Goal: Contribute content: Contribute content

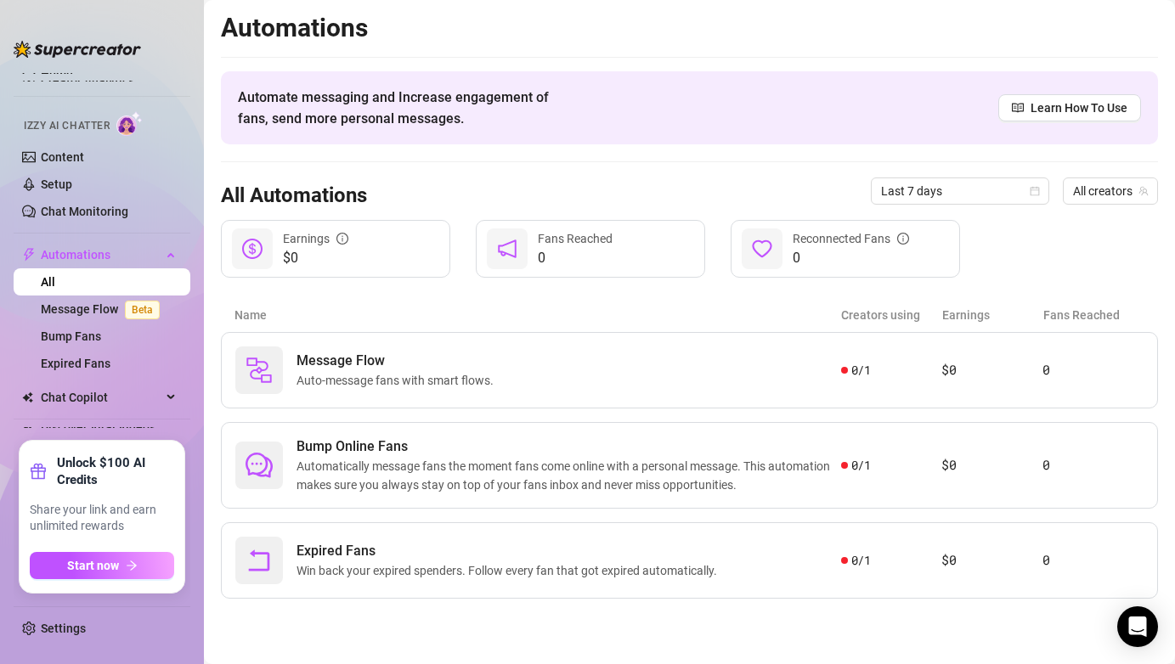
click at [317, 257] on span "$0" at bounding box center [315, 258] width 65 height 20
click at [262, 258] on icon "dollar" at bounding box center [252, 249] width 20 height 20
click at [53, 316] on link "Message Flow Beta" at bounding box center [104, 310] width 126 height 14
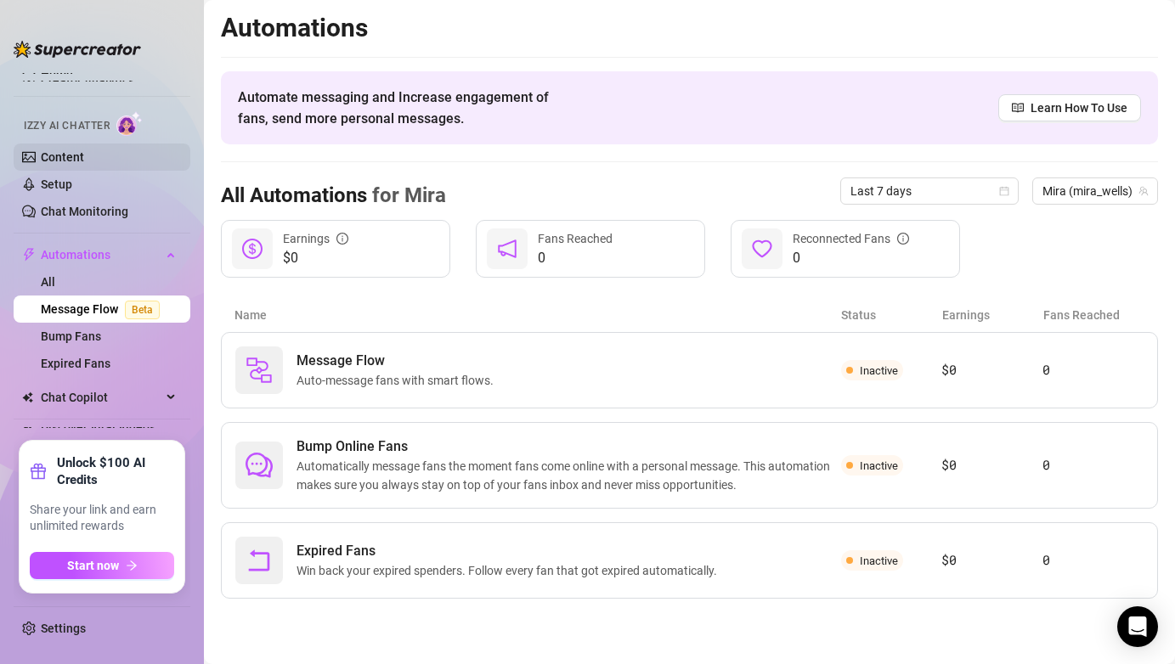
click at [84, 154] on link "Content" at bounding box center [62, 157] width 43 height 14
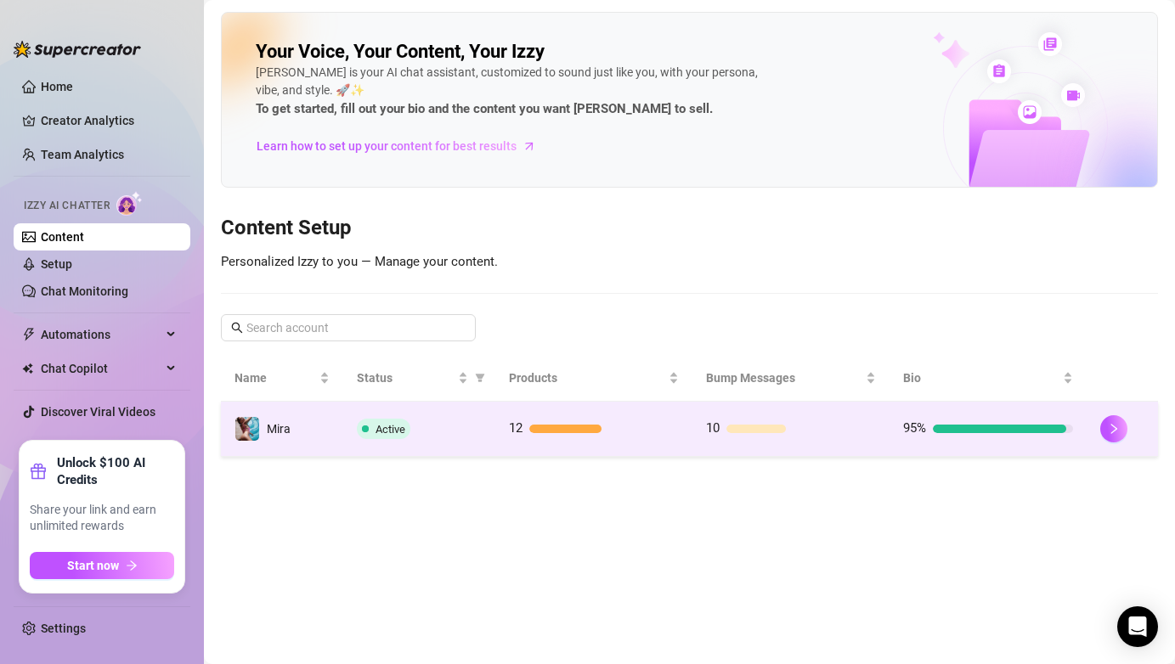
click at [688, 441] on td "12" at bounding box center [593, 429] width 197 height 55
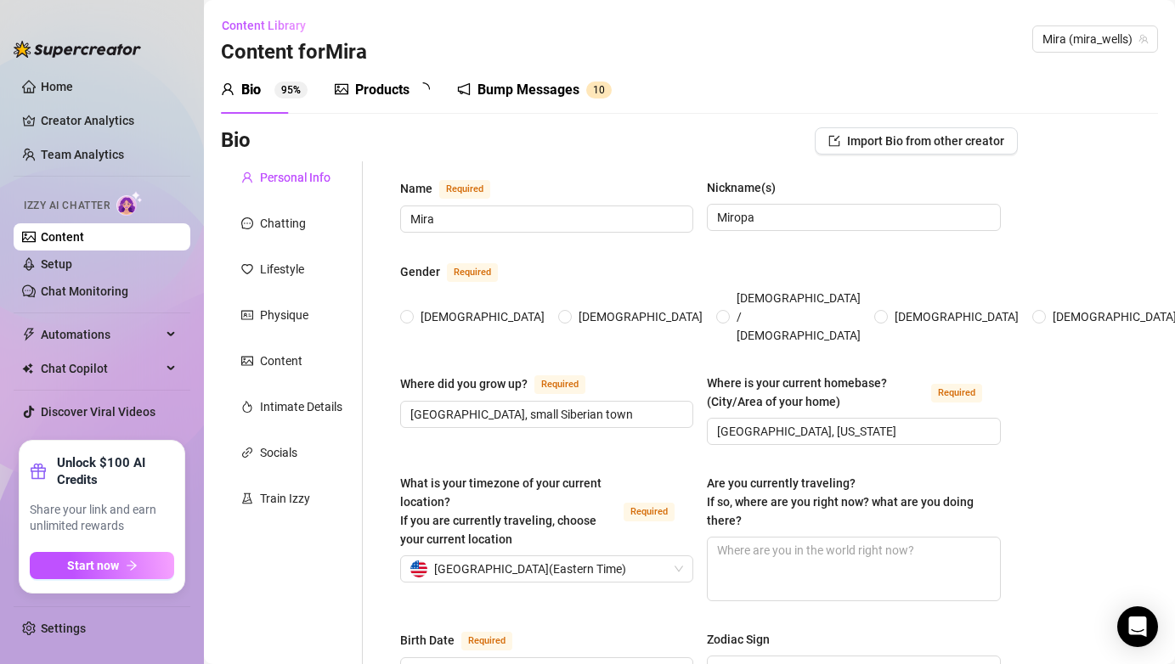
radio input "true"
type input "[DATE]"
click at [397, 90] on div "Products" at bounding box center [382, 90] width 54 height 20
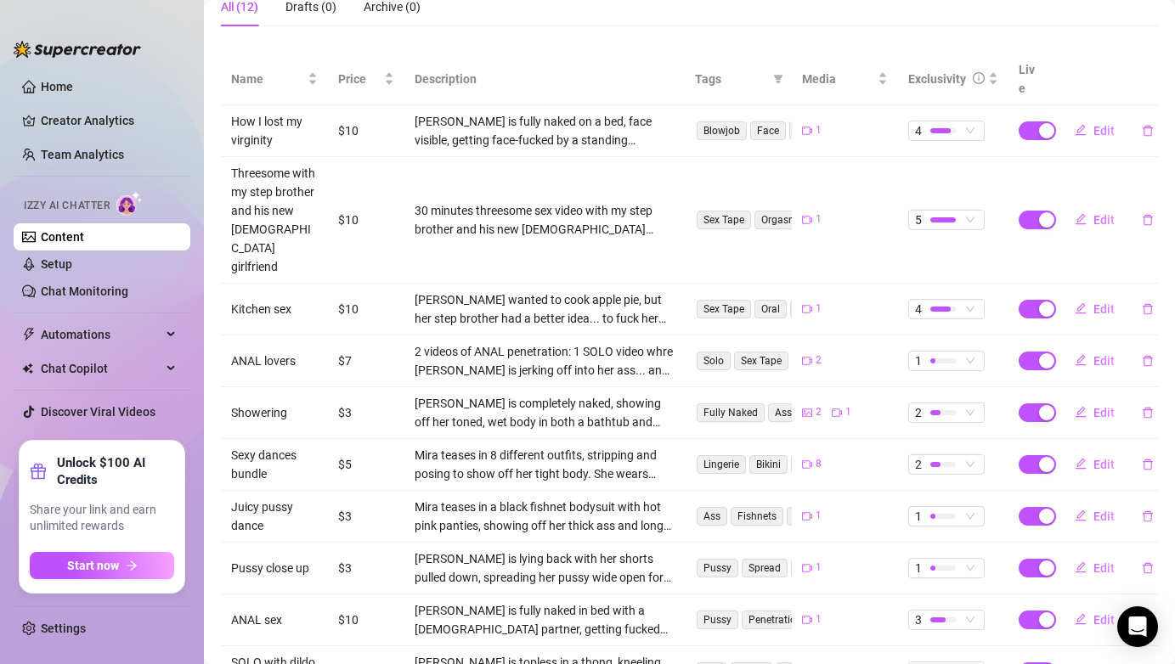
scroll to position [372, 0]
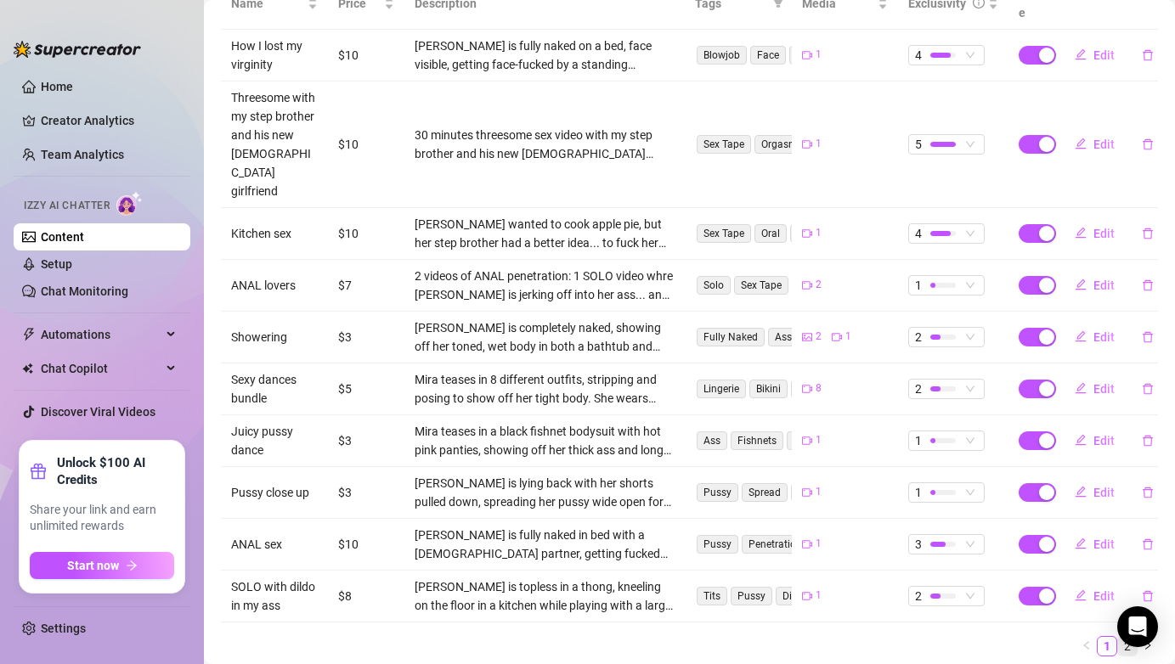
click at [1132, 637] on link "2" at bounding box center [1127, 646] width 19 height 19
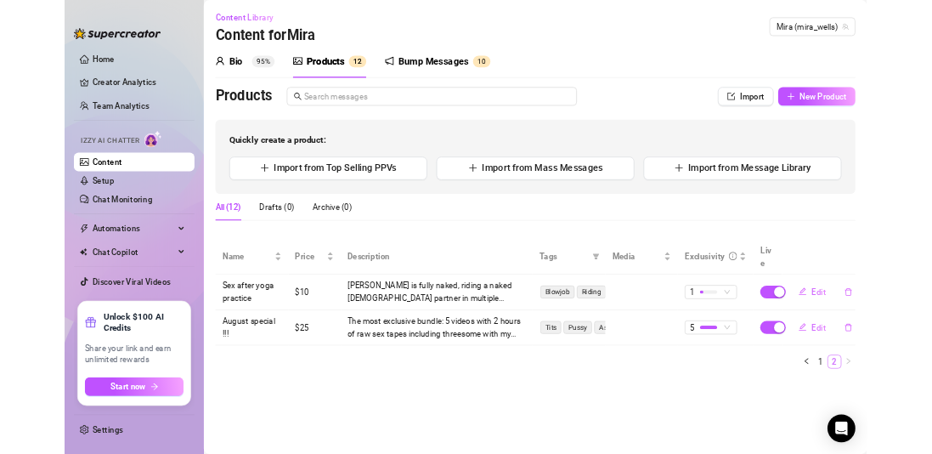
scroll to position [0, 0]
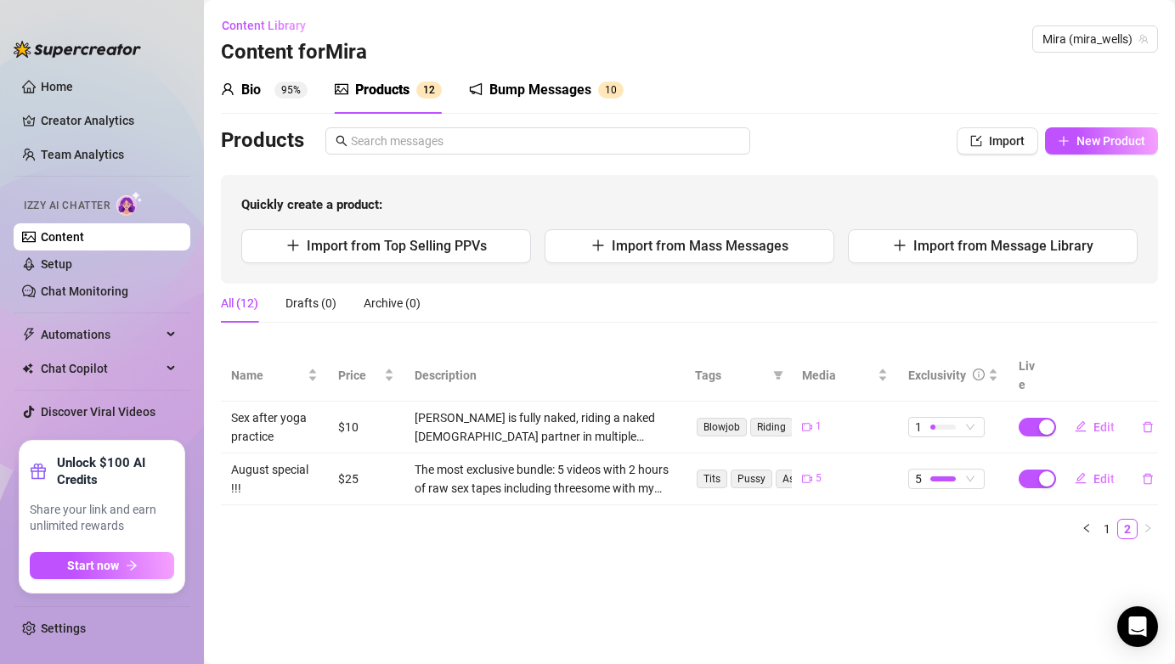
click at [254, 465] on td "August special !!!" at bounding box center [274, 480] width 107 height 52
click at [329, 454] on td "$25" at bounding box center [366, 480] width 76 height 52
click at [1100, 472] on span "Edit" at bounding box center [1104, 479] width 21 height 14
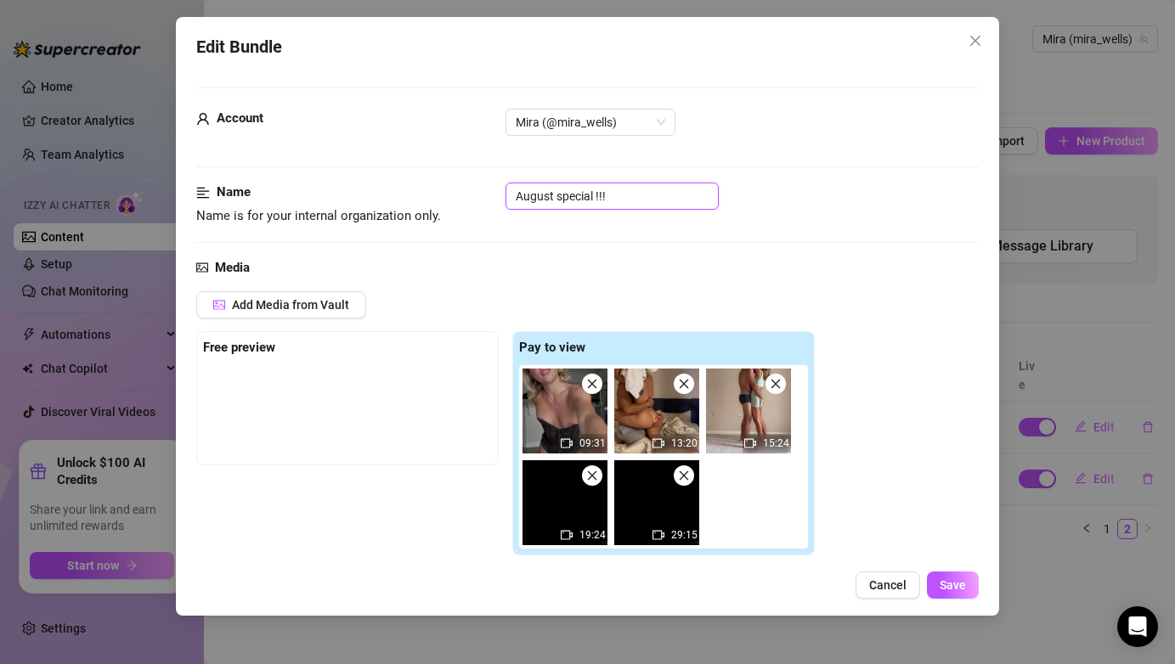
drag, startPoint x: 556, startPoint y: 196, endPoint x: 489, endPoint y: 197, distance: 66.3
click at [489, 197] on div "Name Name is for your internal organization only. August special !!!" at bounding box center [587, 204] width 782 height 43
type input "Special offer 5 in 1 !!!"
click at [943, 585] on span "Save" at bounding box center [953, 586] width 26 height 14
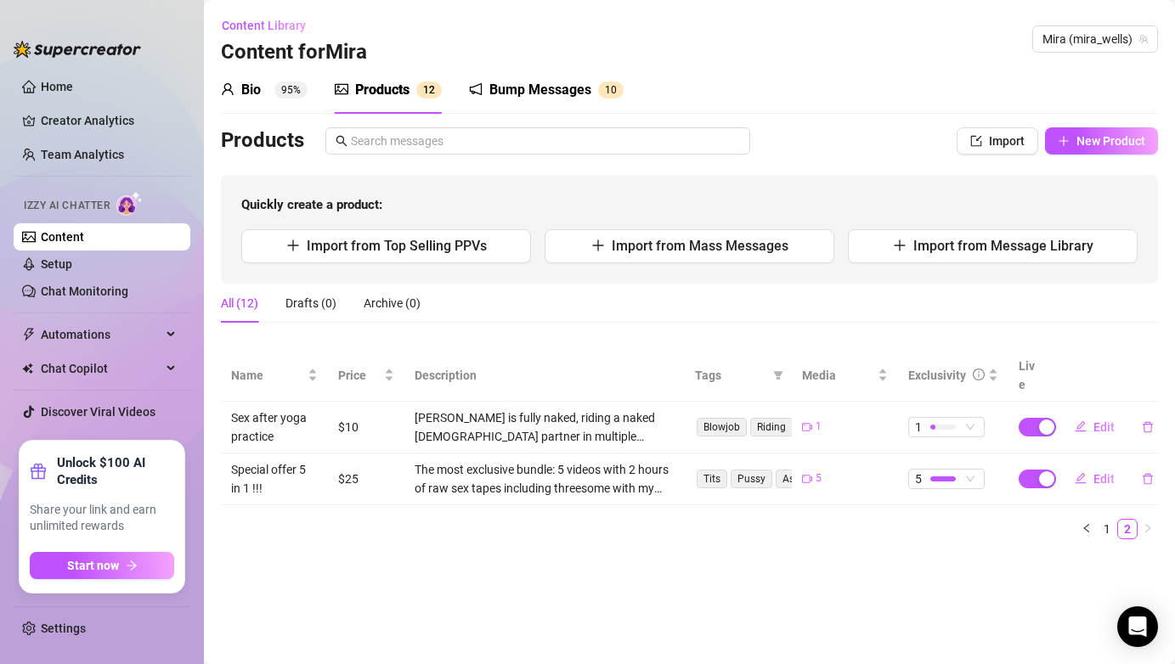
click at [499, 93] on div "Bump Messages" at bounding box center [540, 90] width 102 height 20
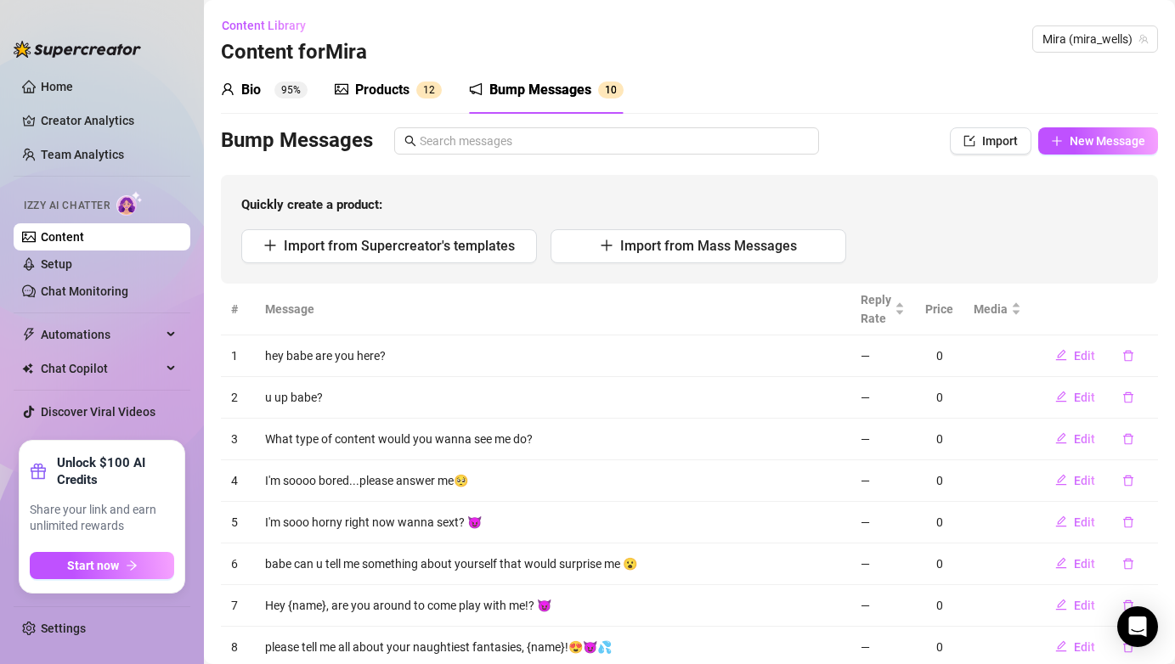
click at [267, 93] on div "Bio 95%" at bounding box center [264, 90] width 87 height 20
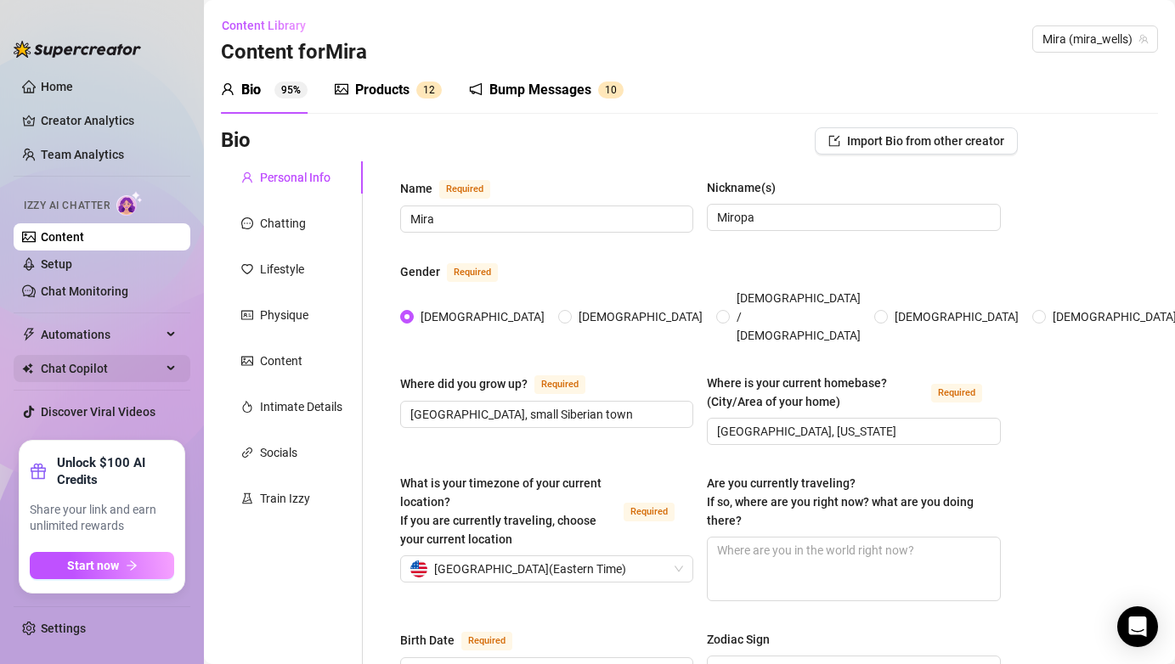
click at [99, 377] on span "Chat Copilot" at bounding box center [101, 368] width 121 height 27
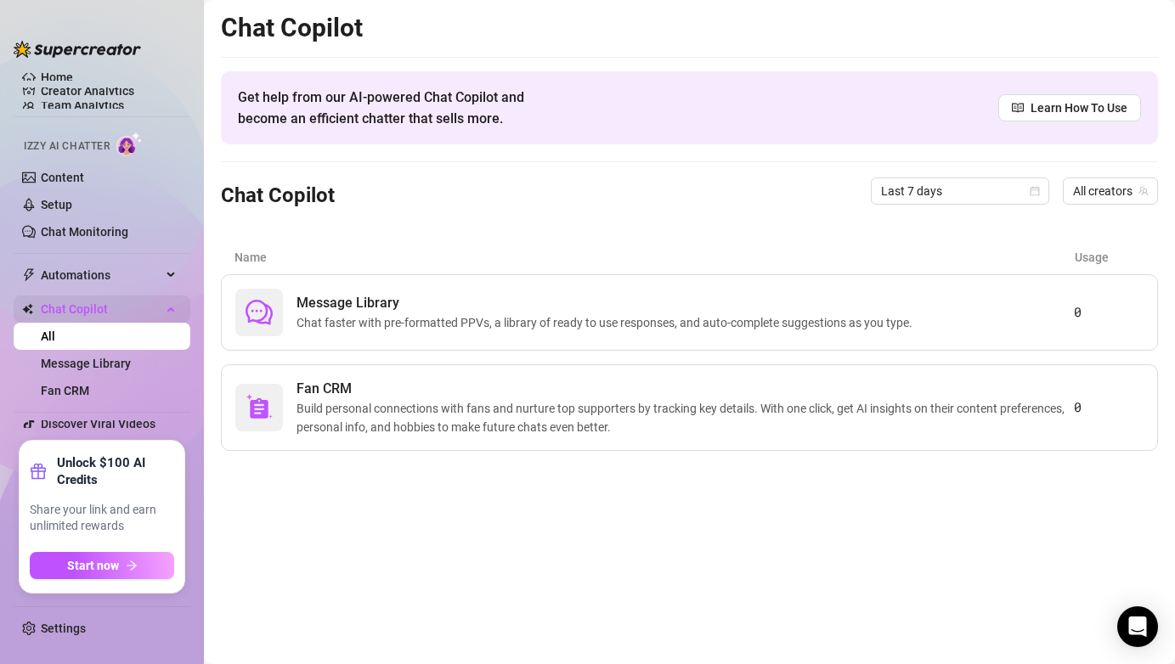
click at [127, 309] on span "Chat Copilot" at bounding box center [101, 309] width 121 height 27
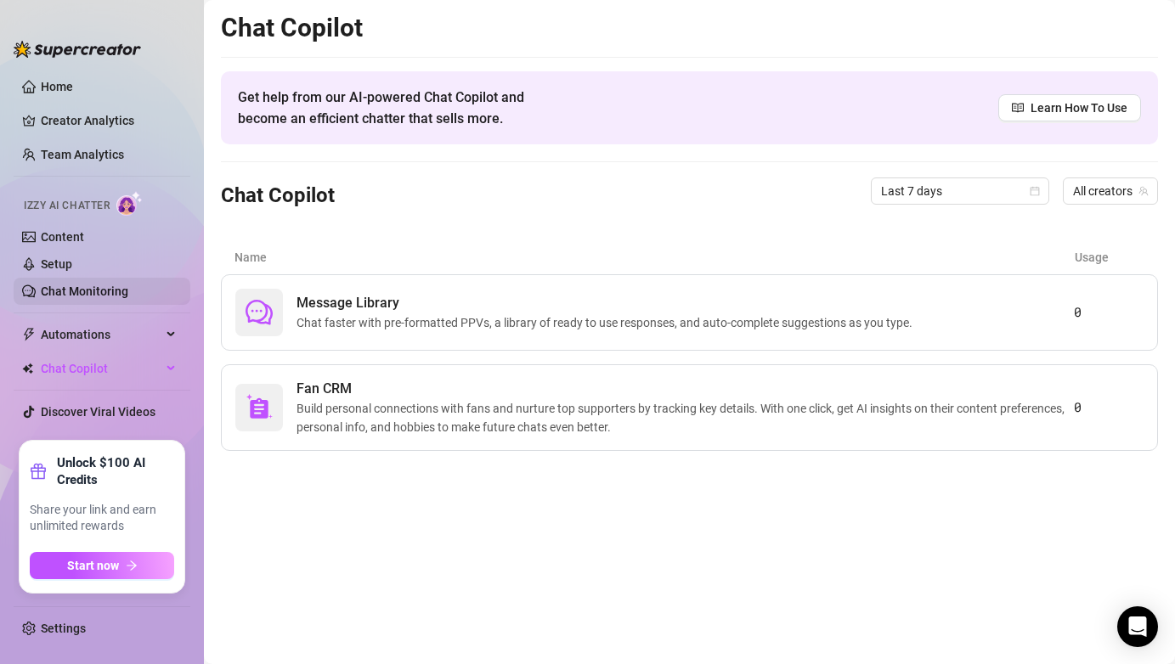
click at [128, 296] on link "Chat Monitoring" at bounding box center [85, 292] width 88 height 14
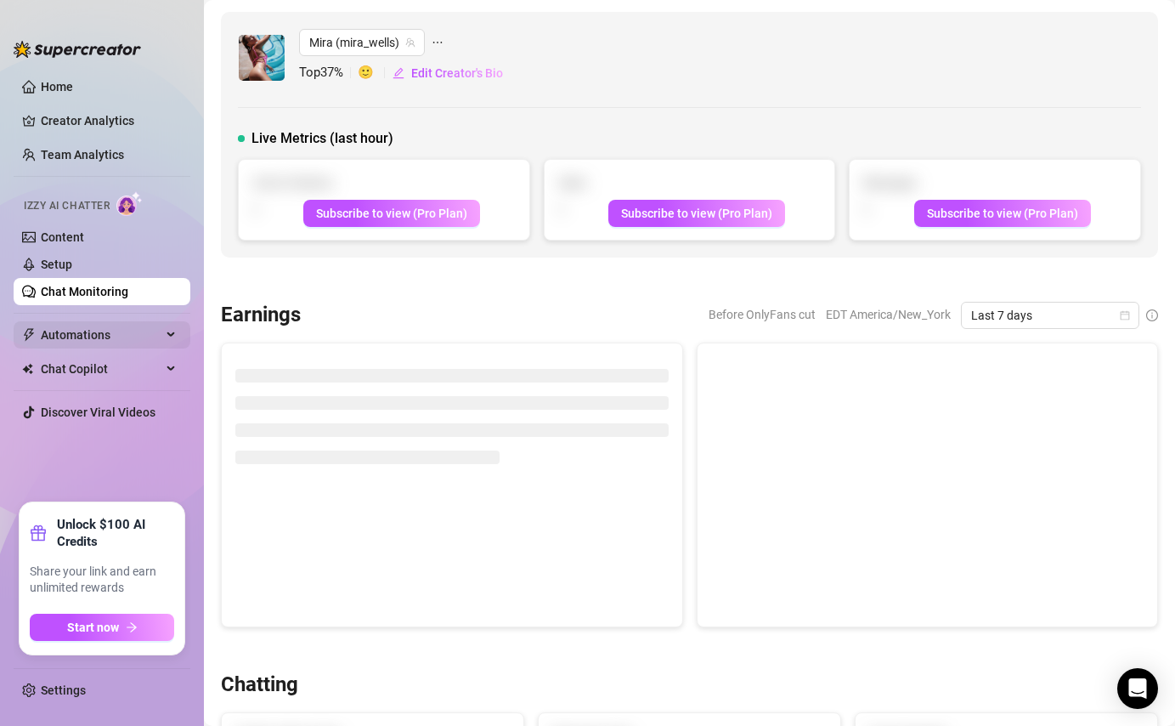
click at [135, 333] on span "Automations" at bounding box center [101, 334] width 121 height 27
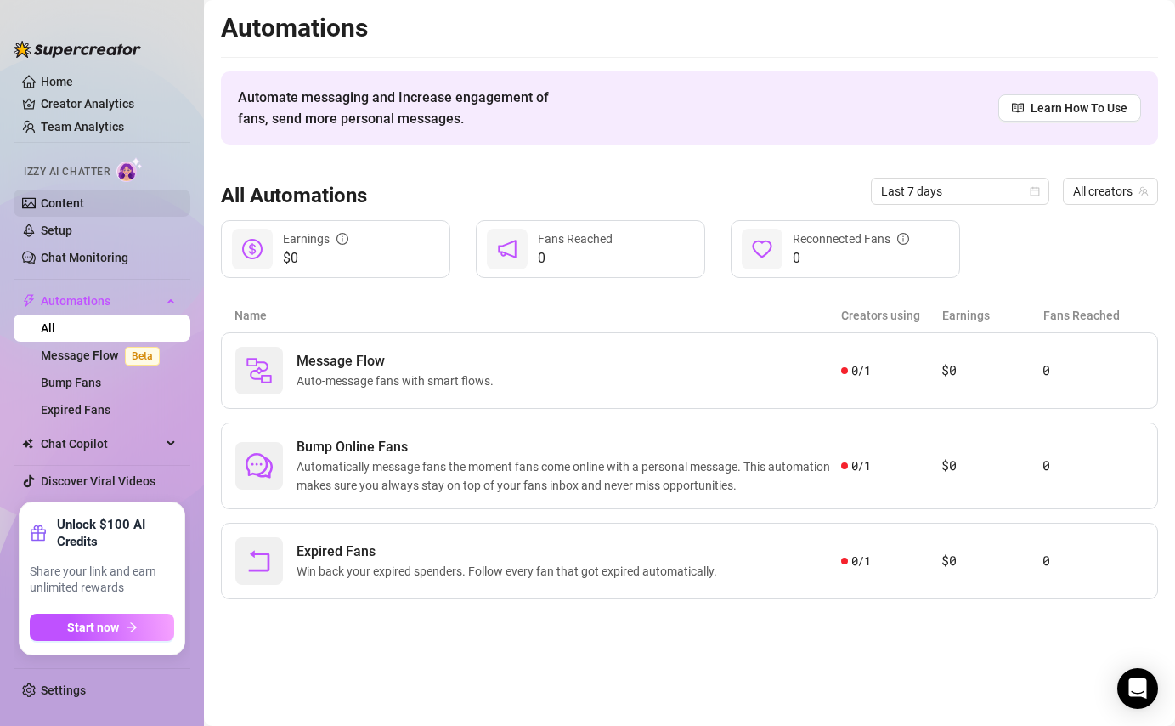
click at [84, 204] on link "Content" at bounding box center [62, 203] width 43 height 14
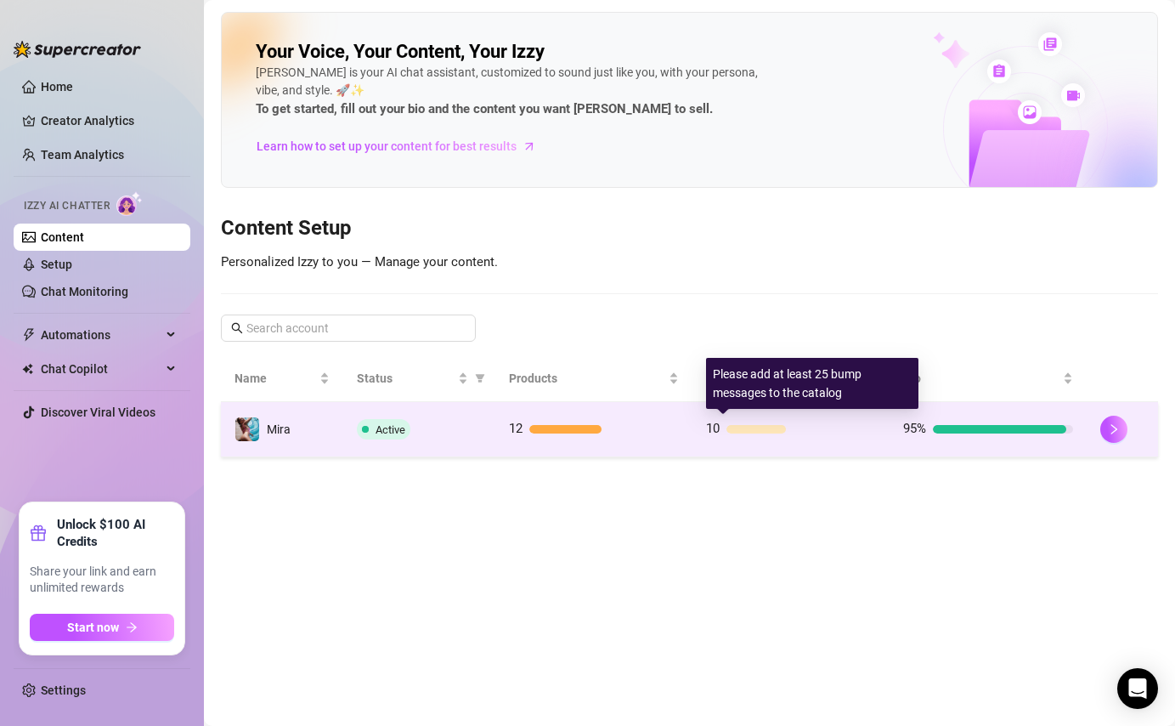
click at [800, 430] on div at bounding box center [802, 429] width 150 height 8
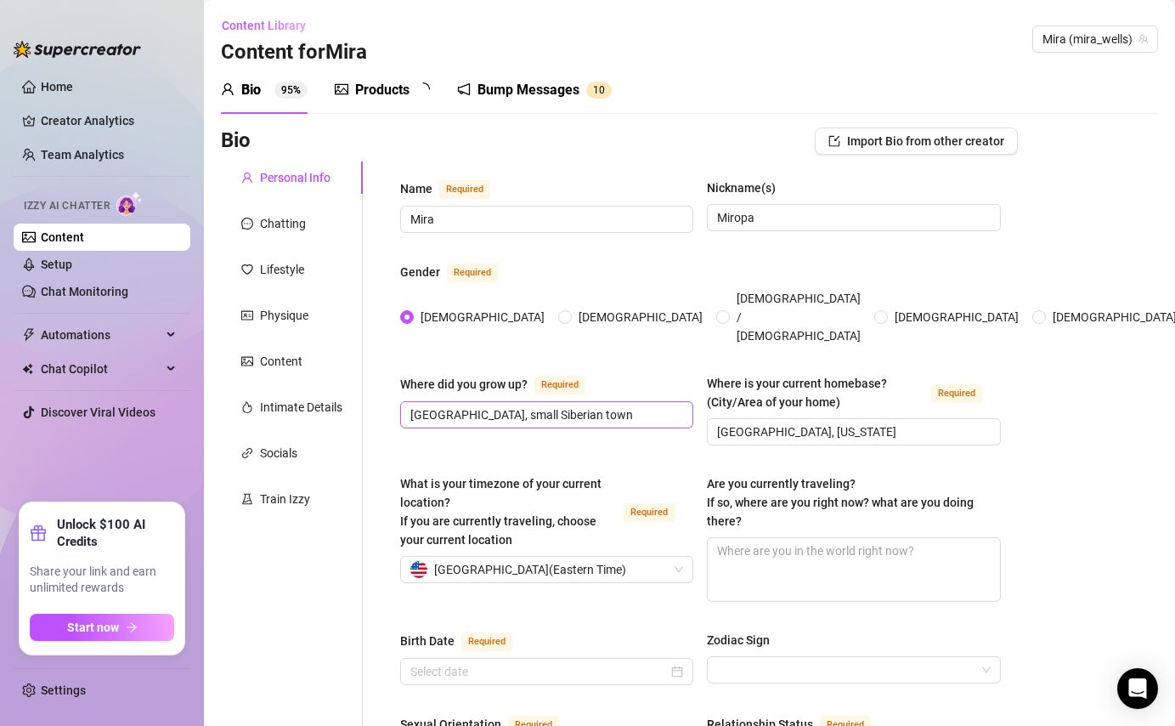
type input "[DATE]"
click at [391, 82] on div "Products" at bounding box center [382, 90] width 54 height 20
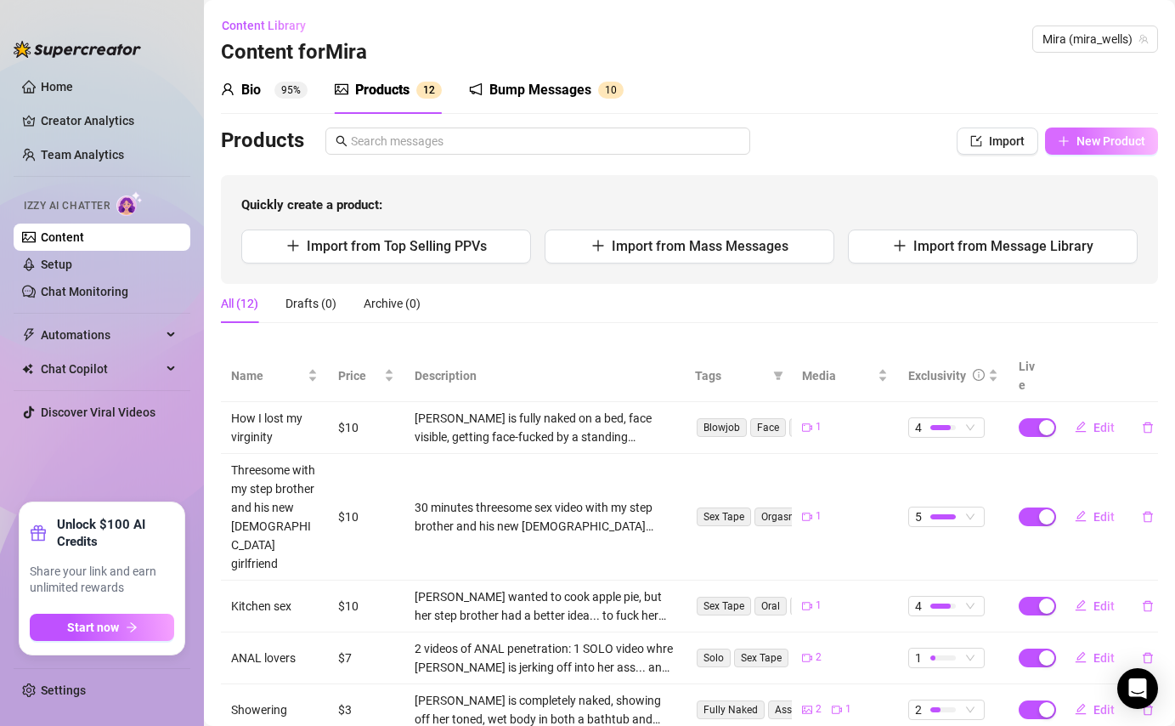
click at [1119, 136] on span "New Product" at bounding box center [1111, 141] width 69 height 14
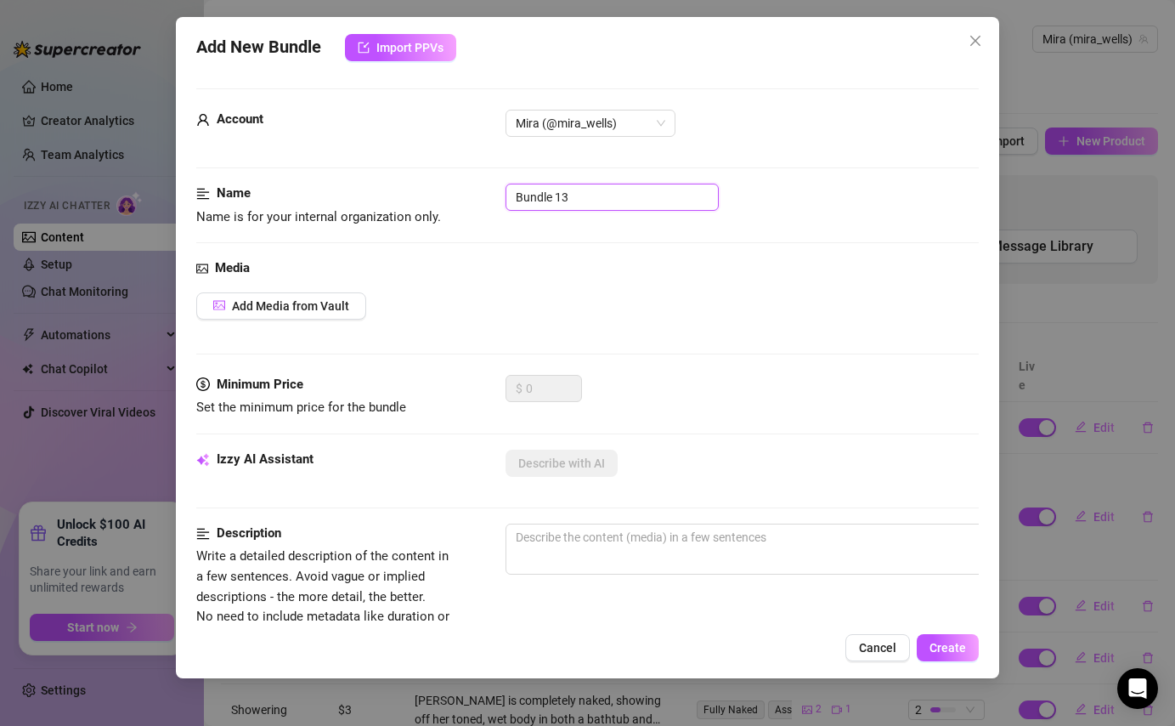
click at [595, 200] on input "Bundle 13" at bounding box center [612, 197] width 213 height 27
type input "B"
type input "Yoga teacher got fucked"
click at [265, 305] on span "Add Media from Vault" at bounding box center [290, 306] width 117 height 14
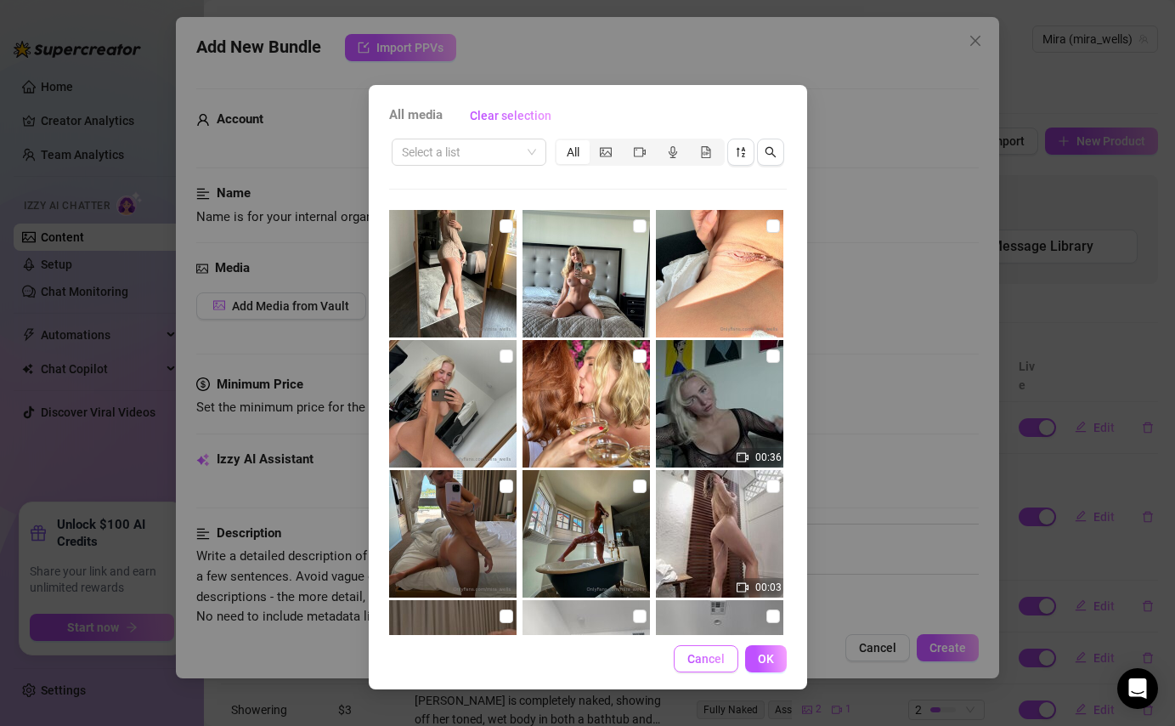
click at [698, 661] on span "Cancel" at bounding box center [705, 659] width 37 height 14
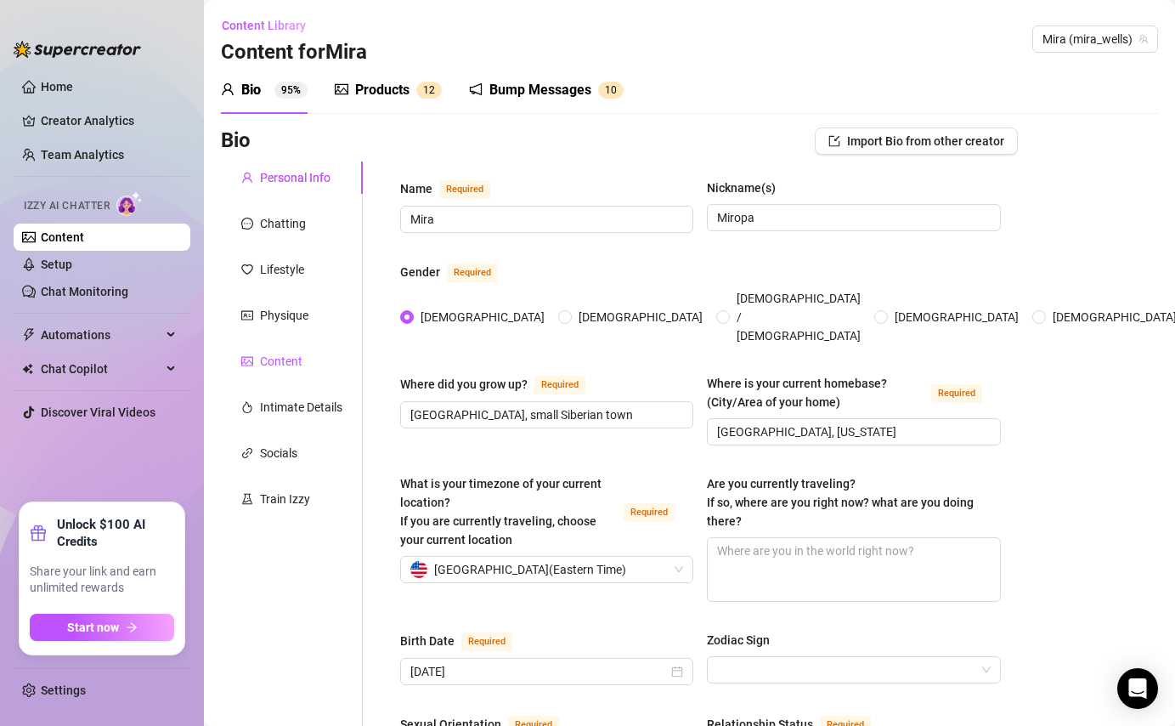
click at [286, 365] on div "Content" at bounding box center [281, 361] width 42 height 19
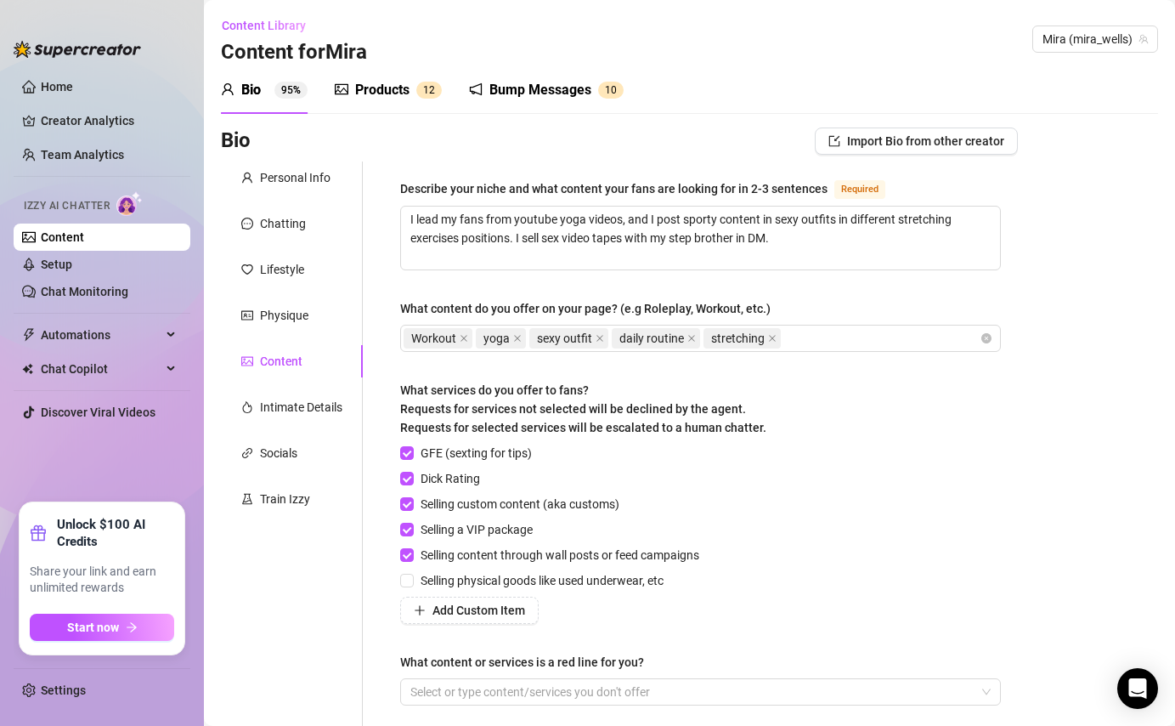
click at [401, 78] on div "Products 1 2" at bounding box center [388, 90] width 107 height 48
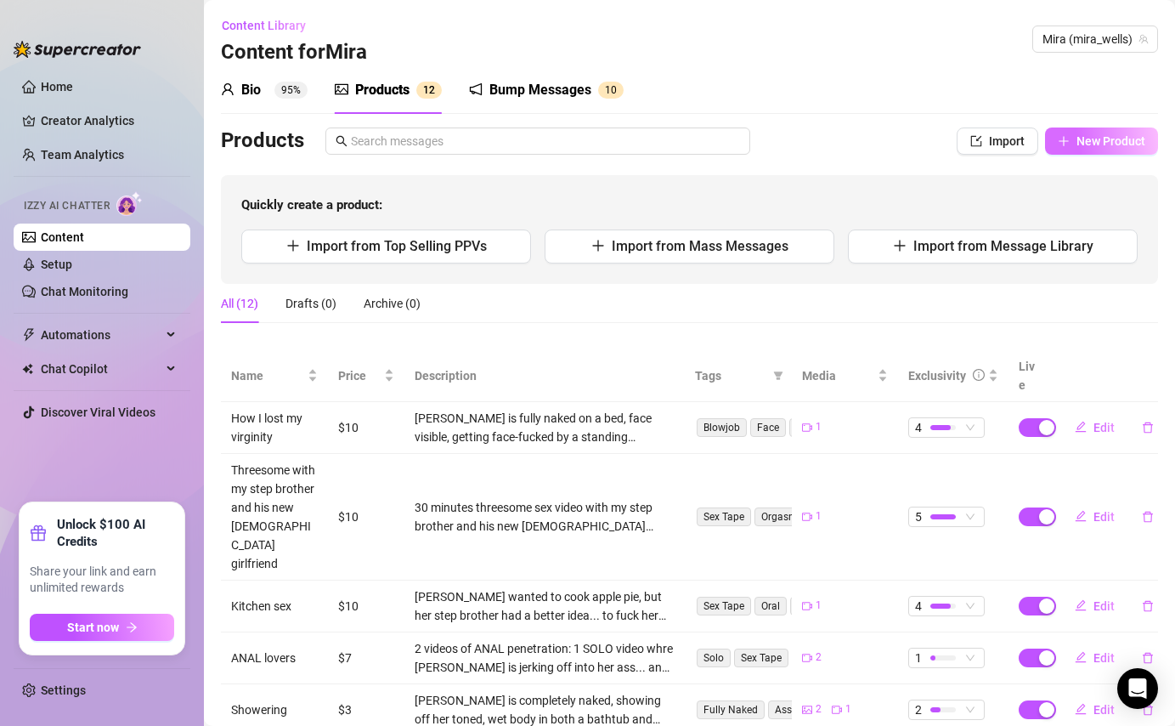
click at [931, 134] on span "New Product" at bounding box center [1111, 141] width 69 height 14
type textarea "Type your message here..."
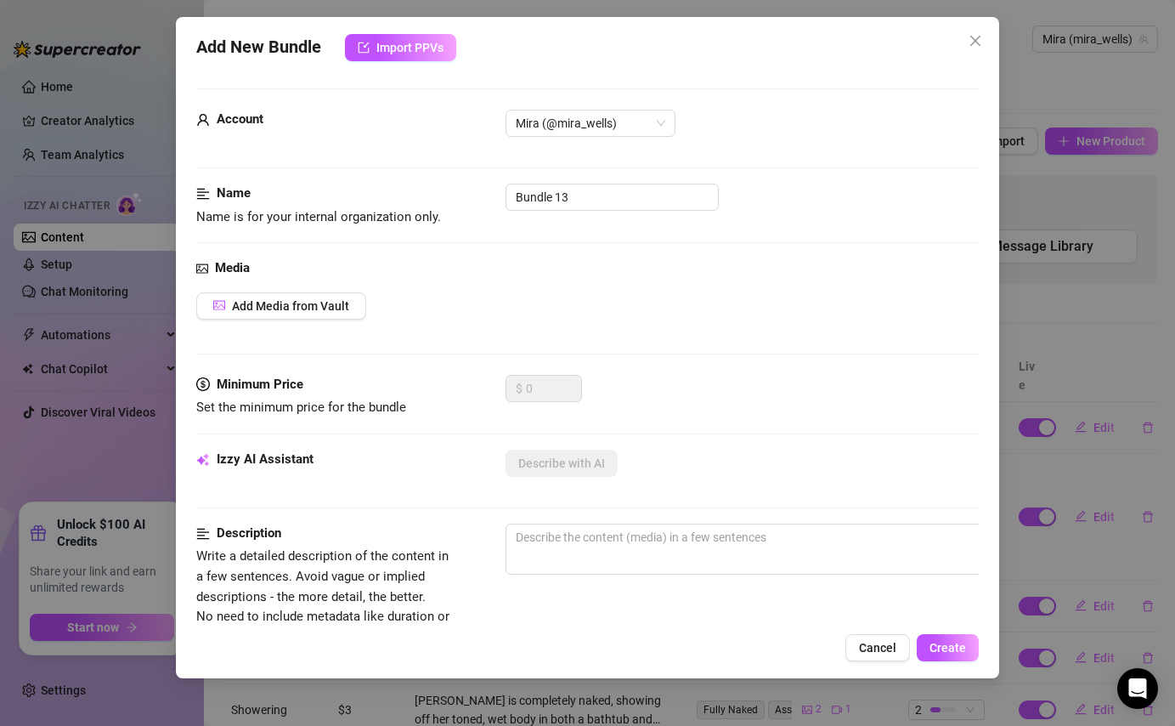
click at [498, 203] on div "Name Name is for your internal organization only. Bundle 13" at bounding box center [587, 205] width 782 height 43
drag, startPoint x: 603, startPoint y: 207, endPoint x: 497, endPoint y: 195, distance: 107.0
click at [497, 195] on div "Name Name is for your internal organization only. Bundle 13" at bounding box center [587, 205] width 782 height 43
type input "Yoga teacher got fucked roughly"
click at [299, 308] on span "Add Media from Vault" at bounding box center [290, 306] width 117 height 14
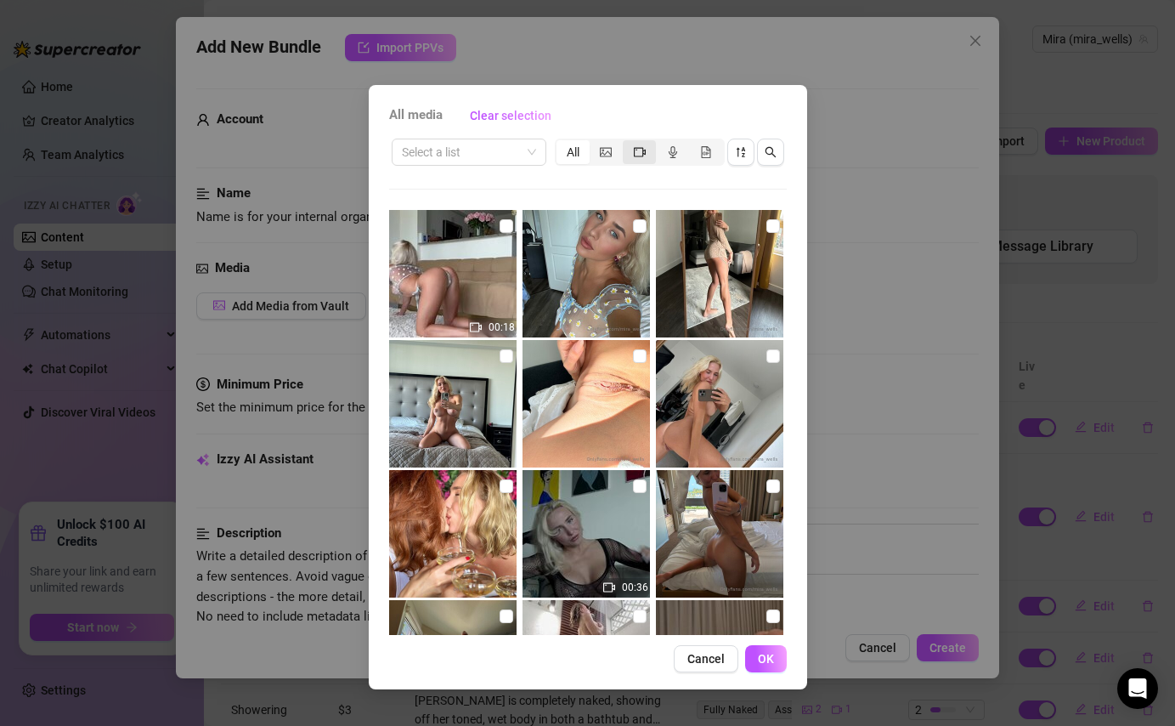
click at [642, 156] on icon "video-camera" at bounding box center [640, 151] width 12 height 9
click at [627, 143] on input "segmented control" at bounding box center [627, 143] width 0 height 0
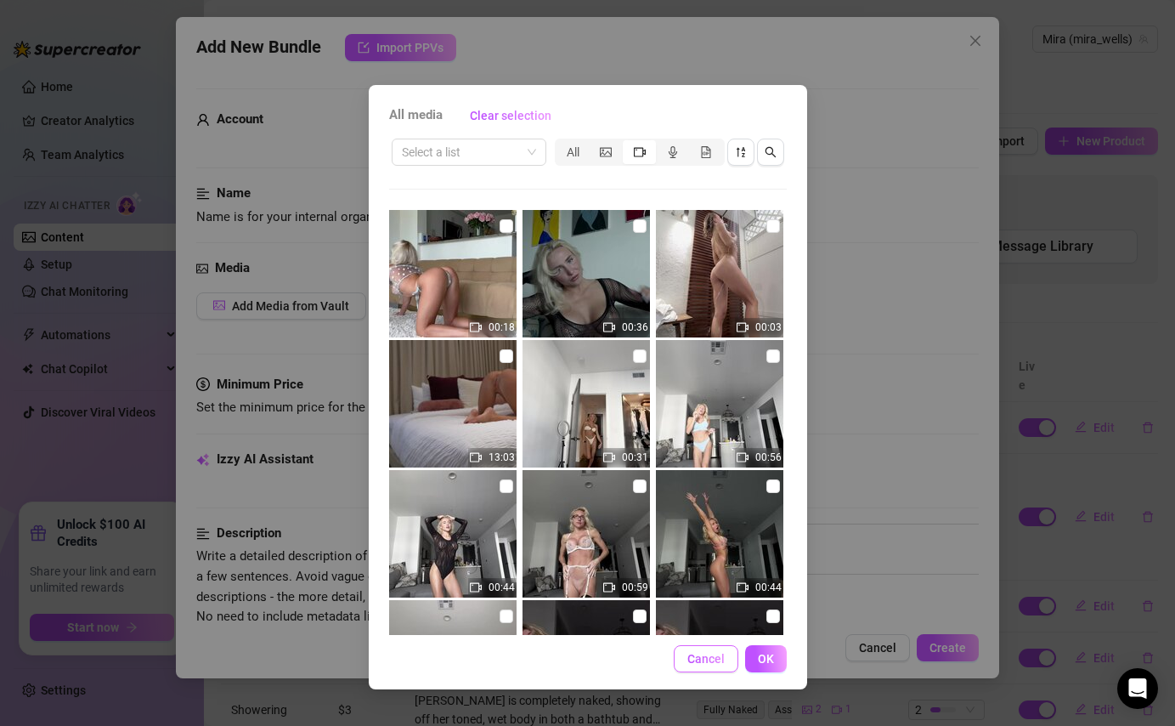
click at [714, 453] on span "Cancel" at bounding box center [705, 659] width 37 height 14
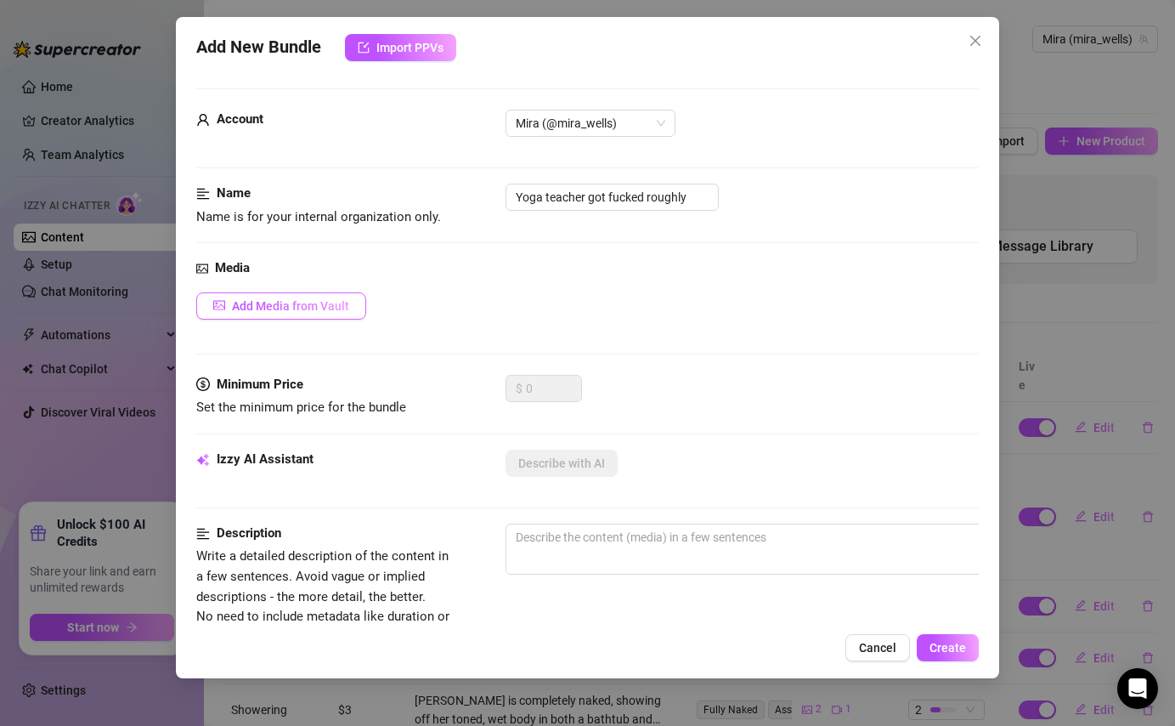
click at [292, 303] on span "Add Media from Vault" at bounding box center [290, 306] width 117 height 14
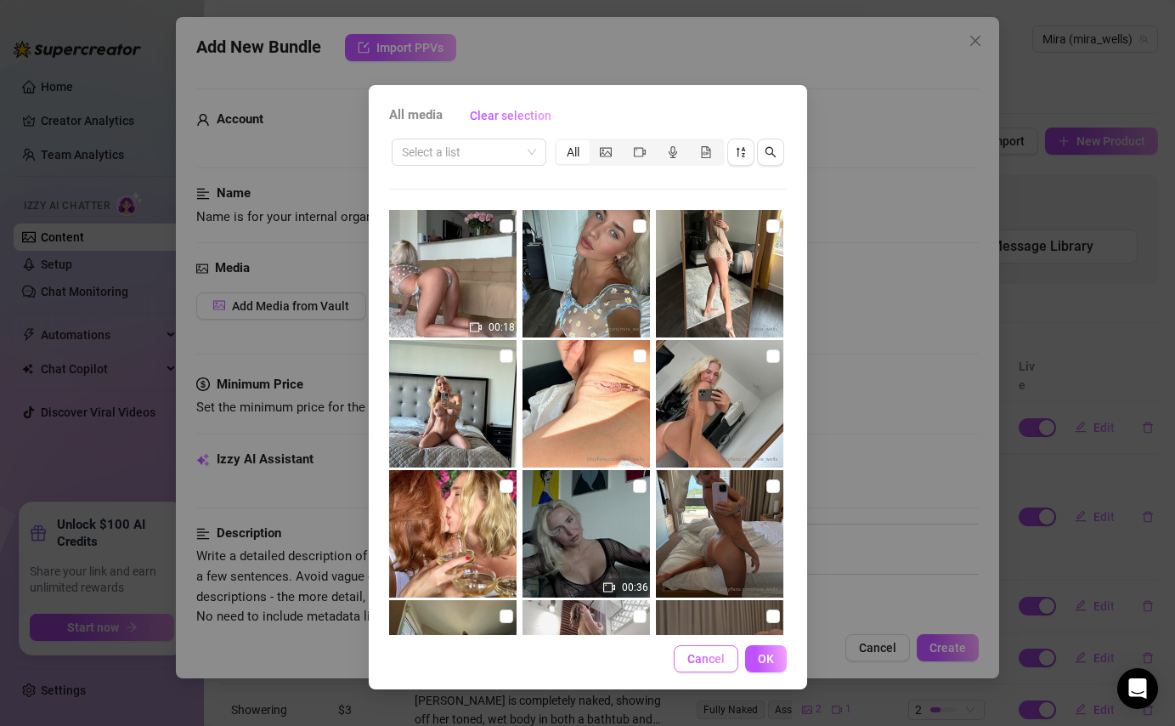
click at [719, 453] on span "Cancel" at bounding box center [705, 659] width 37 height 14
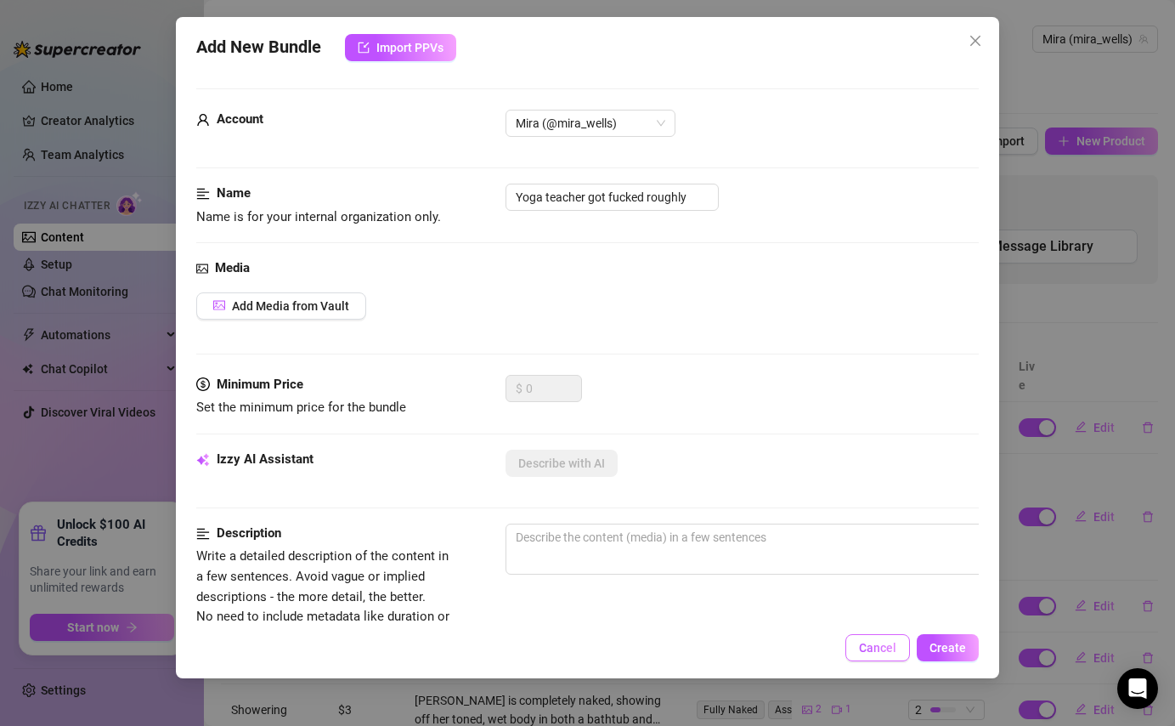
click at [872, 453] on button "Cancel" at bounding box center [877, 647] width 65 height 27
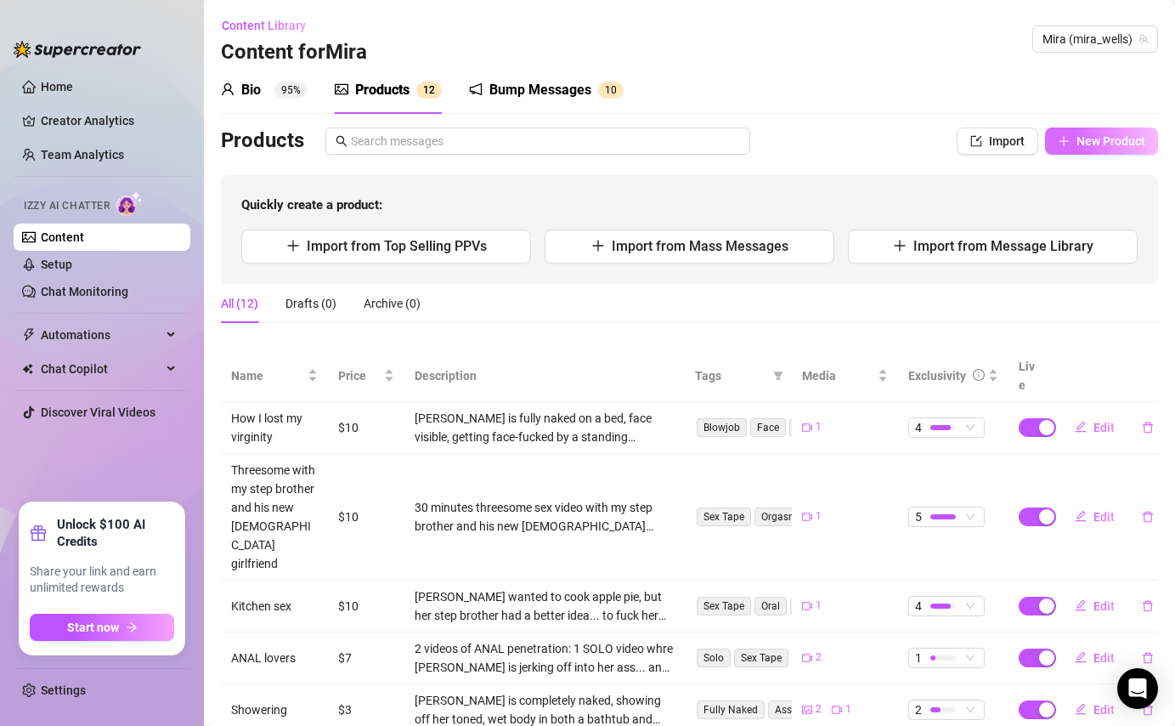
click at [931, 139] on span "New Product" at bounding box center [1111, 141] width 69 height 14
type textarea "Type your message here..."
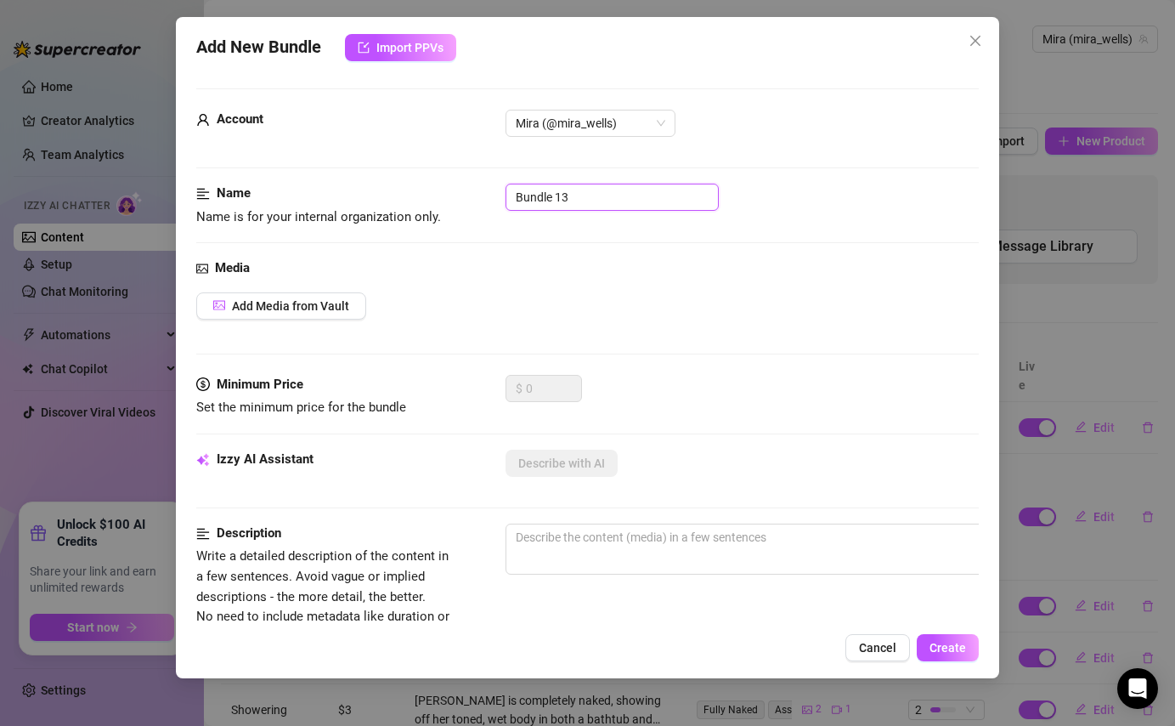
drag, startPoint x: 601, startPoint y: 208, endPoint x: 504, endPoint y: 191, distance: 98.3
click at [504, 191] on div "Name Name is for your internal organization only. Bundle 13" at bounding box center [587, 205] width 782 height 43
click at [663, 201] on input "Yoga teacher got fucked roghly!" at bounding box center [612, 197] width 213 height 27
type input "Yoga teacher got fucked roughly!"
click at [272, 302] on span "Add Media from Vault" at bounding box center [290, 306] width 117 height 14
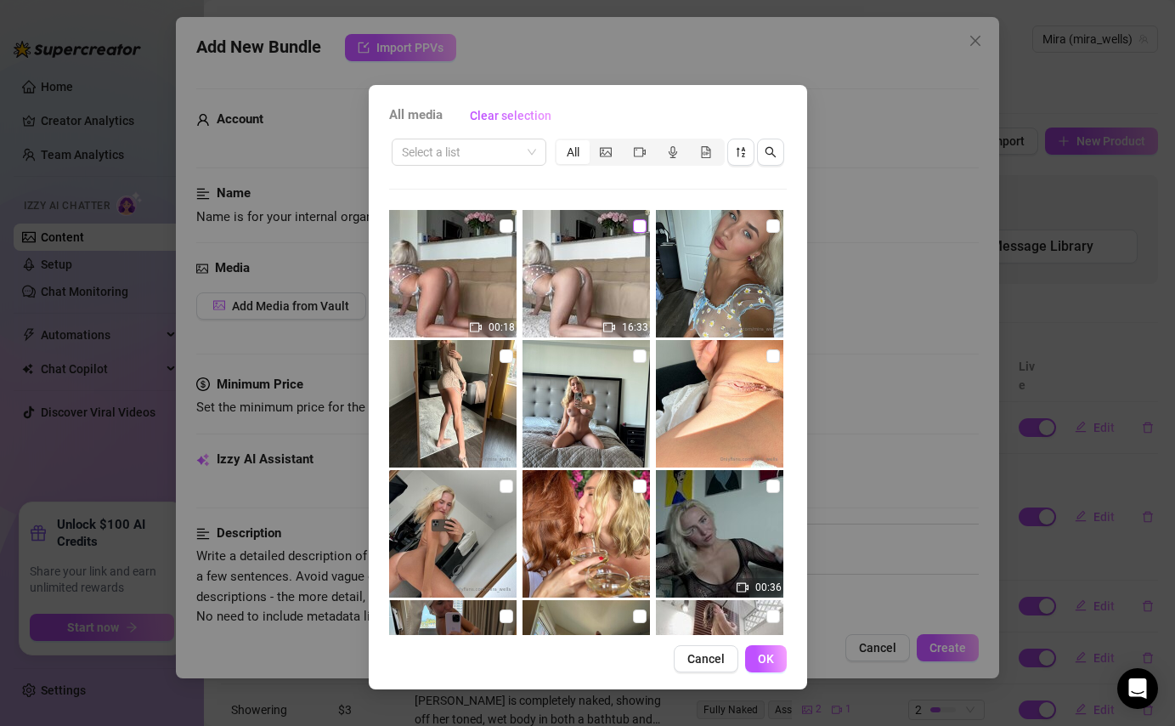
click at [643, 232] on input "checkbox" at bounding box center [640, 226] width 14 height 14
checkbox input "true"
click at [772, 453] on button "OK" at bounding box center [766, 658] width 42 height 27
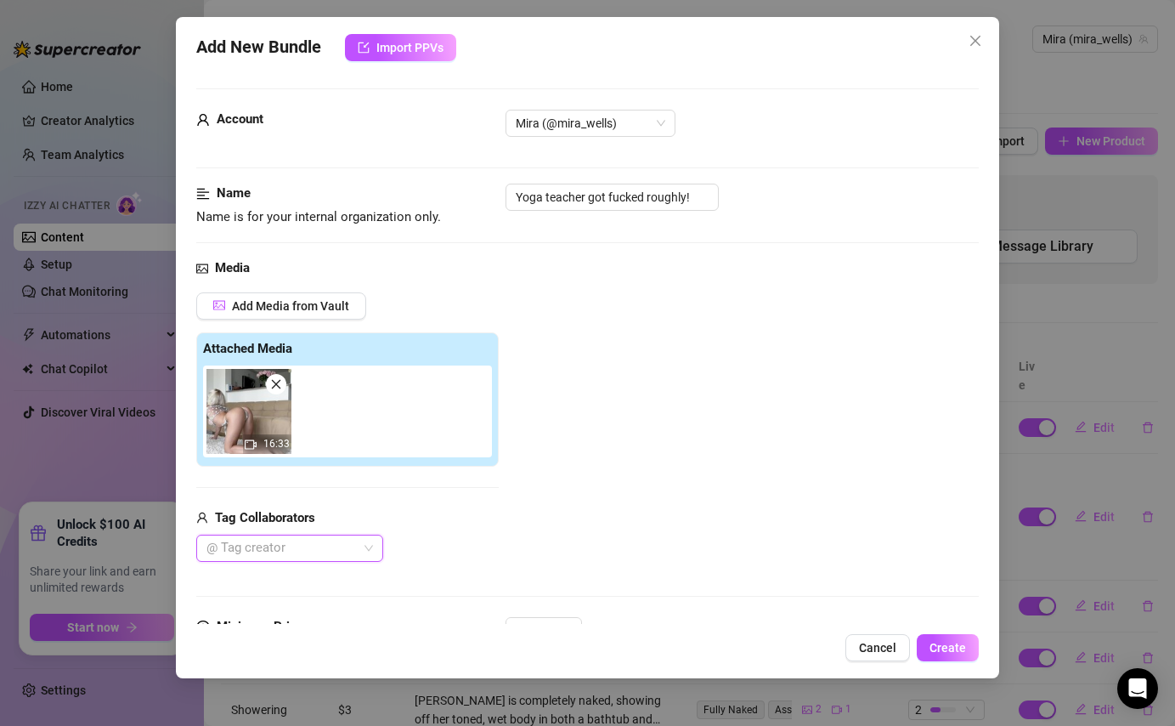
scroll to position [122, 0]
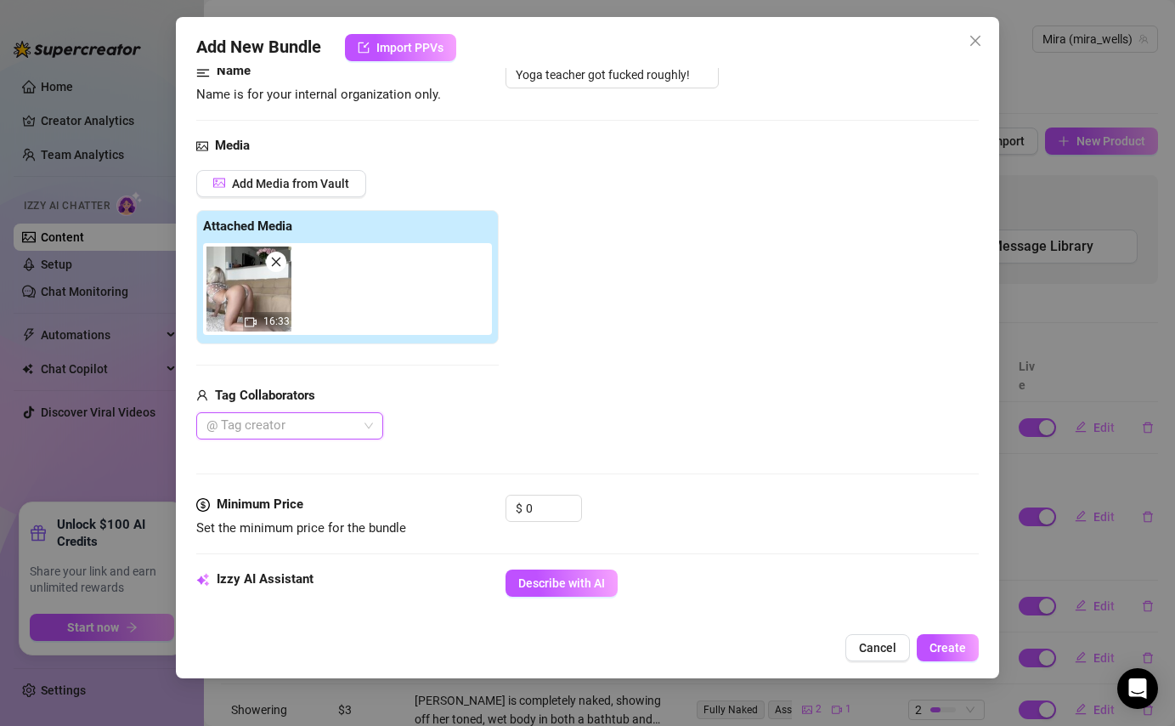
type input "a"
click at [346, 453] on div "[PERSON_NAME]" at bounding box center [290, 459] width 160 height 19
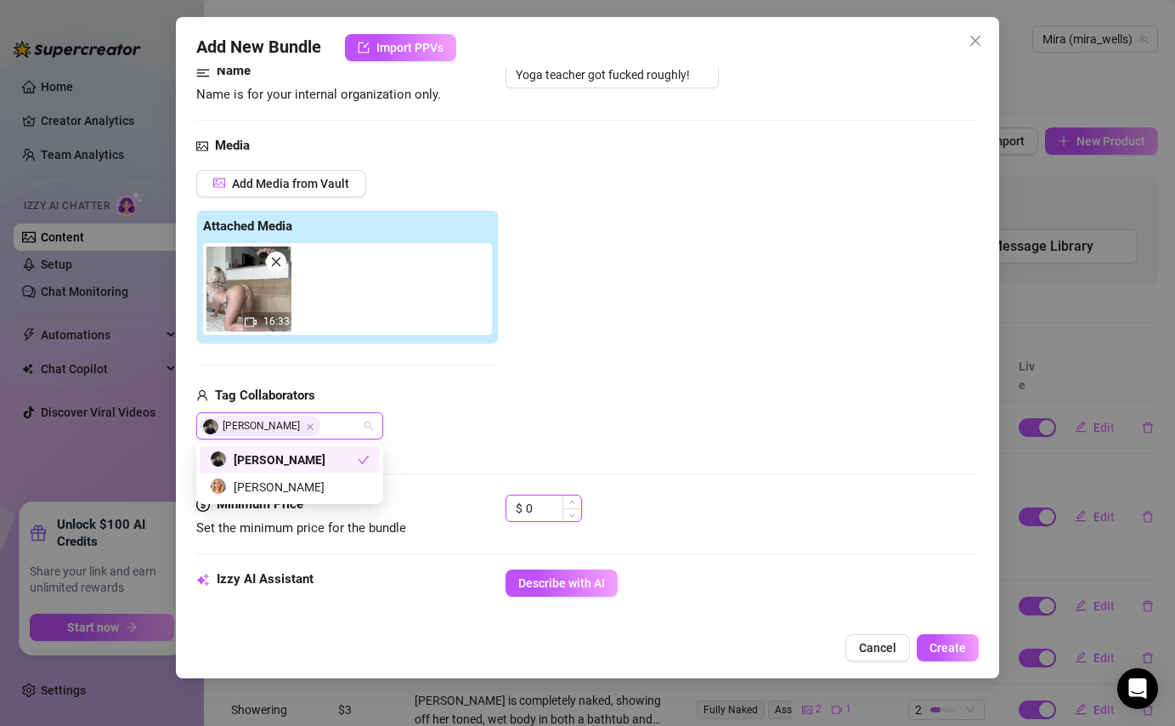
click at [551, 453] on input "0" at bounding box center [553, 507] width 55 height 25
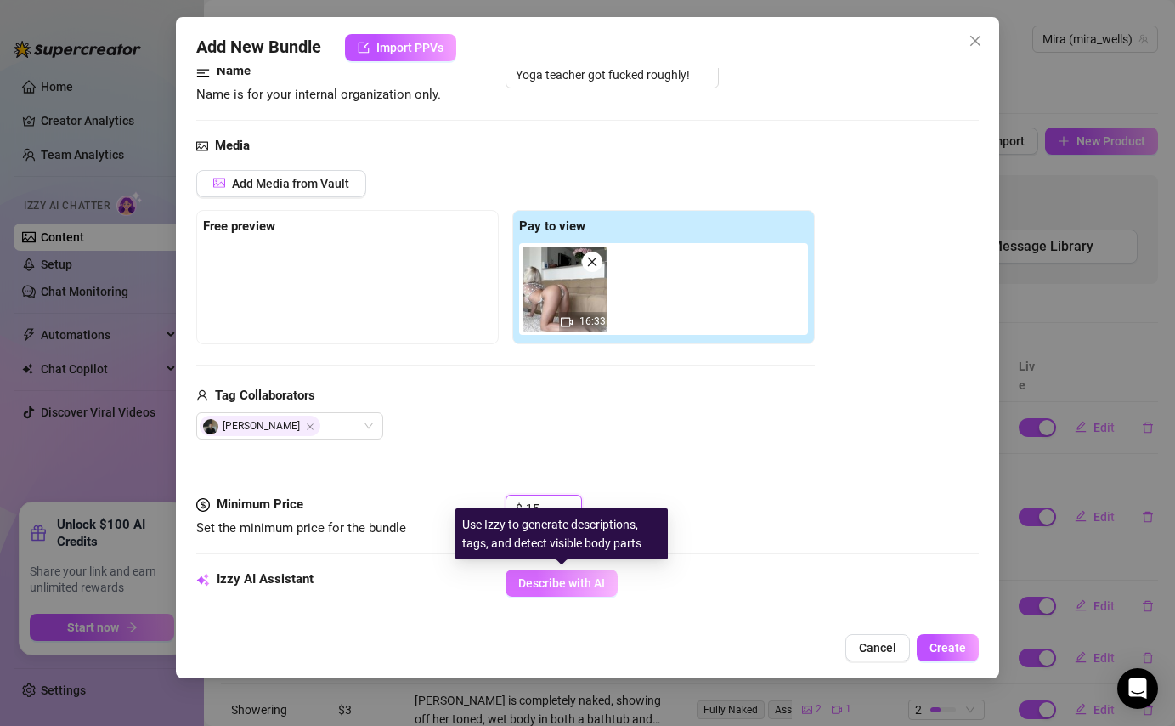
type input "15"
click at [554, 453] on span "Describe with AI" at bounding box center [561, 583] width 87 height 14
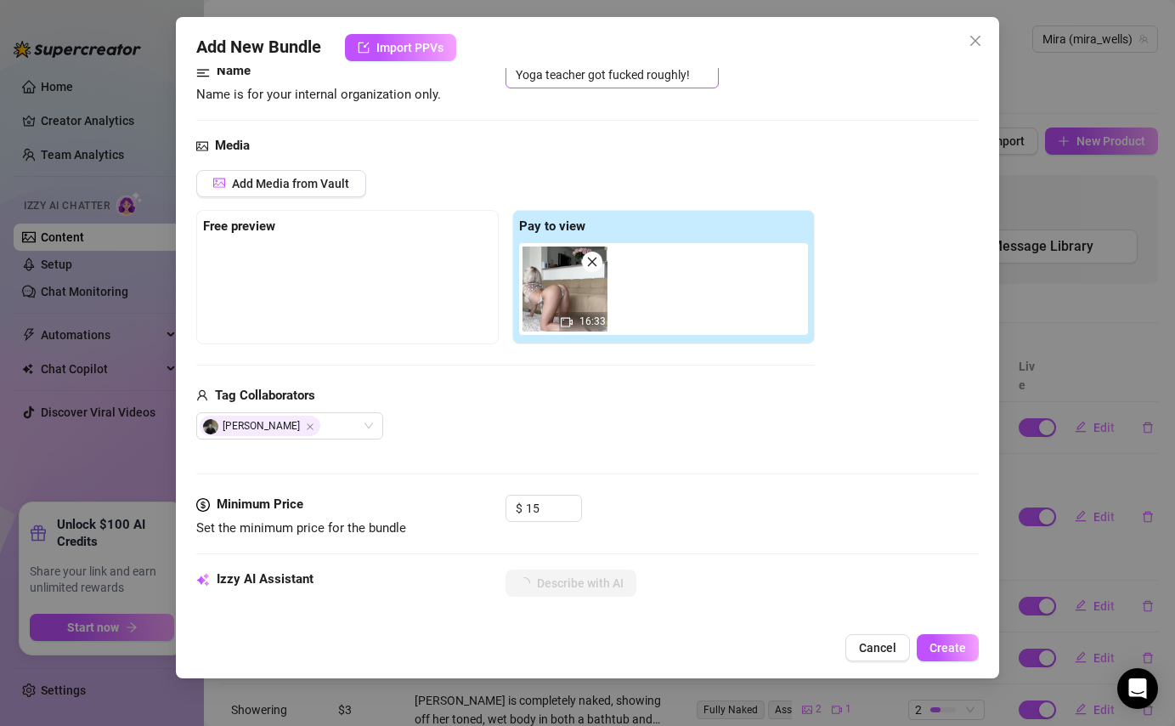
type textarea "Mira"
type textarea "Mira starts"
type textarea "Mira starts by"
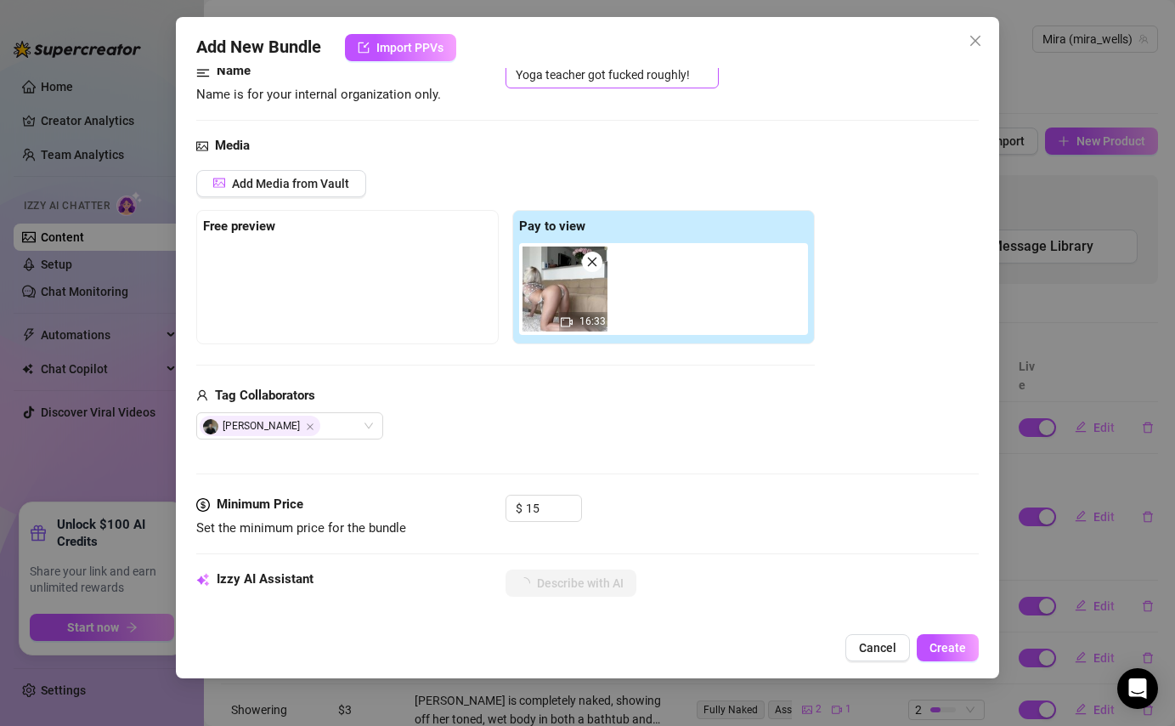
type textarea "Mira starts by"
type textarea "Mira starts by stroking"
type textarea "Mira starts by stroking and"
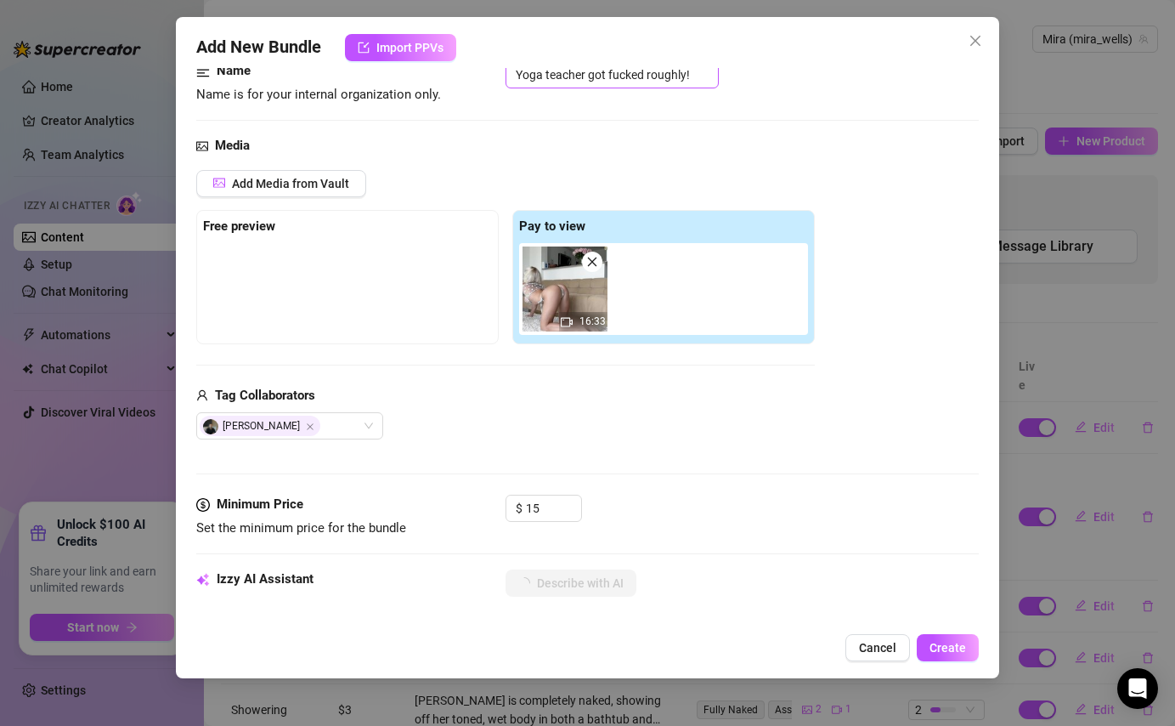
type textarea "Mira starts by stroking and sucking"
type textarea "Mira starts by stroking and sucking her"
type textarea "Mira starts by stroking and sucking her partner’s"
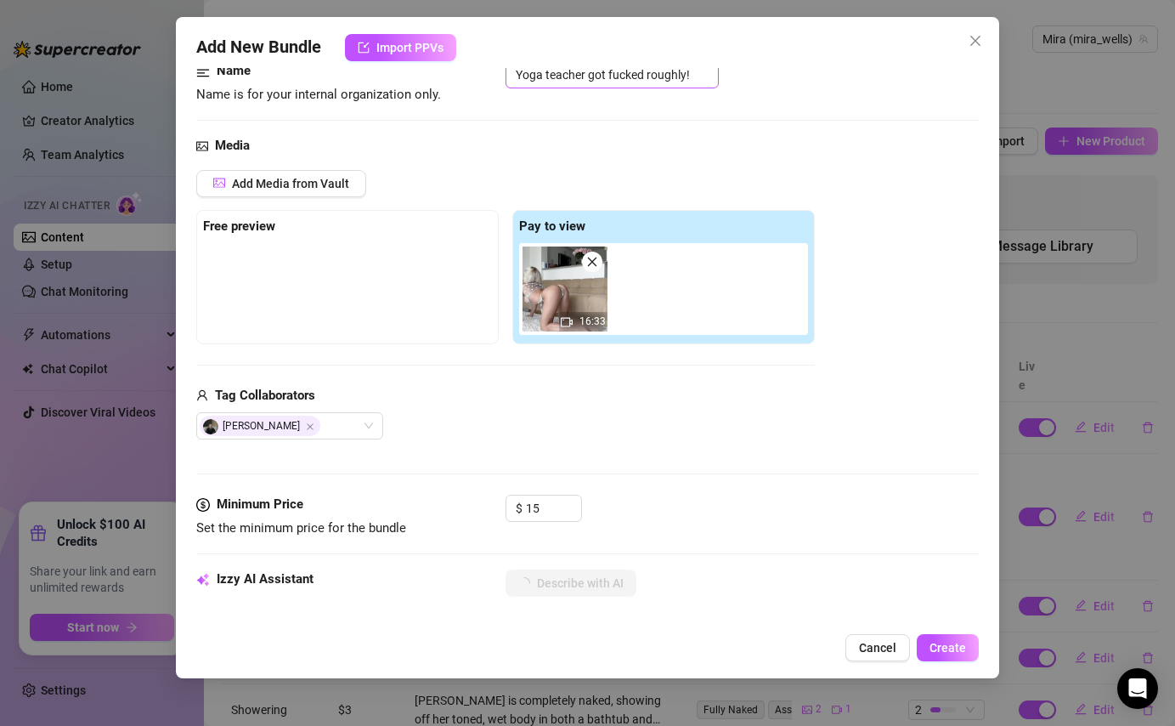
type textarea "Mira starts by stroking and sucking her partner’s"
type textarea "Mira starts by stroking and sucking her partner’s cock"
type textarea "Mira starts by stroking and sucking her partner’s cock on"
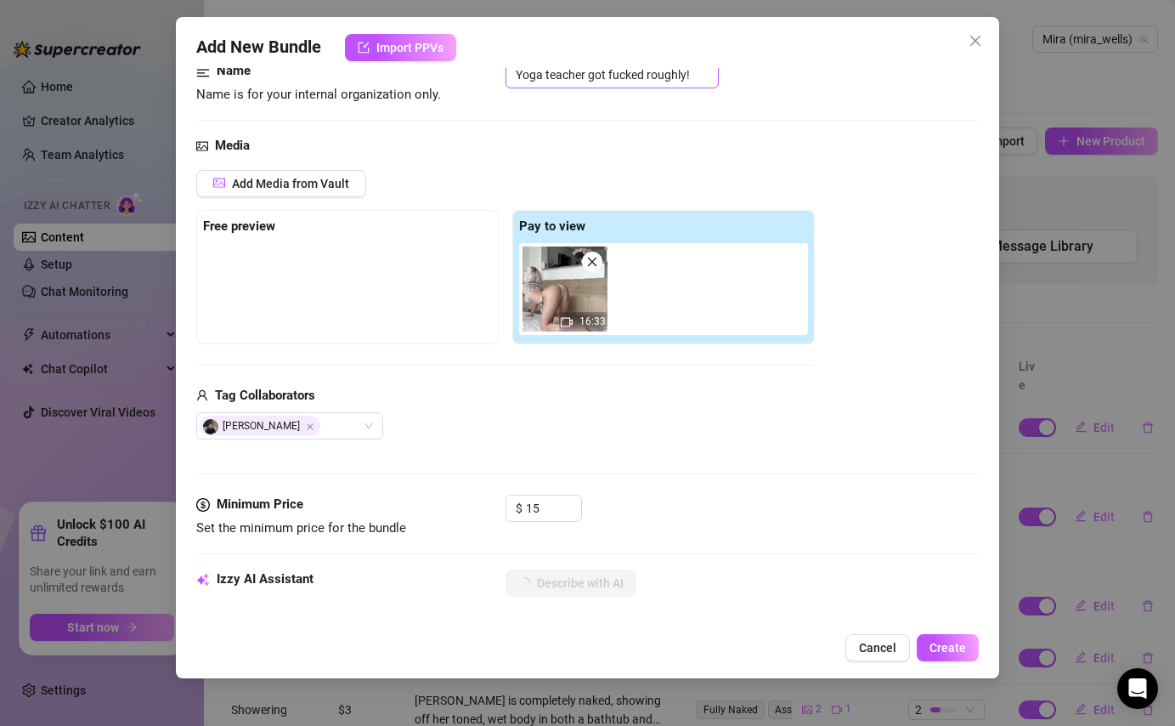
type textarea "Mira starts by stroking and sucking her partner’s cock on the"
type textarea "Mira starts by stroking and sucking her partner’s cock on the couch,"
type textarea "Mira starts by stroking and sucking her partner’s cock on the couch, then"
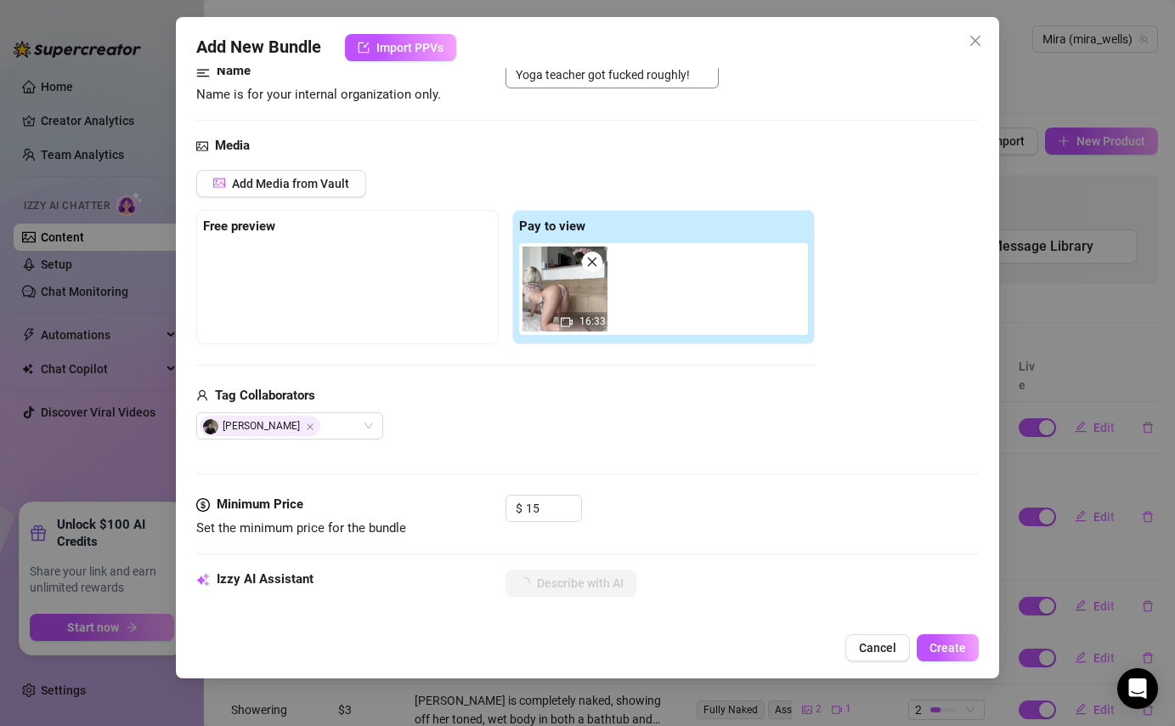
type textarea "Mira starts by stroking and sucking her partner’s cock on the couch, then"
type textarea "Mira starts by stroking and sucking her partner’s cock on the couch, then climbs"
type textarea "Mira starts by stroking and sucking her partner’s cock on the couch, then climb…"
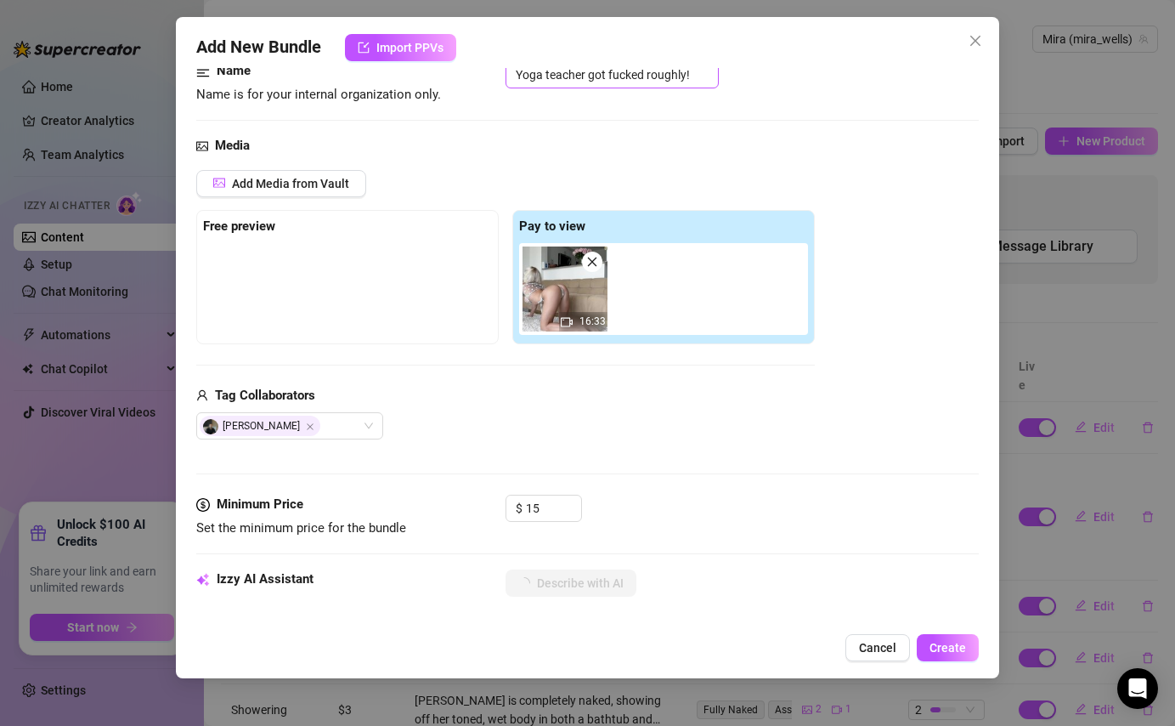
type textarea "Mira starts by stroking and sucking her partner’s cock on the couch, then climb…"
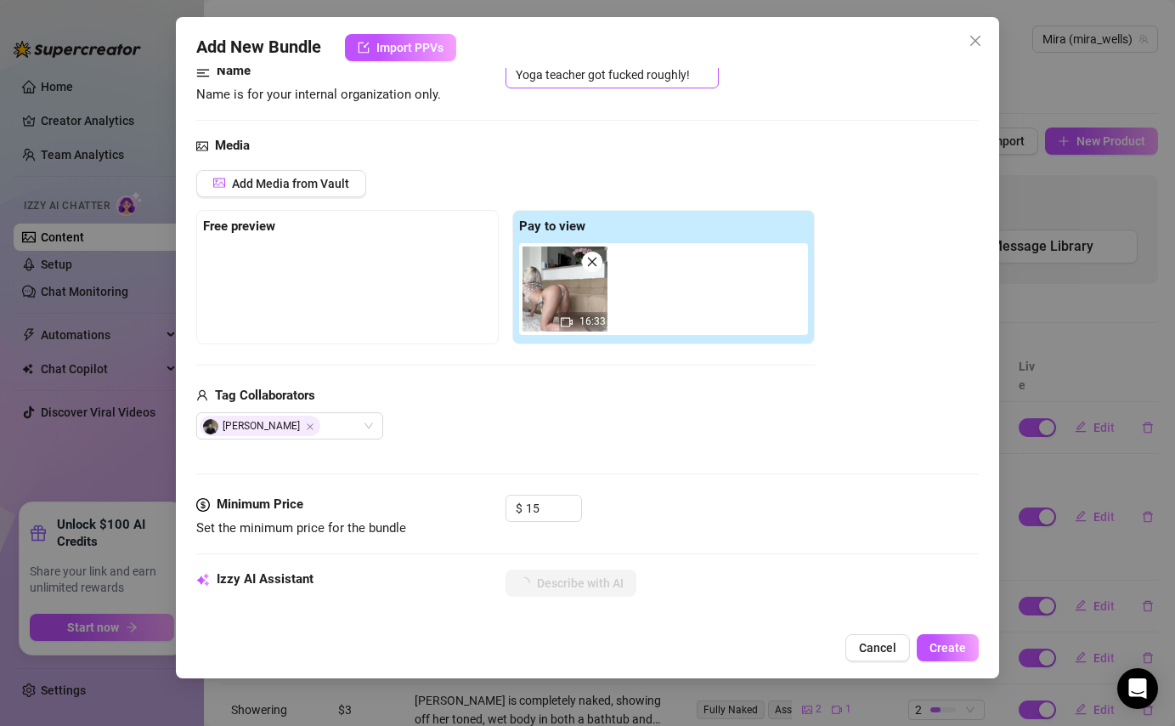
type textarea "Mira starts by stroking and sucking her partner’s cock on the couch, then climb…"
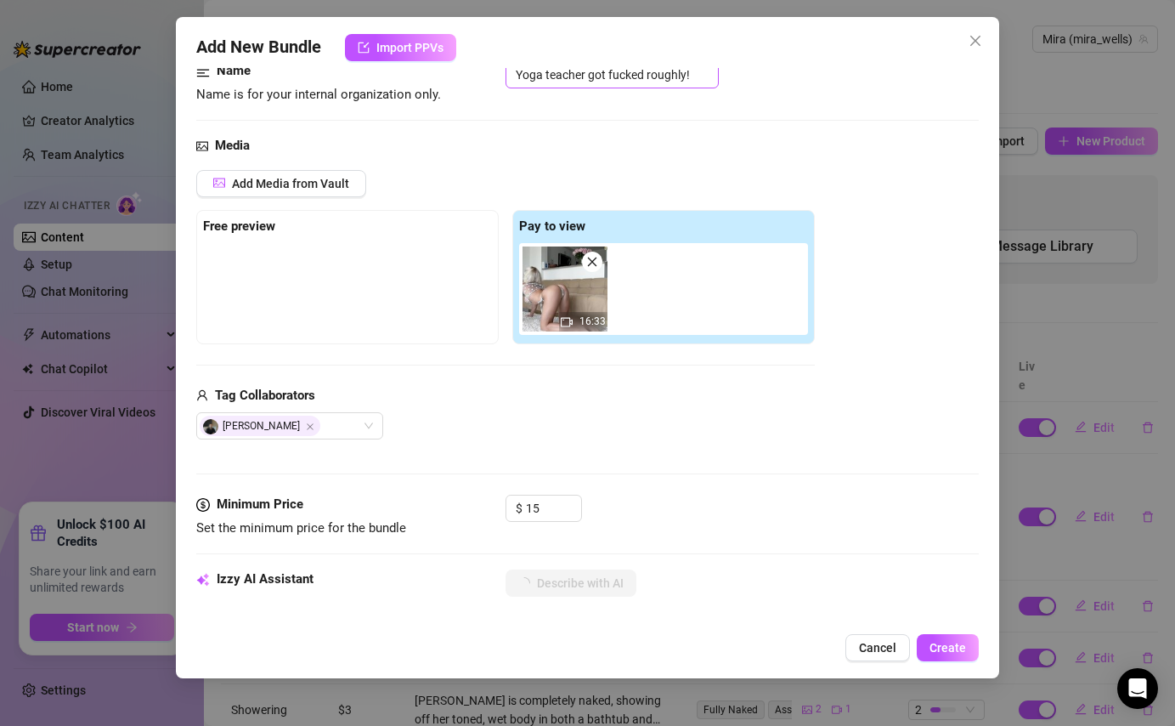
type textarea "Mira starts by stroking and sucking her partner’s cock on the couch, then climb…"
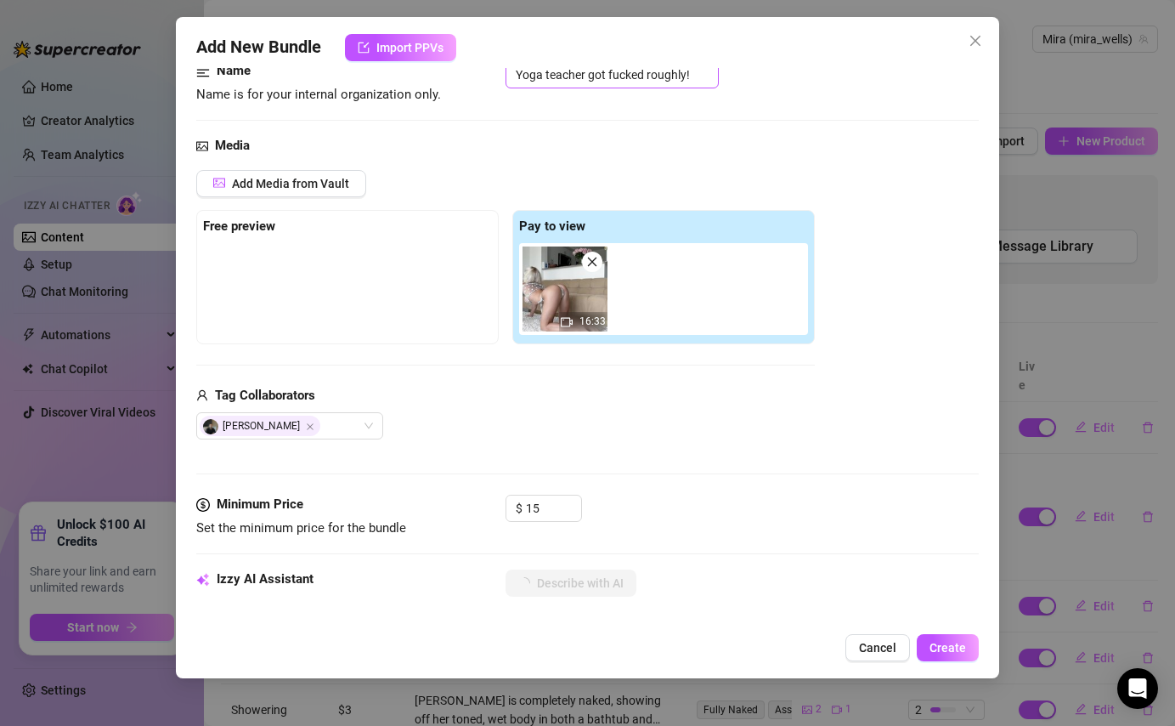
type textarea "Mira starts by stroking and sucking her partner’s cock on the couch, then climb…"
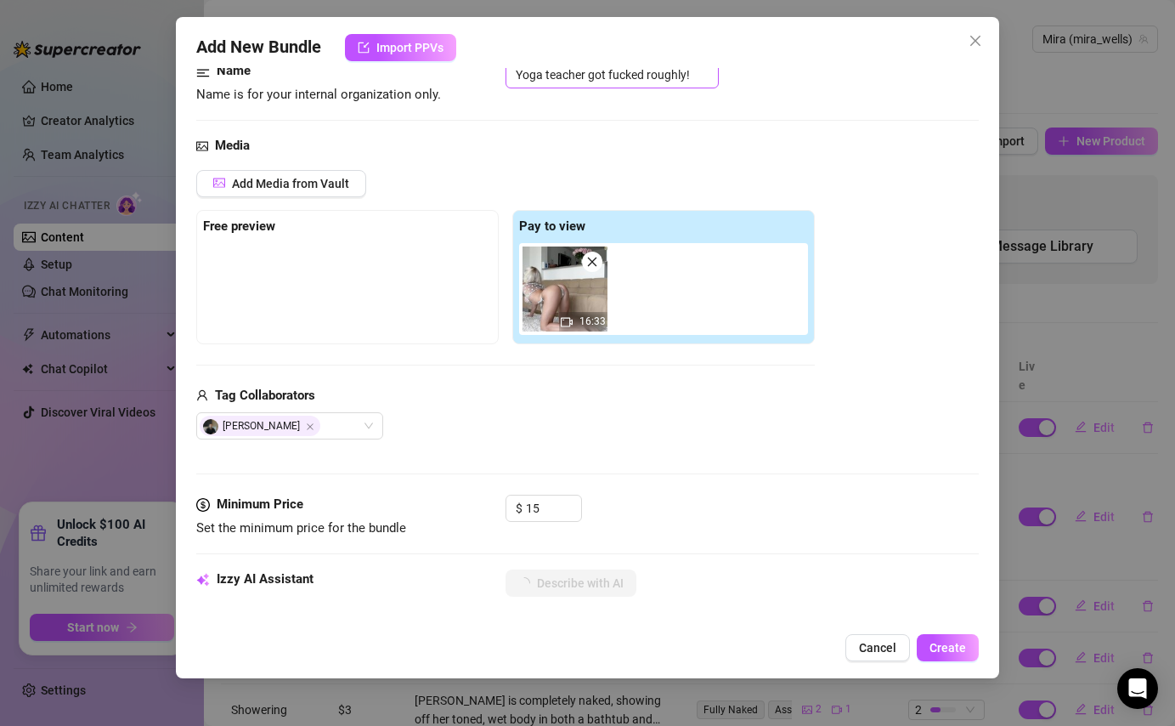
type textarea "Mira starts by stroking and sucking her partner’s cock on the couch, then climb…"
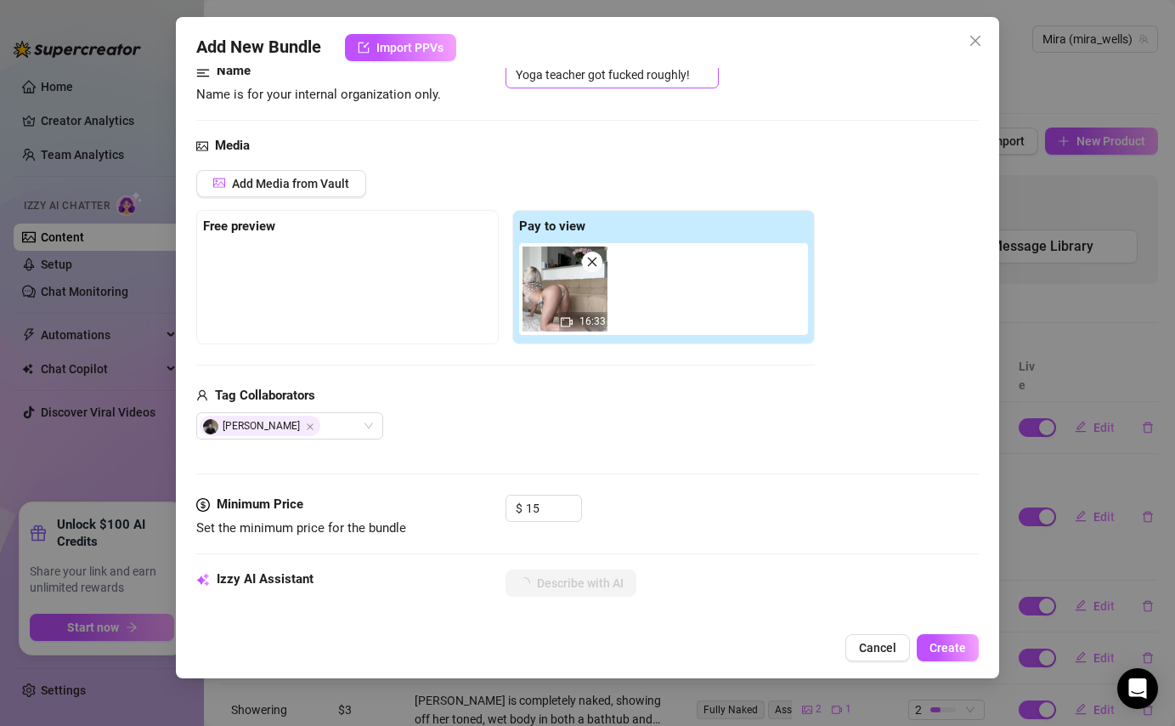
type textarea "Mira starts by stroking and sucking her partner’s cock on the couch, then climb…"
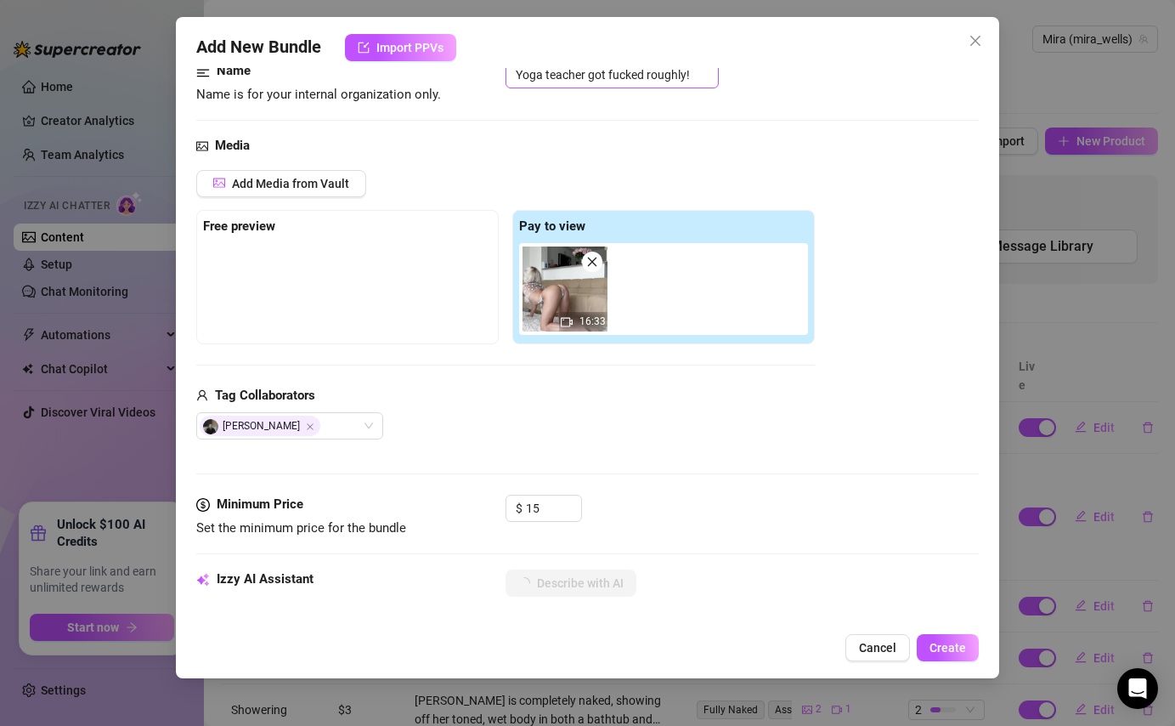
type textarea "Mira starts by stroking and sucking her partner’s cock on the couch, then climb…"
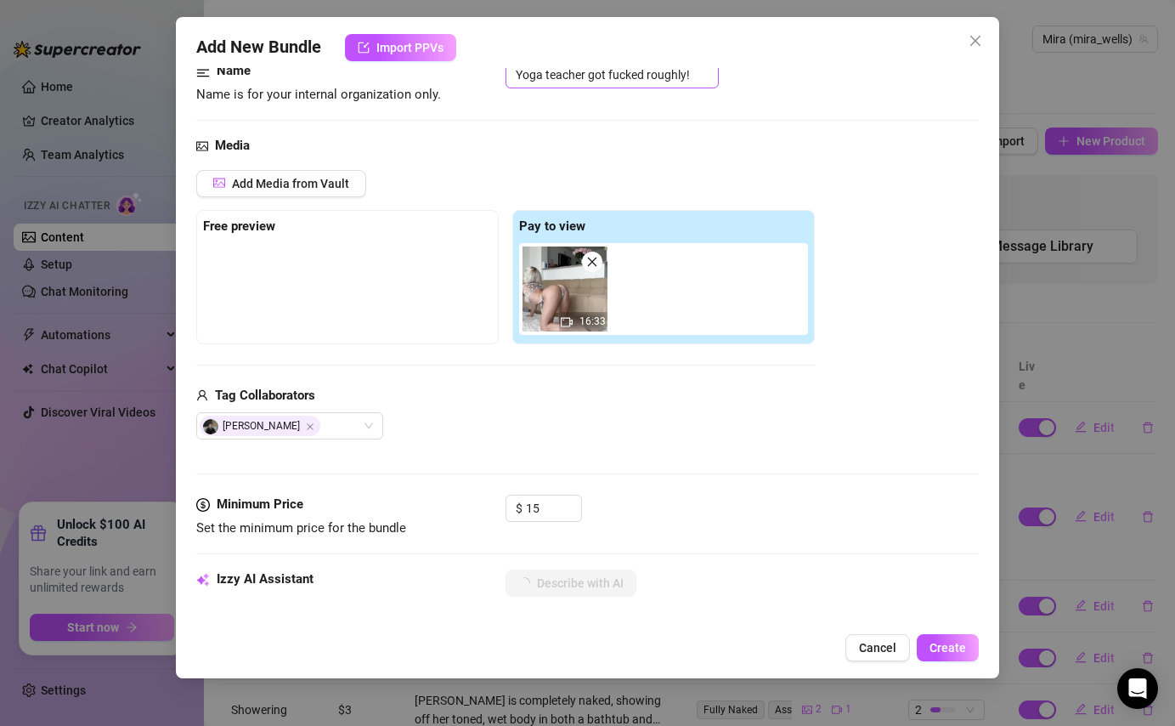
type textarea "Mira starts by stroking and sucking her partner’s cock on the couch, then climb…"
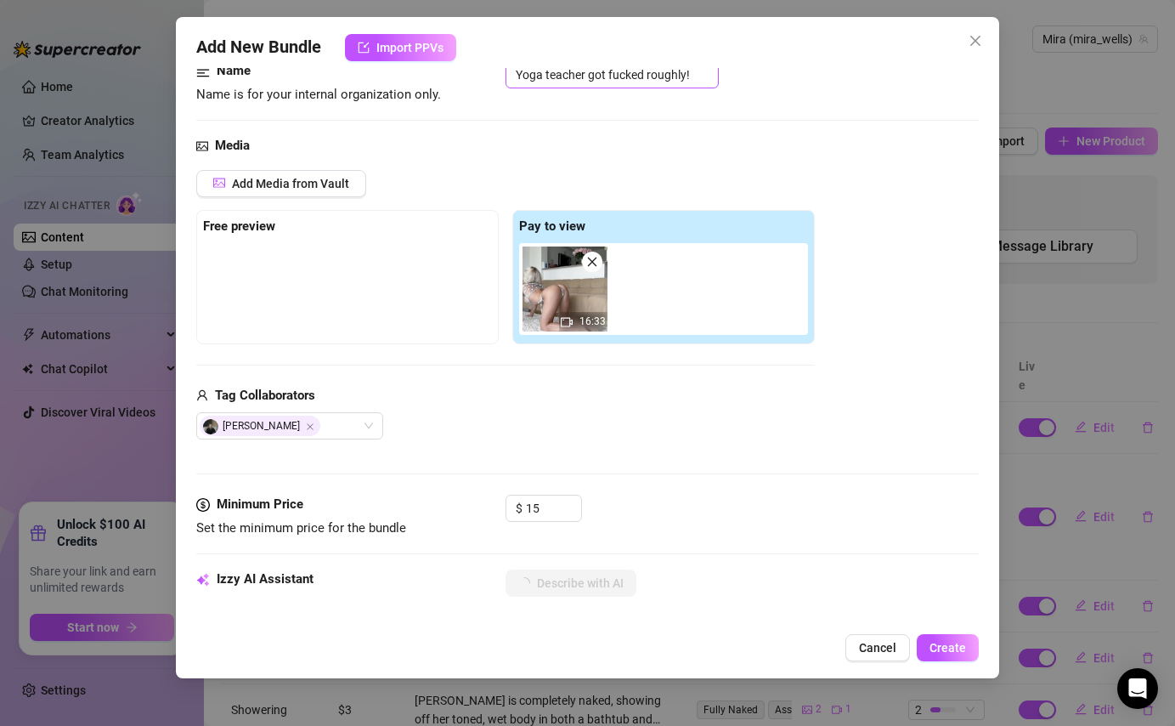
type textarea "Mira starts by stroking and sucking her partner’s cock on the couch, then climb…"
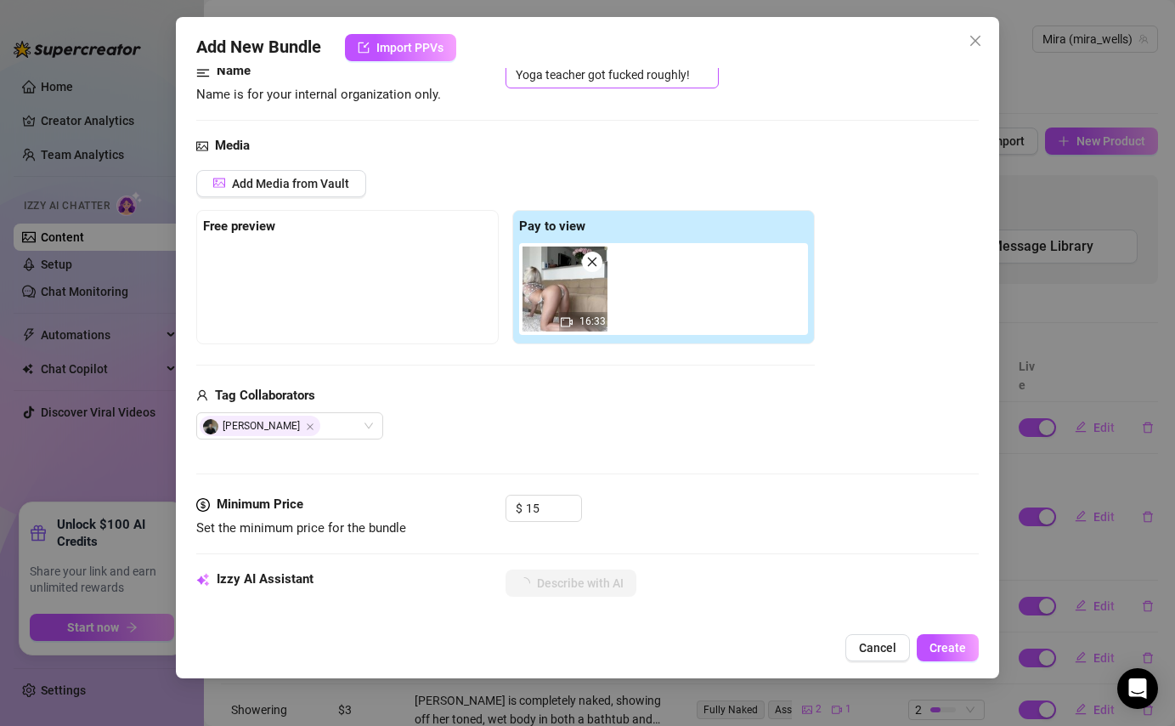
type textarea "Mira starts by stroking and sucking her partner’s cock on the couch, then climb…"
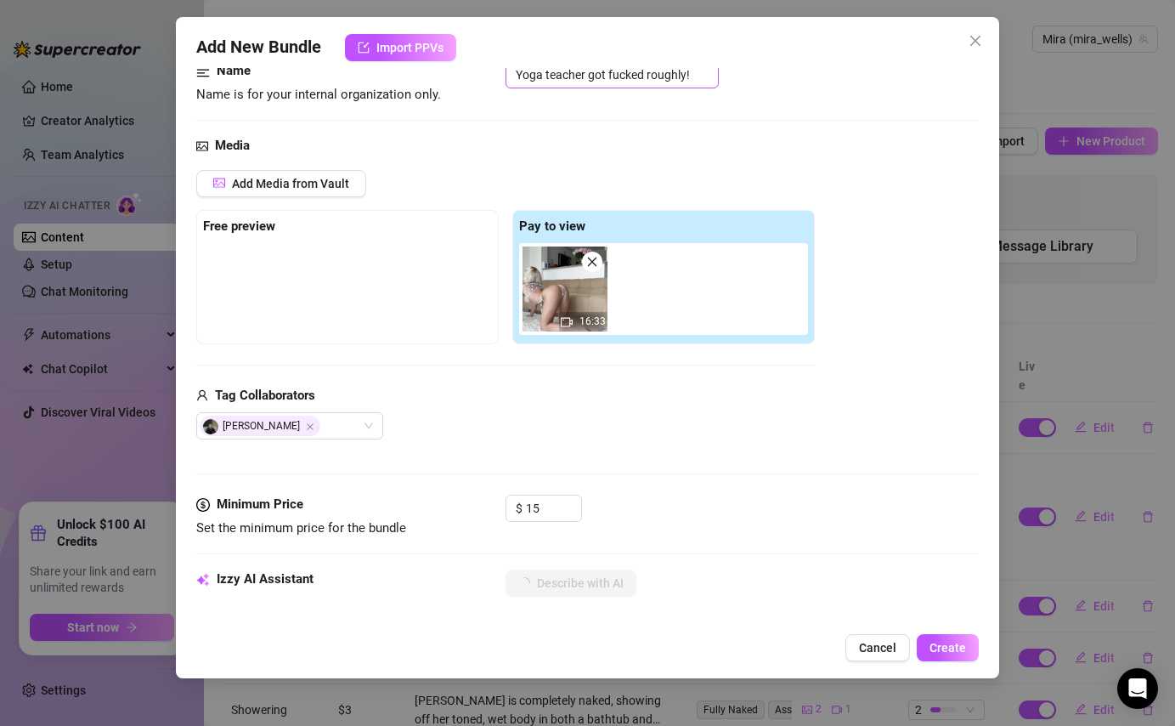
type textarea "Mira starts by stroking and sucking her partner’s cock on the couch, then climb…"
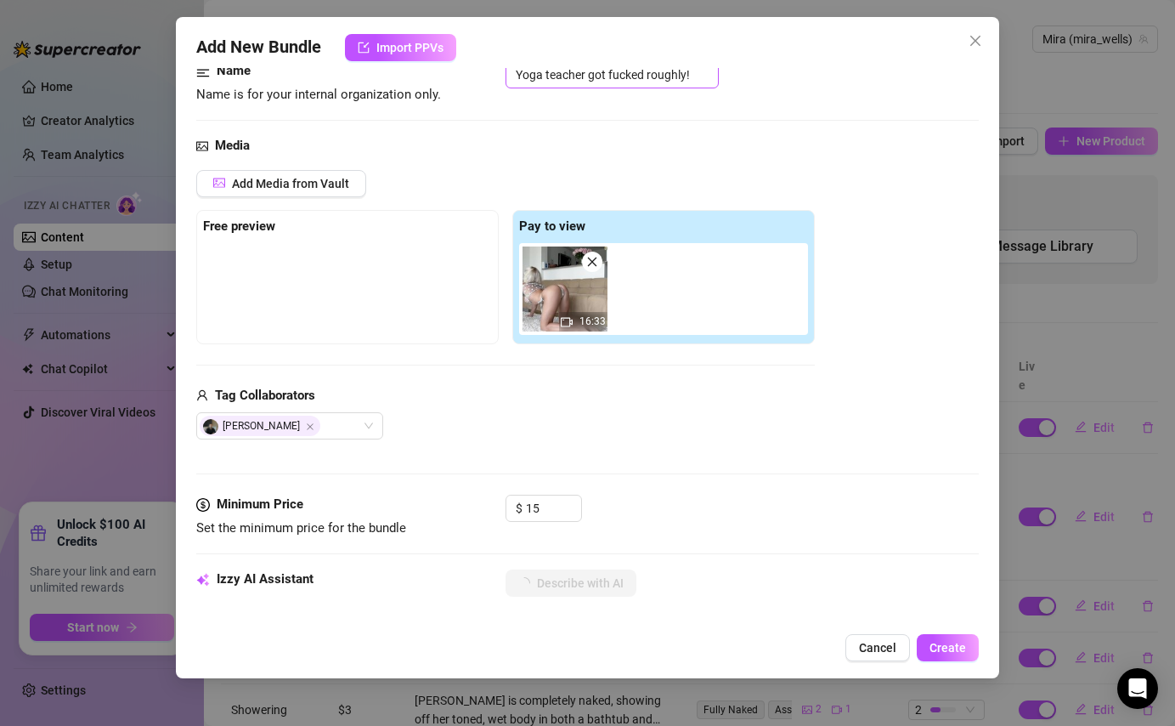
type textarea "Mira starts by stroking and sucking her partner’s cock on the couch, then climb…"
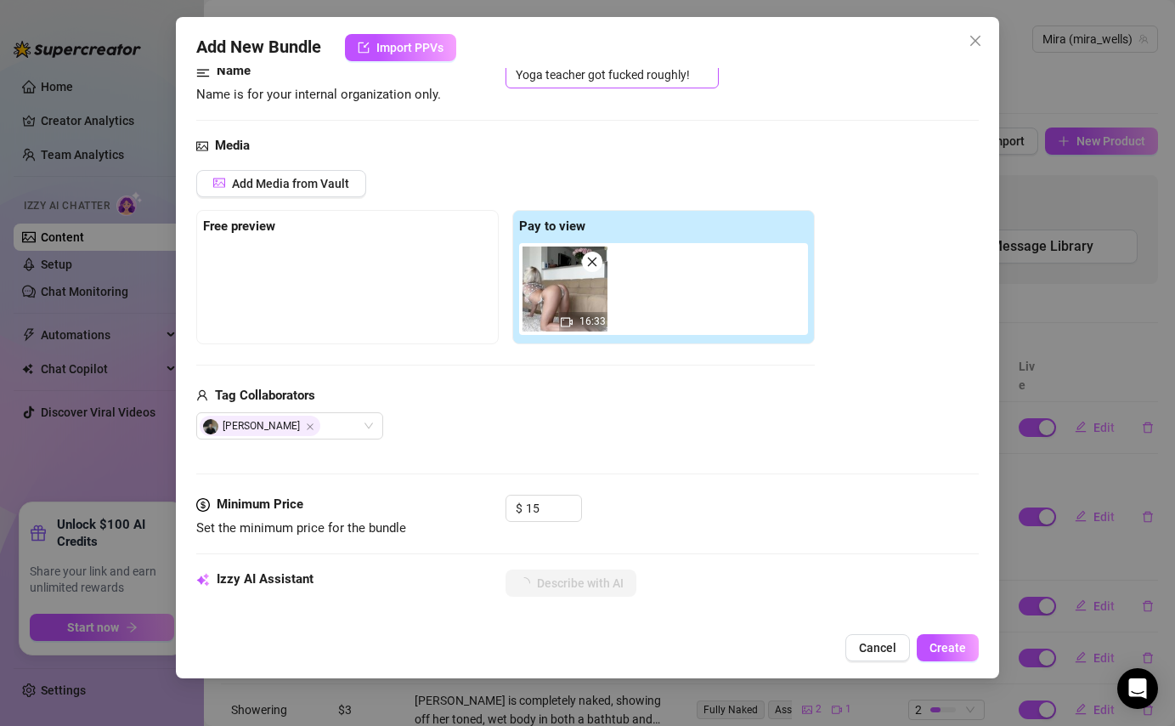
type textarea "Mira starts by stroking and sucking her partner’s cock on the couch, then climb…"
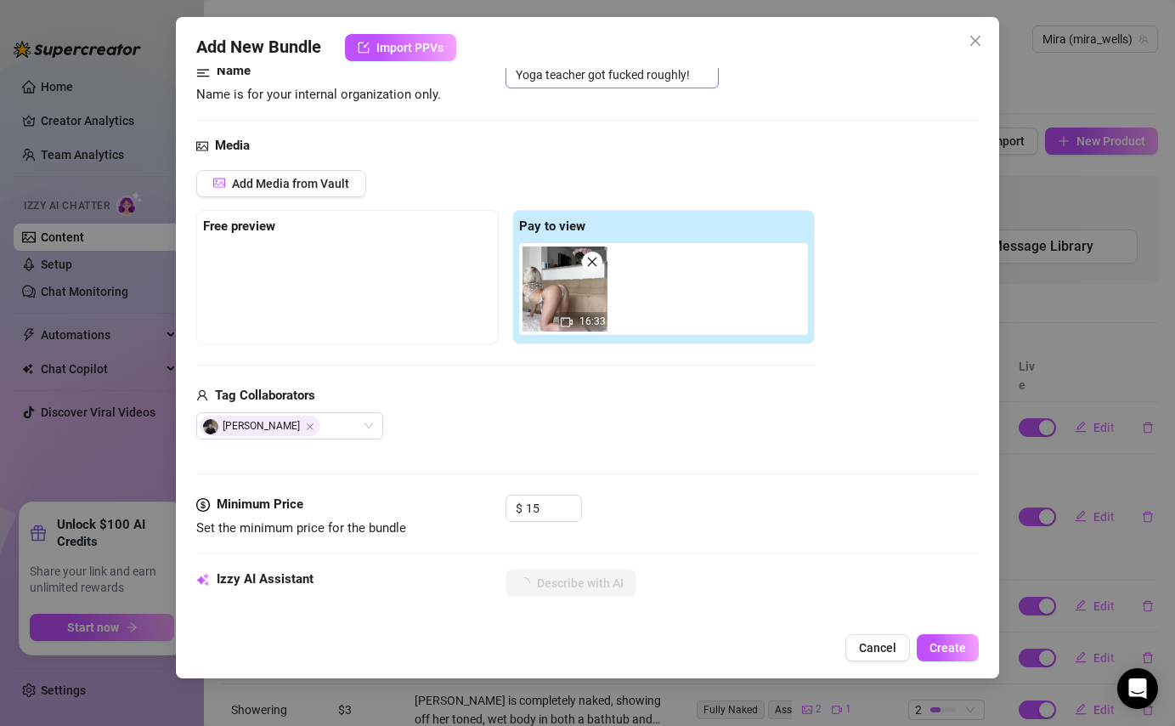
type textarea "Mira starts by stroking and sucking her partner’s cock on the couch, then climb…"
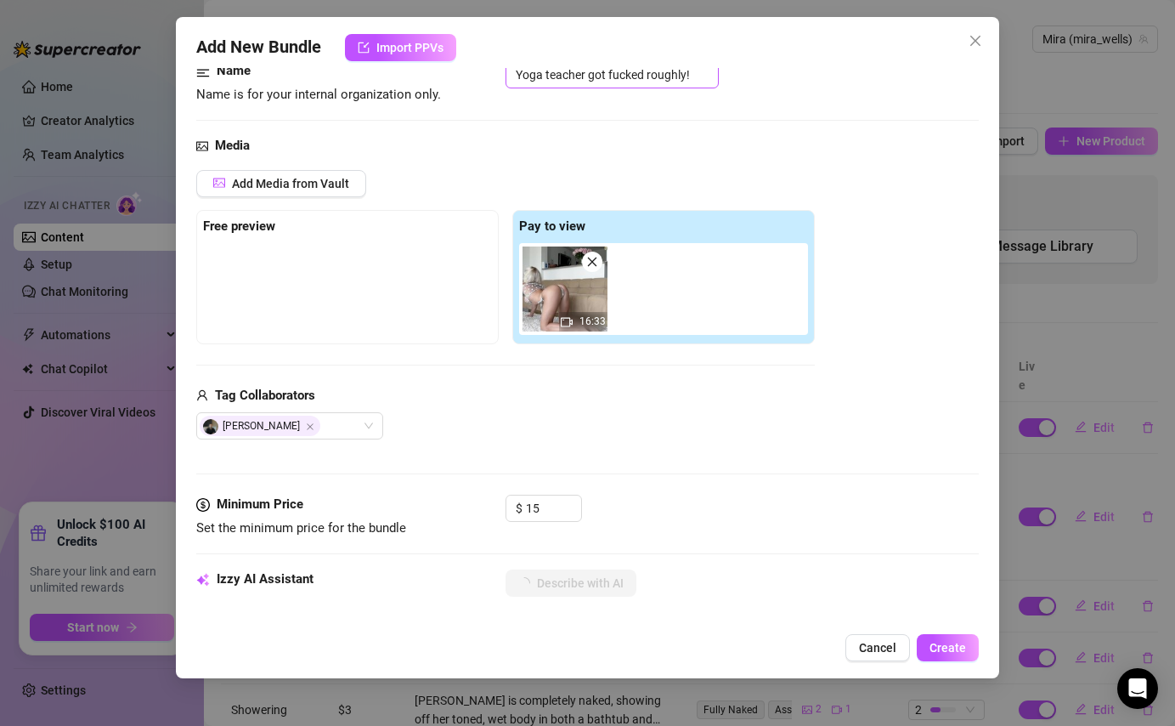
type textarea "Mira starts by stroking and sucking her partner’s cock on the couch, then climb…"
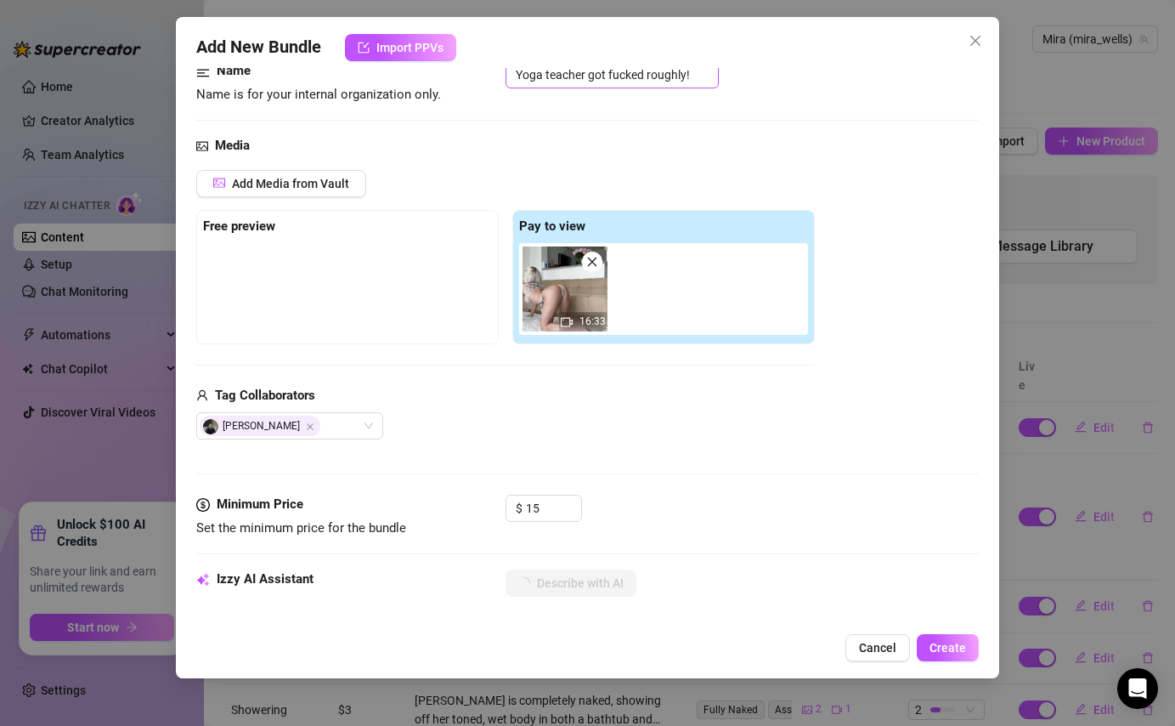
type textarea "Mira starts by stroking and sucking her partner’s cock on the couch, then climb…"
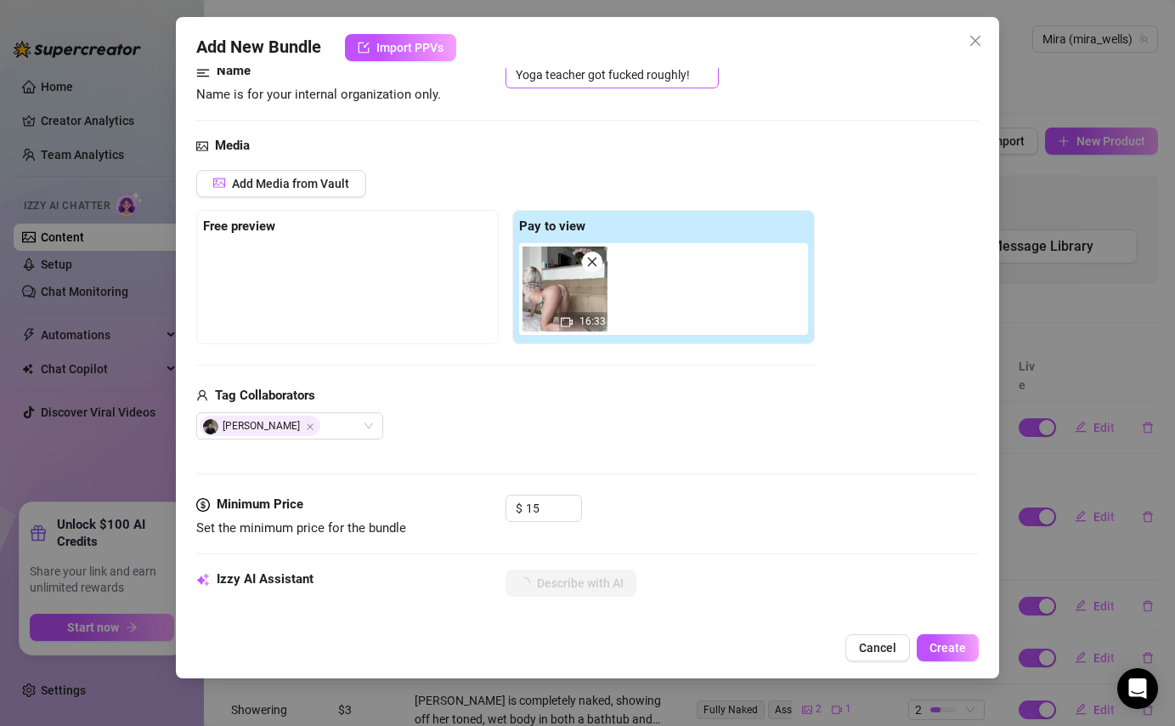
type textarea "Mira starts by stroking and sucking her partner’s cock on the couch, then climb…"
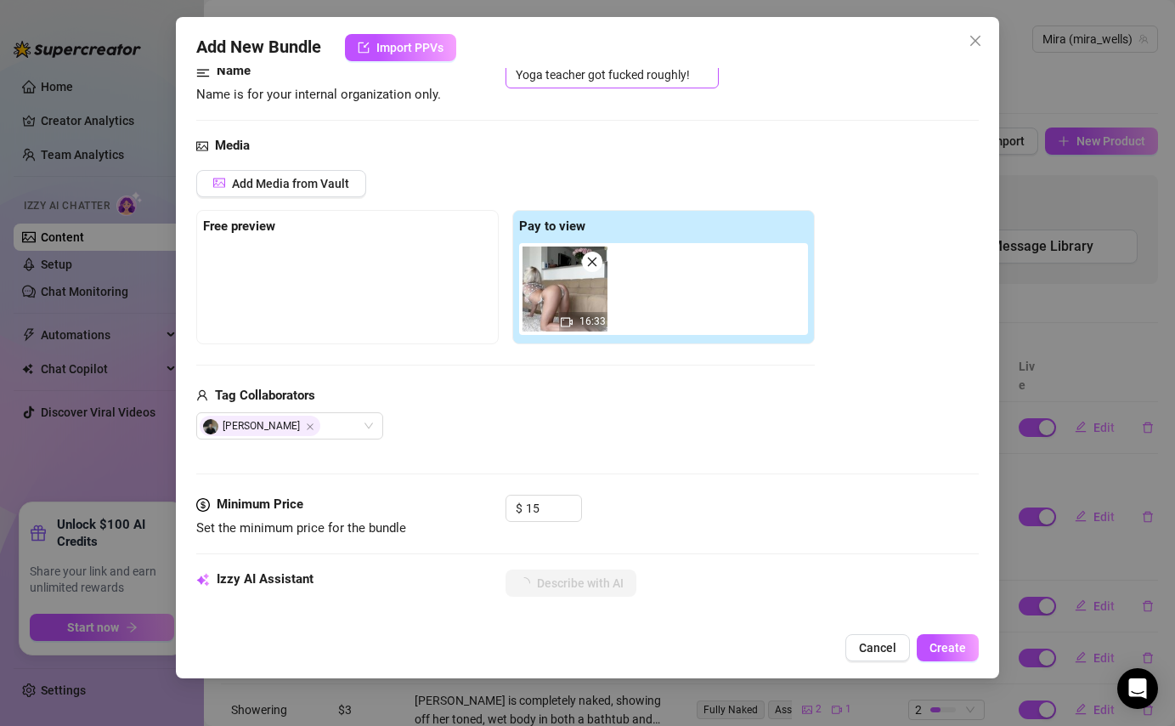
type textarea "Mira starts by stroking and sucking her partner’s cock on the couch, then climb…"
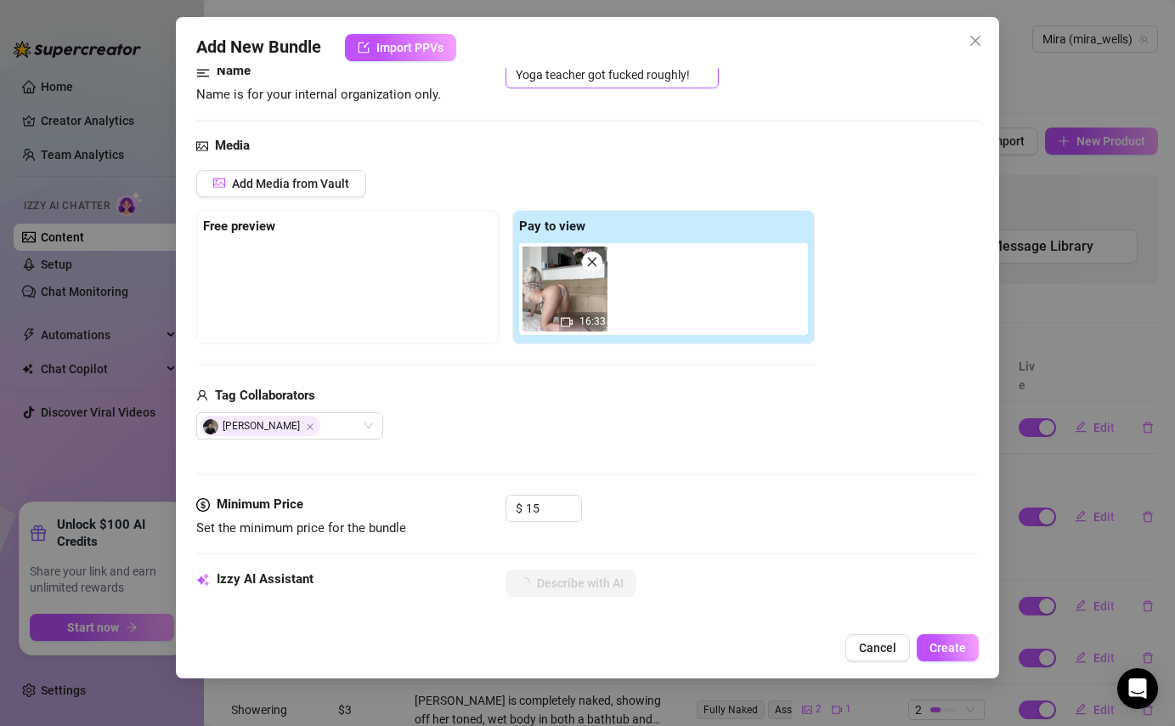
type textarea "Mira starts by stroking and sucking her partner’s cock on the couch, then climb…"
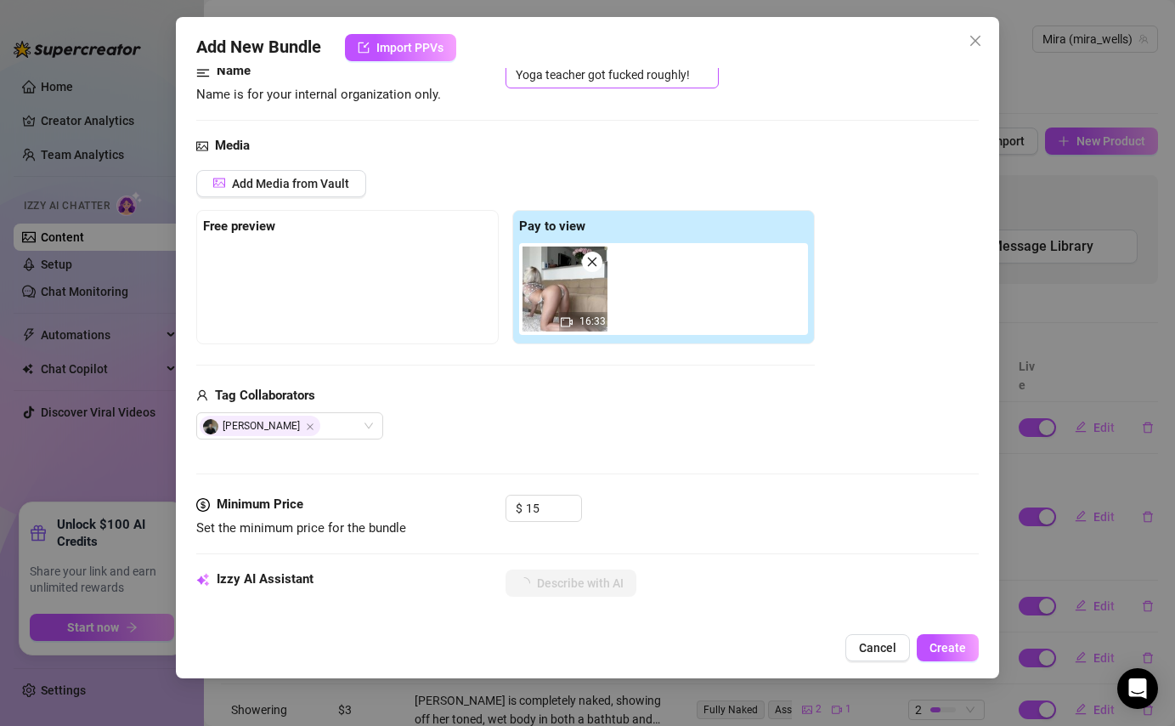
type textarea "Mira starts by stroking and sucking her partner’s cock on the couch, then climb…"
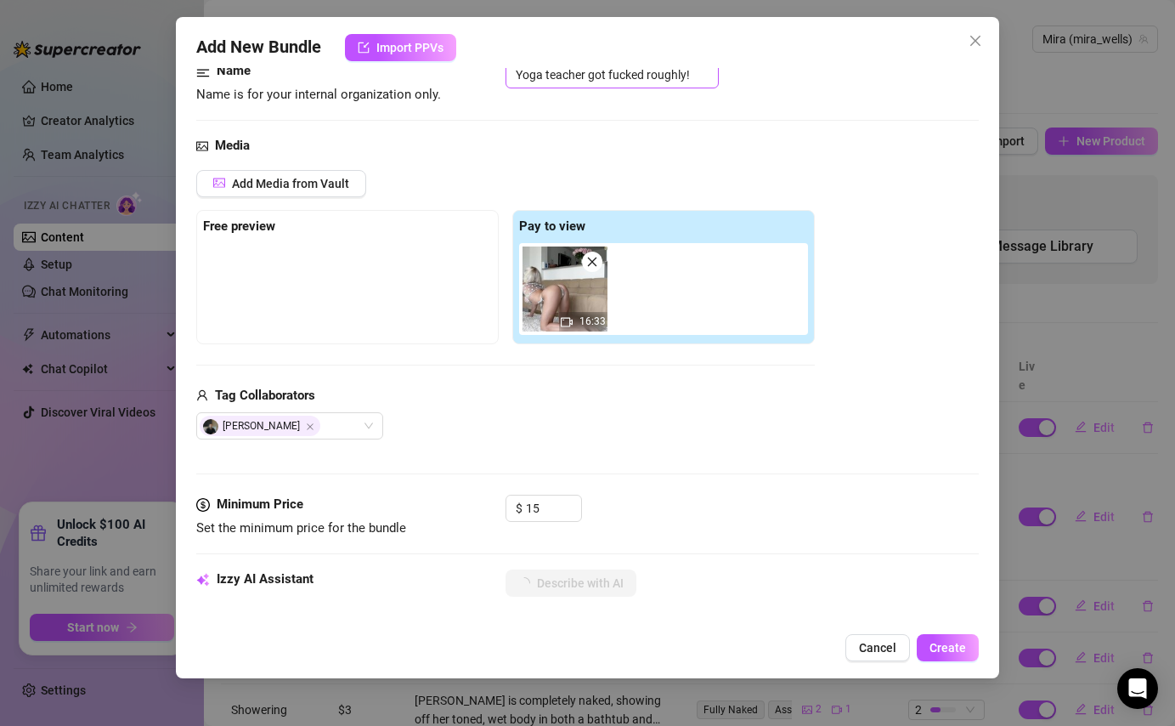
type textarea "Mira starts by stroking and sucking her partner’s cock on the couch, then climb…"
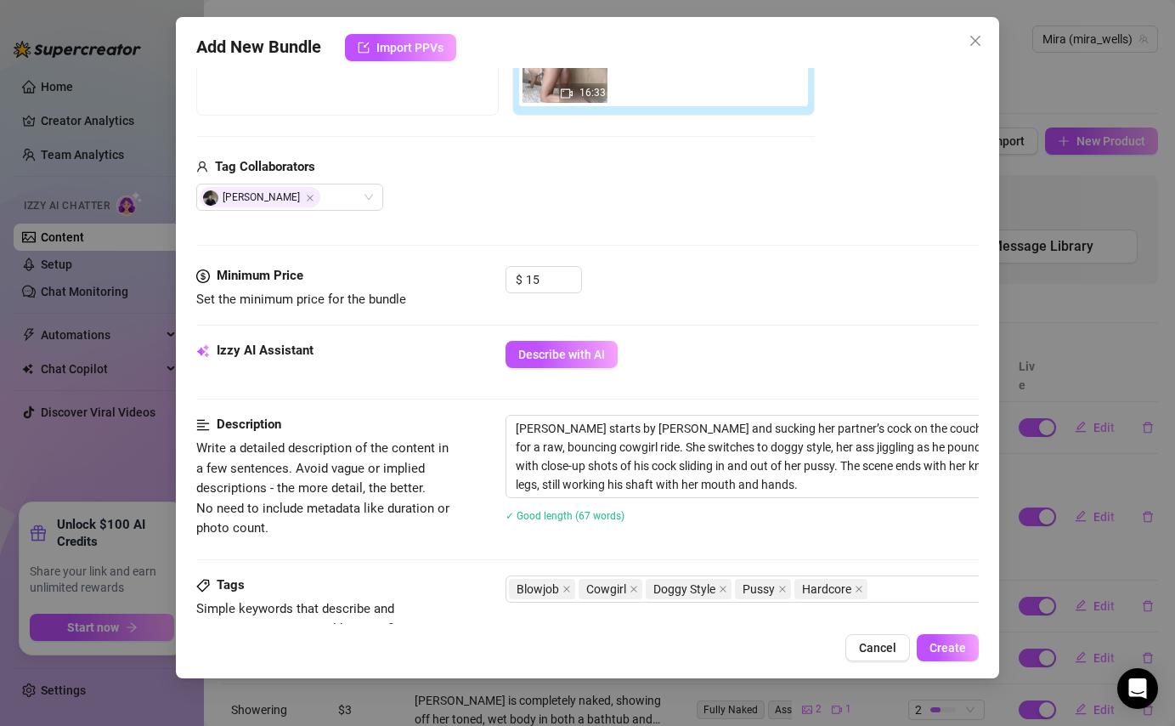
scroll to position [404, 0]
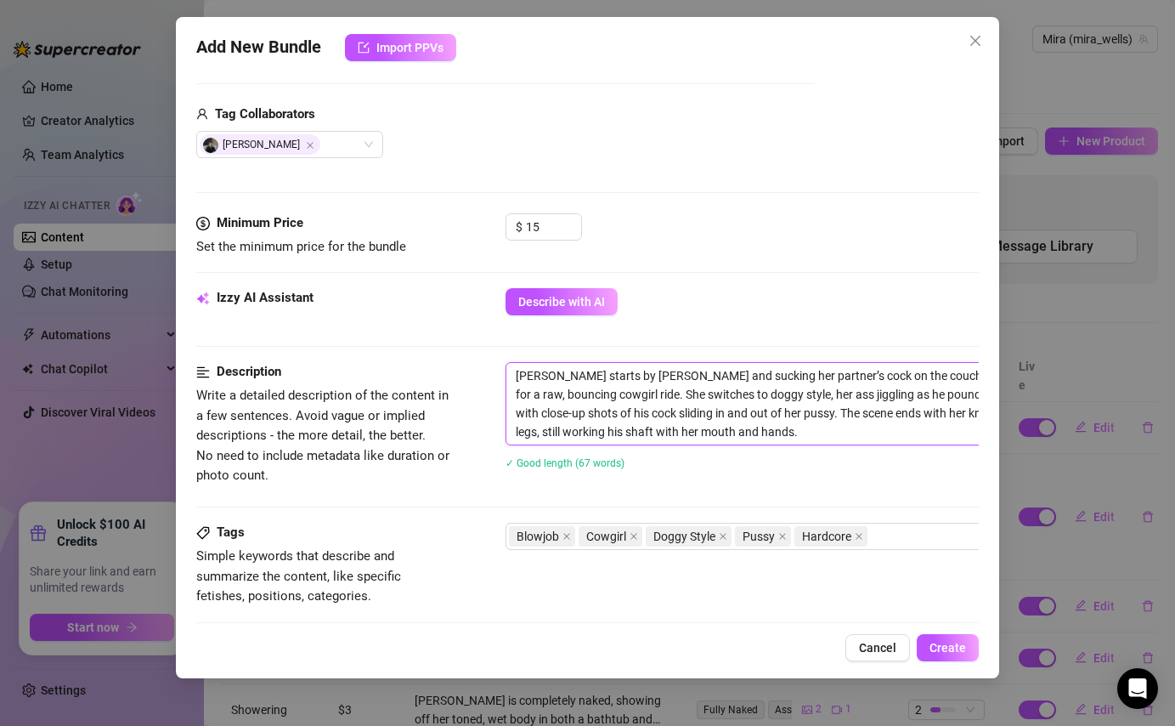
click at [763, 378] on textarea "Mira starts by stroking and sucking her partner’s cock on the couch, then climb…" at bounding box center [802, 404] width 593 height 82
type textarea "Mira starts by stroking and sucking her partners cock on the couch, then climbs…"
type textarea "Mira starts by stroking and sucking her partnes cock on the couch, then climbs …"
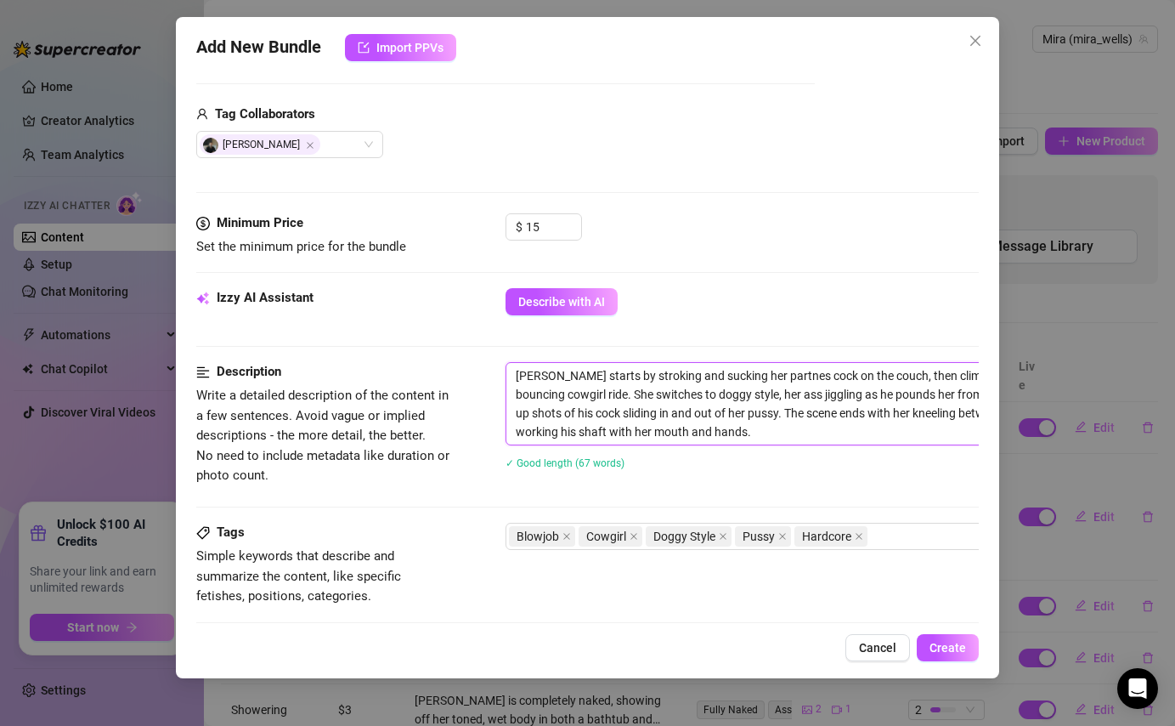
type textarea "Mira starts by stroking and sucking her partns cock on the couch, then climbs o…"
type textarea "Mira starts by stroking and sucking her parts cock on the couch, then climbs on…"
type textarea "Mira starts by stroking and sucking her pars cock on the couch, then climbs on …"
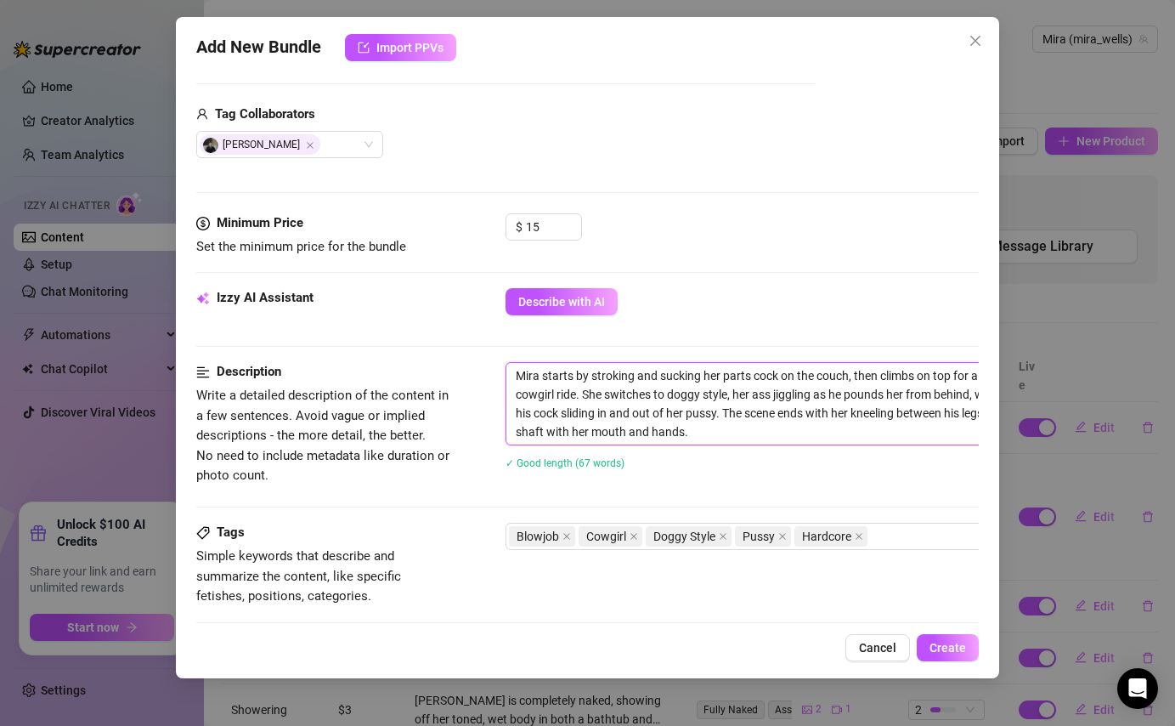
type textarea "Mira starts by stroking and sucking her pars cock on the couch, then climbs on …"
type textarea "Mira starts by stroking and sucking her pas cock on the couch, then climbs on t…"
type textarea "Mira starts by stroking and sucking her ps cock on the couch, then climbs on to…"
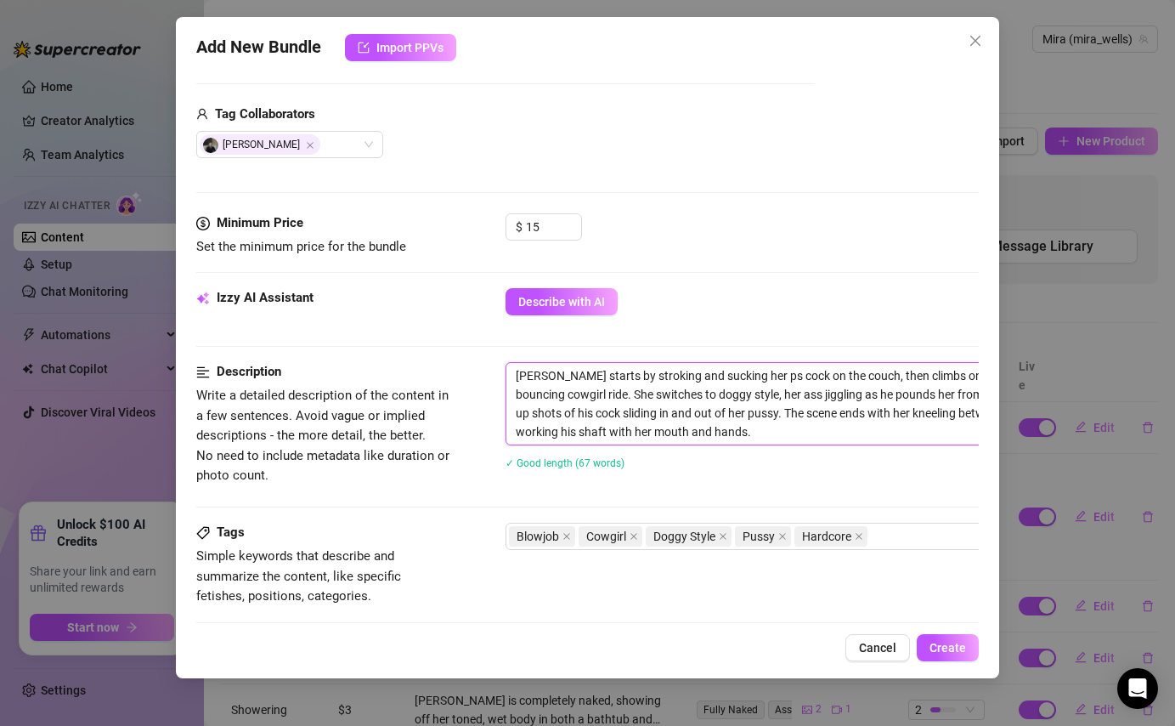
type textarea "Mira starts by stroking and sucking her s cock on the couch, then climbs on top…"
type textarea "Mira starts by stroking and sucking her ss cock on the couch, then climbs on to…"
type textarea "Mira starts by stroking and sucking her sts cock on the couch, then climbs on t…"
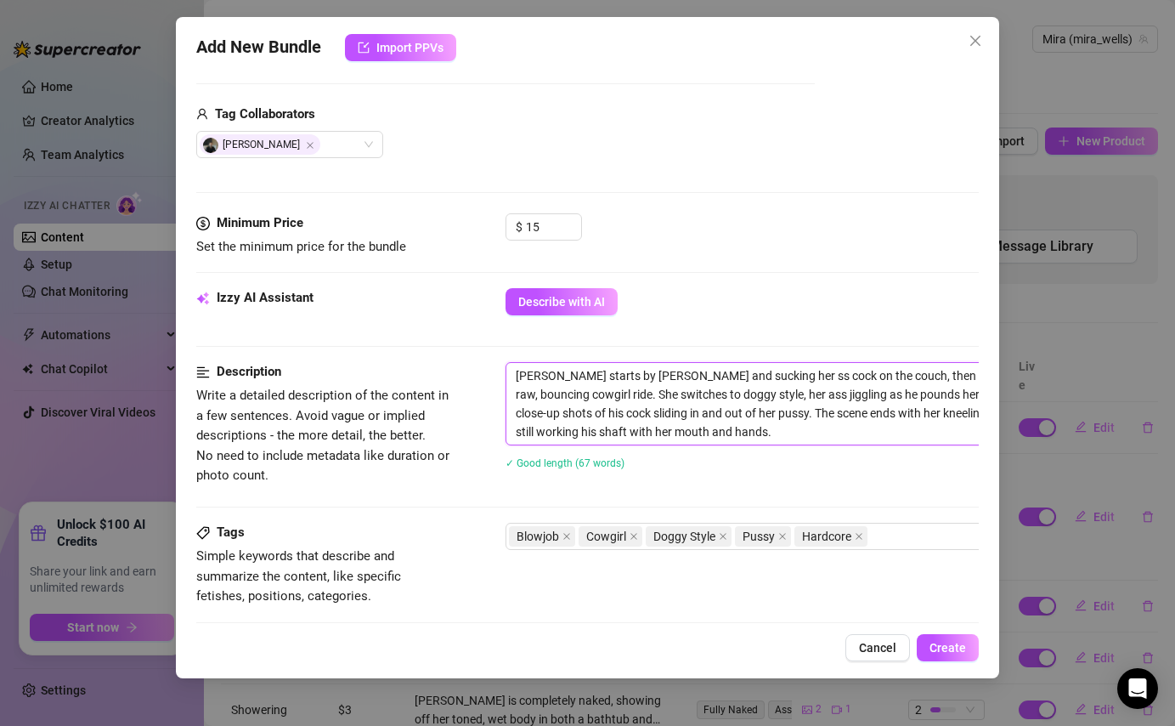
type textarea "Mira starts by stroking and sucking her sts cock on the couch, then climbs on t…"
type textarea "Mira starts by stroking and sucking her stes cock on the couch, then climbs on …"
type textarea "Mira starts by stroking and sucking her steps cock on the couch, then climbs on…"
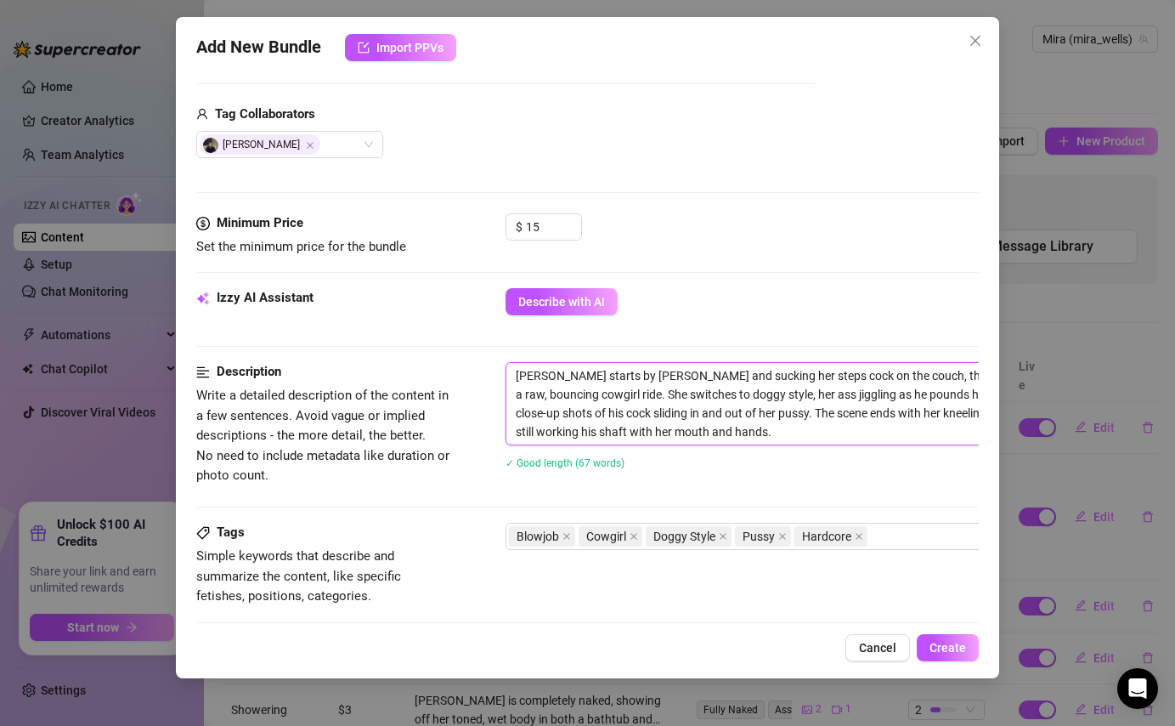
type textarea "Mira starts by stroking and sucking her step s cock on the couch, then climbs o…"
type textarea "Mira starts by stroking and sucking her step bs cock on the couch, then climbs …"
type textarea "Mira starts by stroking and sucking her step brs cock on the couch, then climbs…"
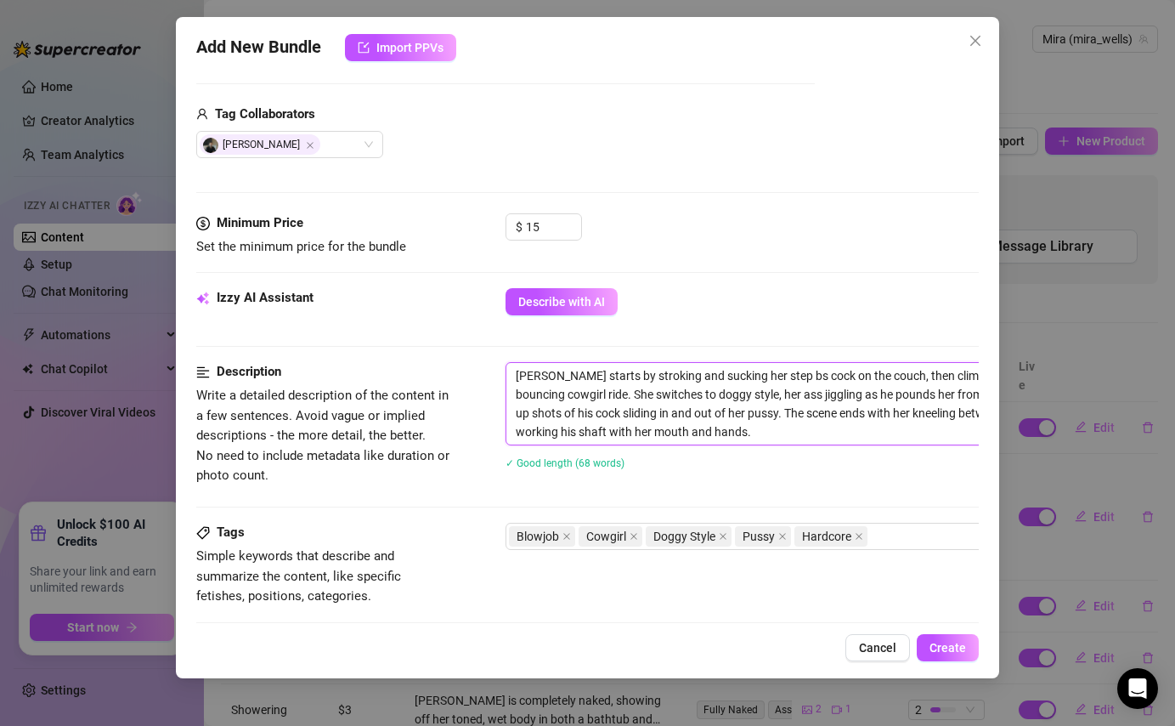
type textarea "Mira starts by stroking and sucking her step brs cock on the couch, then climbs…"
type textarea "Mira starts by stroking and sucking her step bros cock on the couch, then climb…"
type textarea "Mira starts by stroking and sucking her step brots cock on the couch, then clim…"
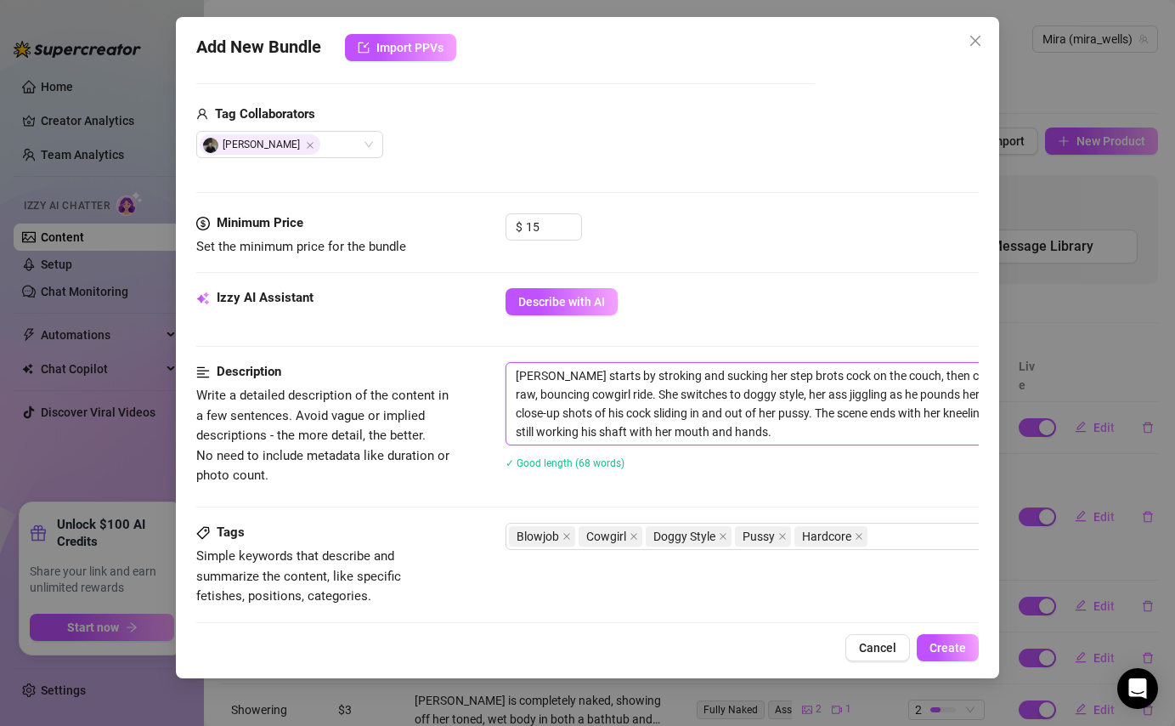
type textarea "Mira starts by stroking and sucking her step broths cock on the couch, then cli…"
type textarea "Mira starts by stroking and sucking her step brothes cock on the couch, then cl…"
type textarea "Mira starts by stroking and sucking her step brothers cock on the couch, then c…"
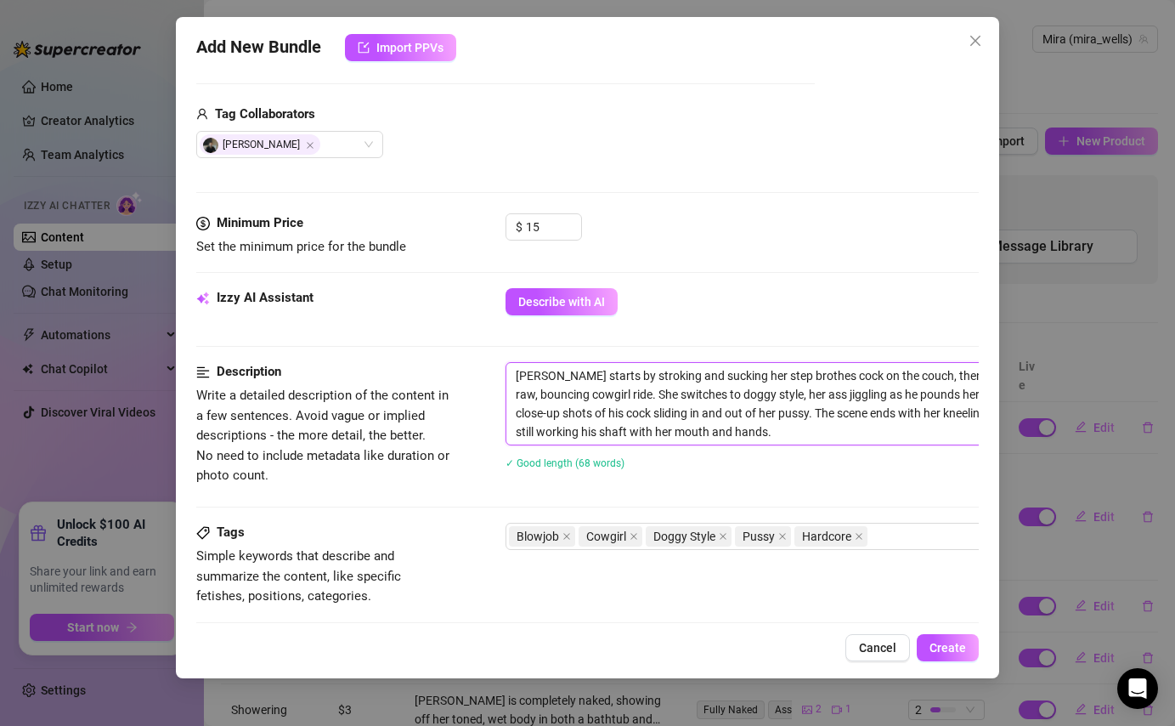
type textarea "Mira starts by stroking and sucking her step brothers cock on the couch, then c…"
type textarea "Mira starts by stroking and sucking her step brother's cock on the couch, then …"
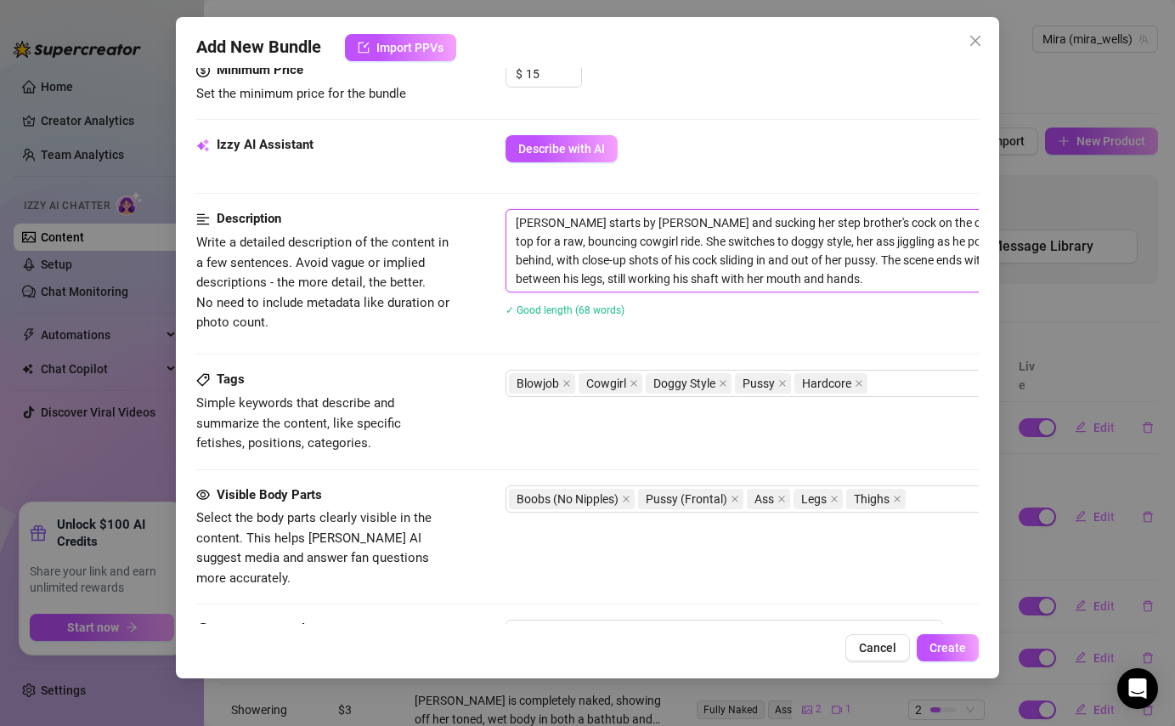
scroll to position [568, 0]
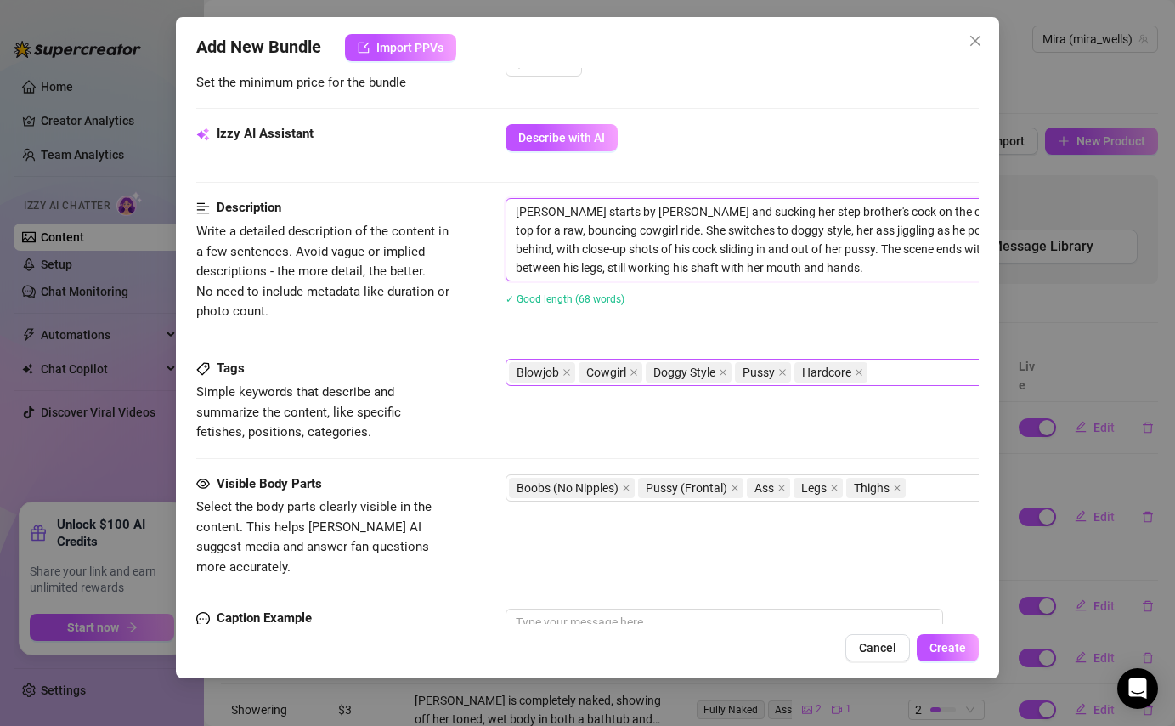
click at [900, 369] on div "Blowjob Cowgirl Doggy Style Pussy Hardcore" at bounding box center [794, 372] width 570 height 24
type textarea "Mira starts by stroking and sucking her step brother's cock on the couch, then …"
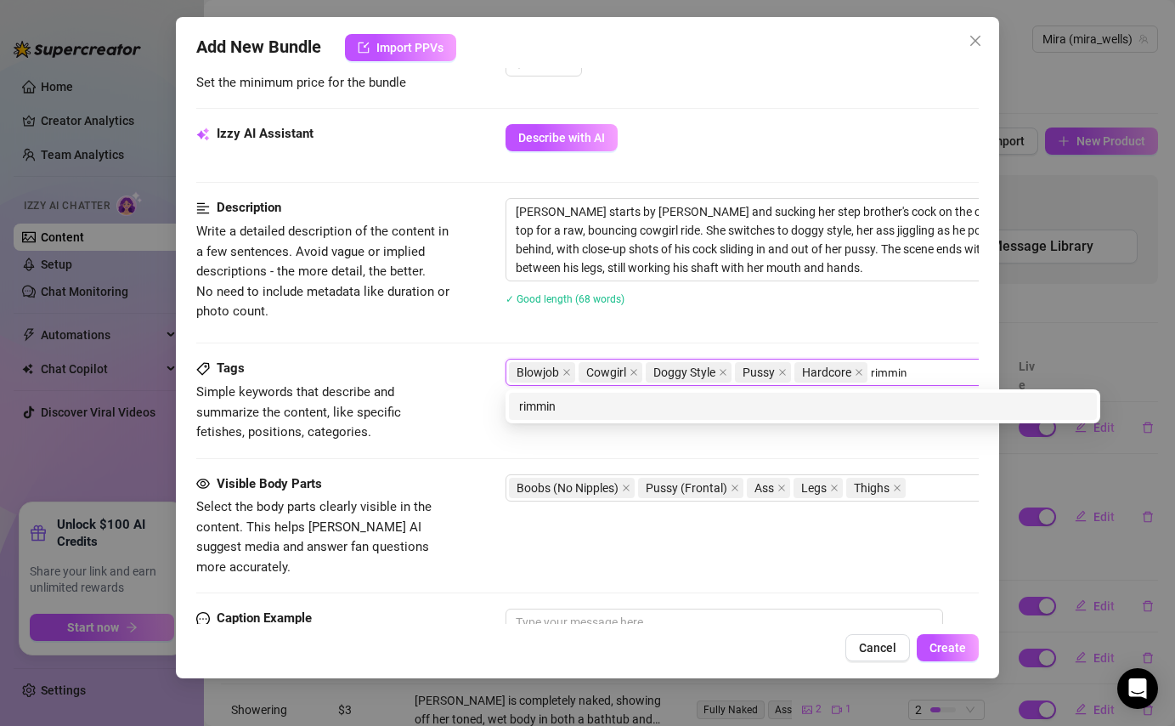
type input "rimming"
click at [709, 405] on div "rimming" at bounding box center [803, 406] width 568 height 19
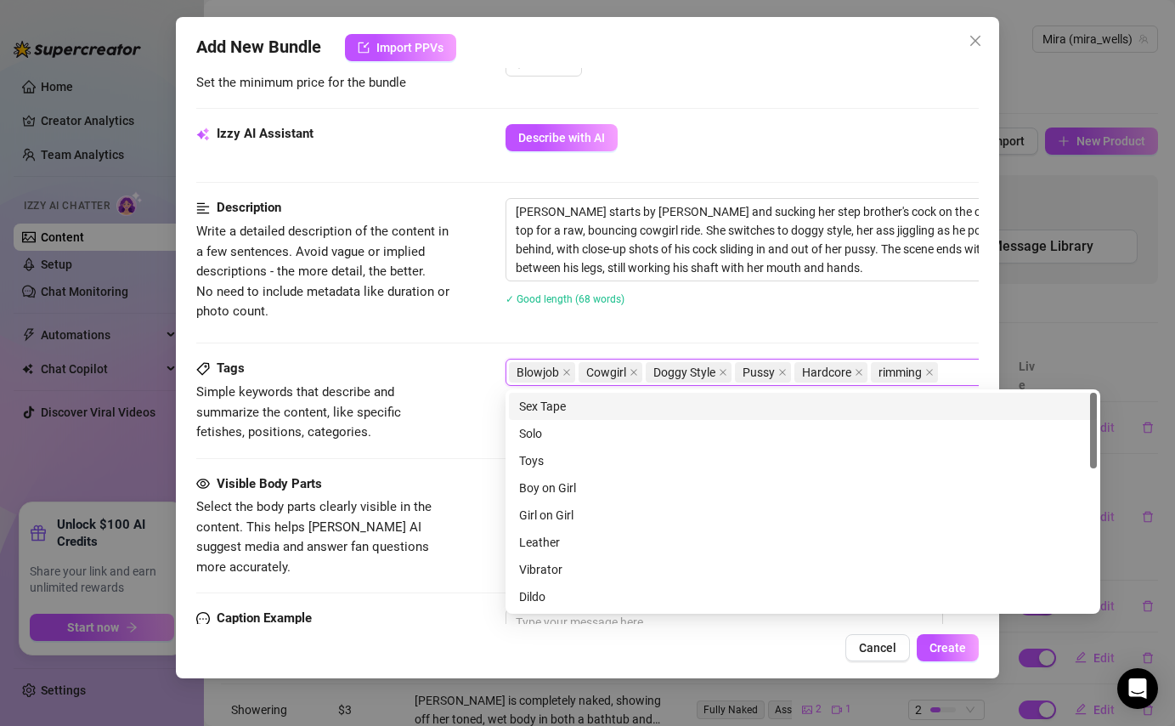
click at [698, 406] on div "Sex Tape" at bounding box center [803, 406] width 568 height 19
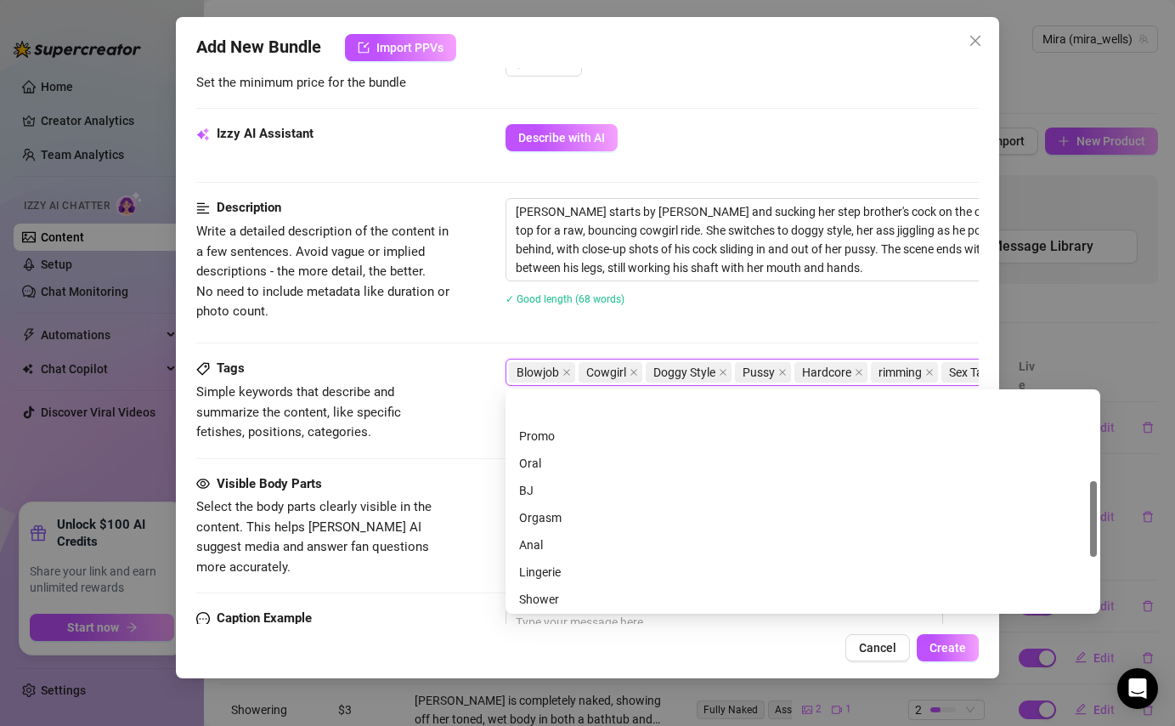
scroll to position [408, 0]
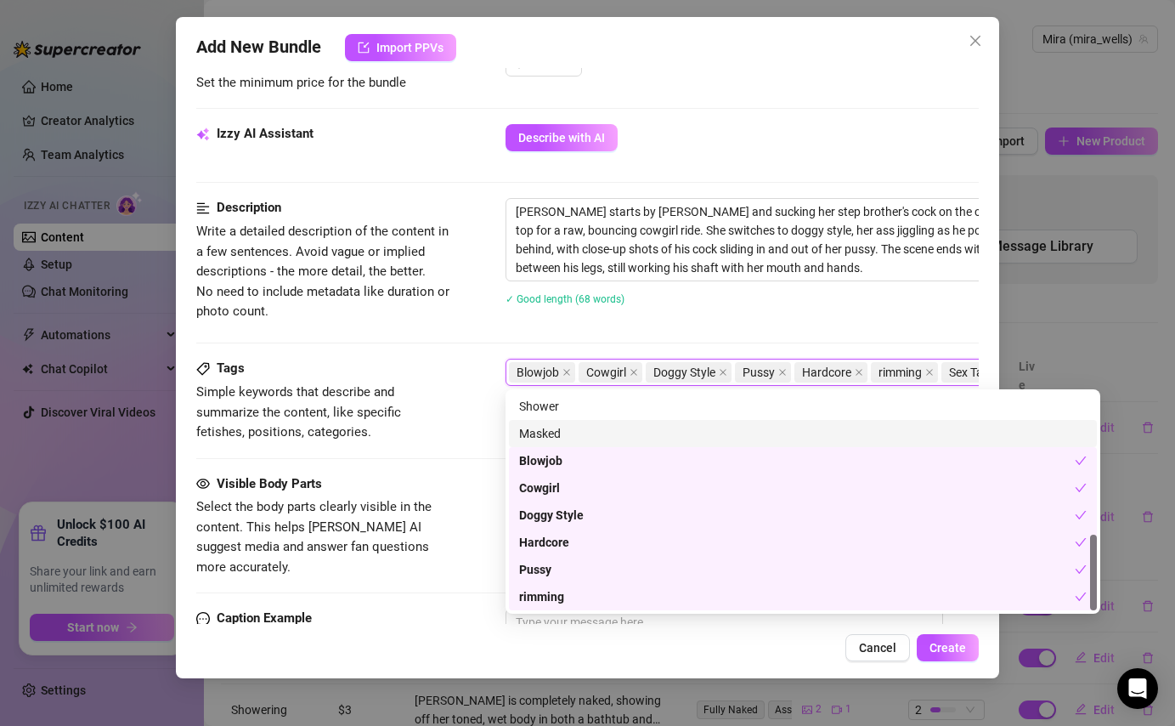
click at [795, 331] on div "Description Write a detailed description of the content in a few sentences. Avo…" at bounding box center [587, 278] width 782 height 161
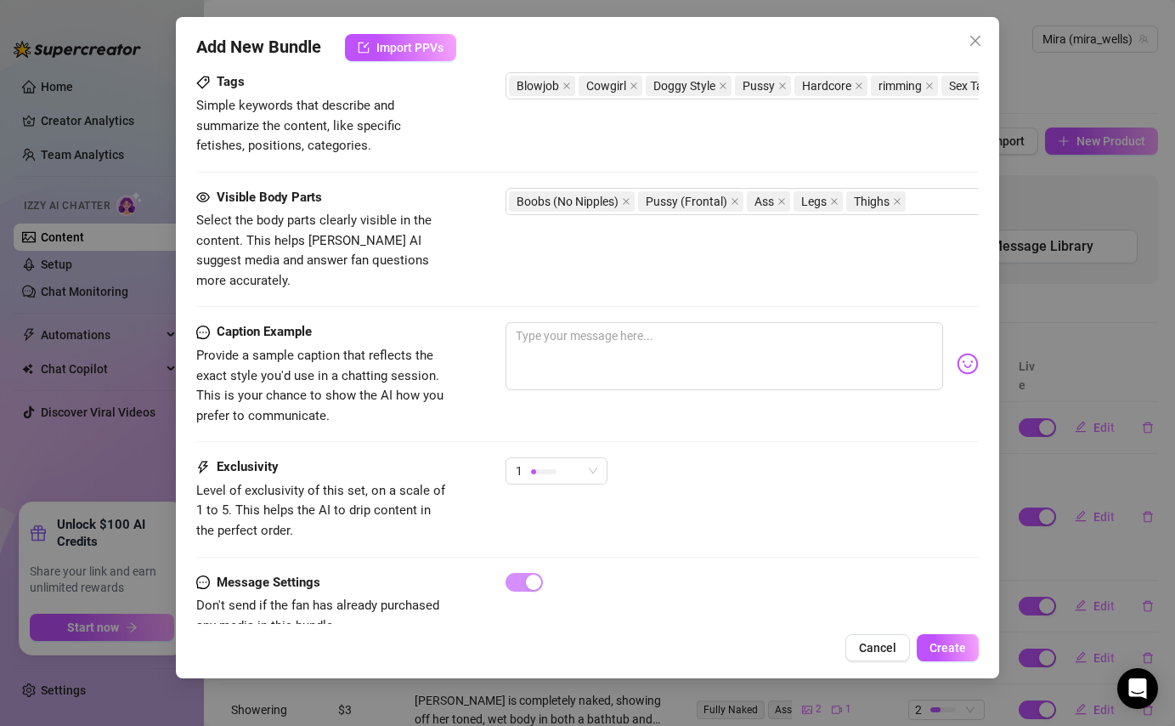
scroll to position [878, 0]
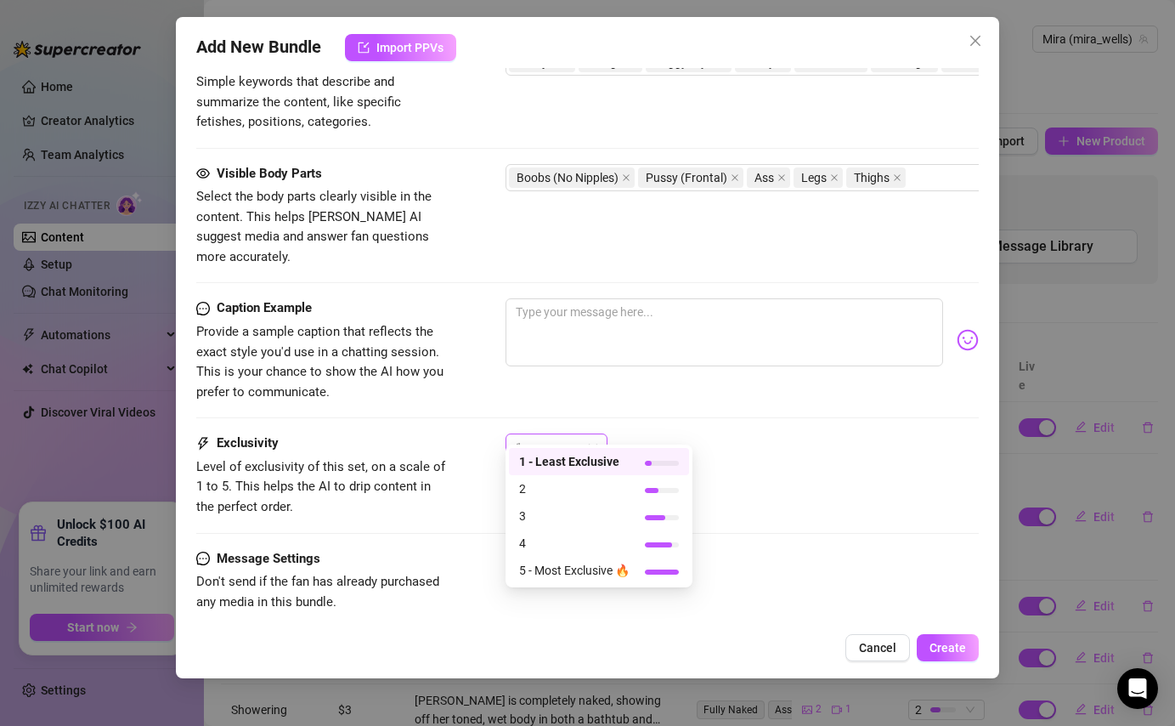
click at [602, 433] on div "1" at bounding box center [557, 446] width 102 height 27
click at [559, 453] on span "5 - Most Exclusive 🔥" at bounding box center [574, 570] width 110 height 19
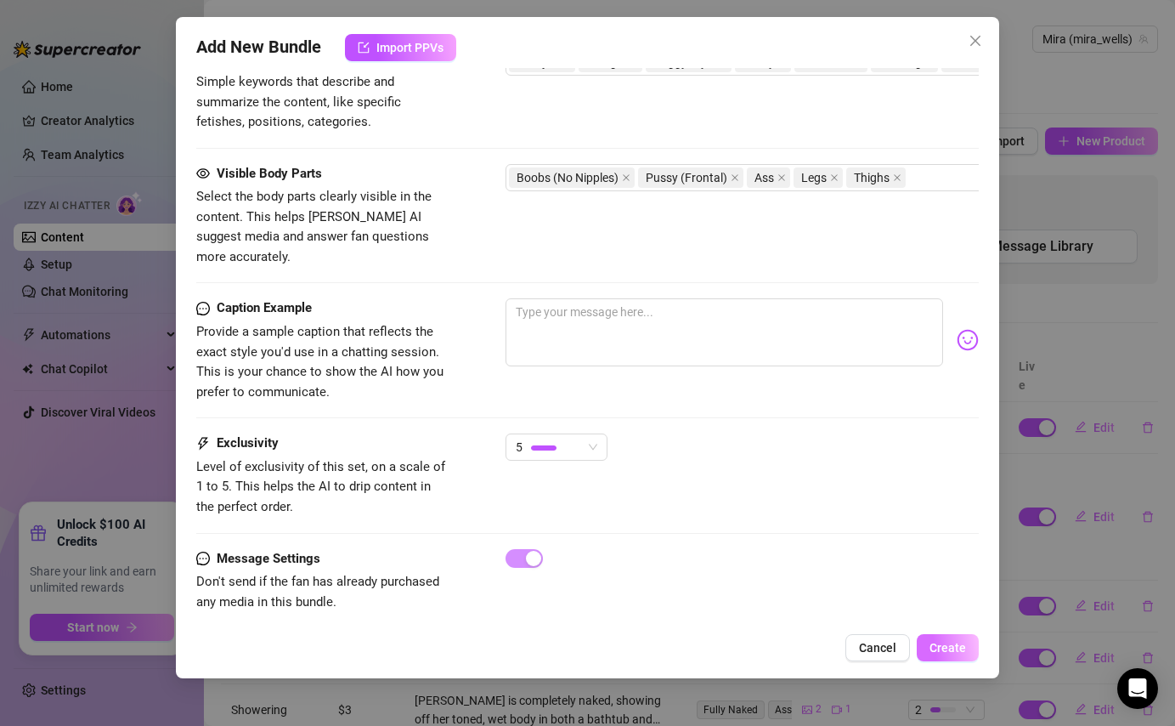
click at [931, 453] on span "Create" at bounding box center [948, 648] width 37 height 14
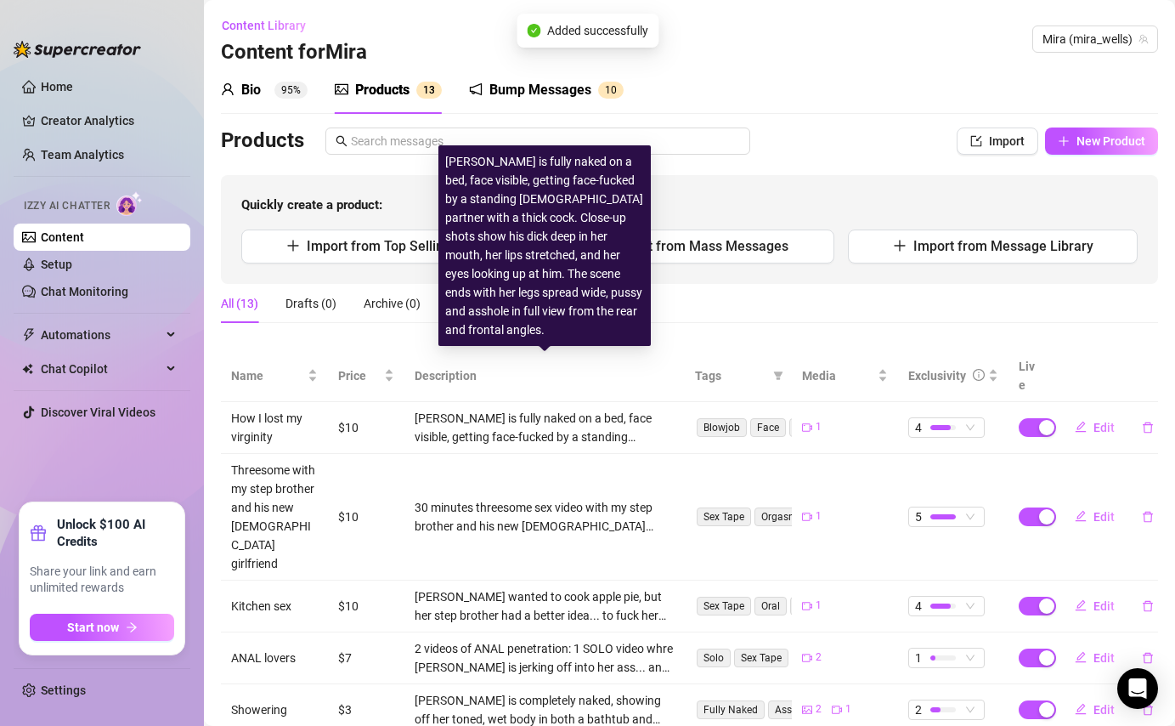
scroll to position [311, 0]
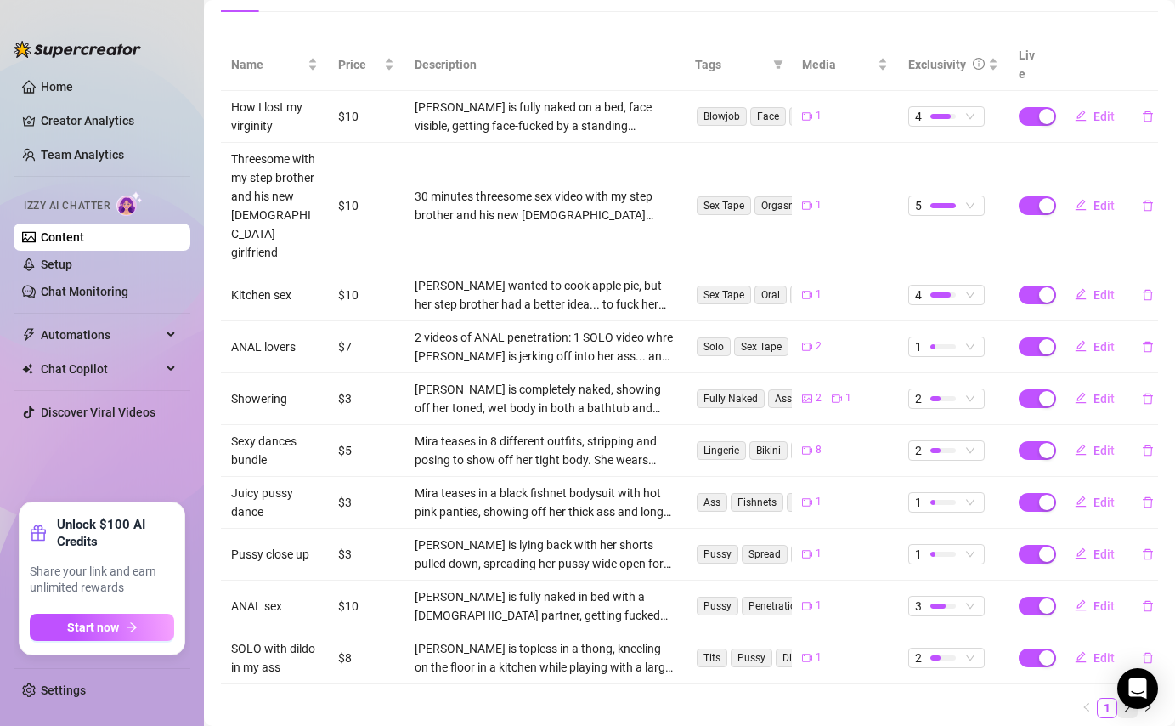
click at [931, 453] on link "2" at bounding box center [1127, 707] width 19 height 19
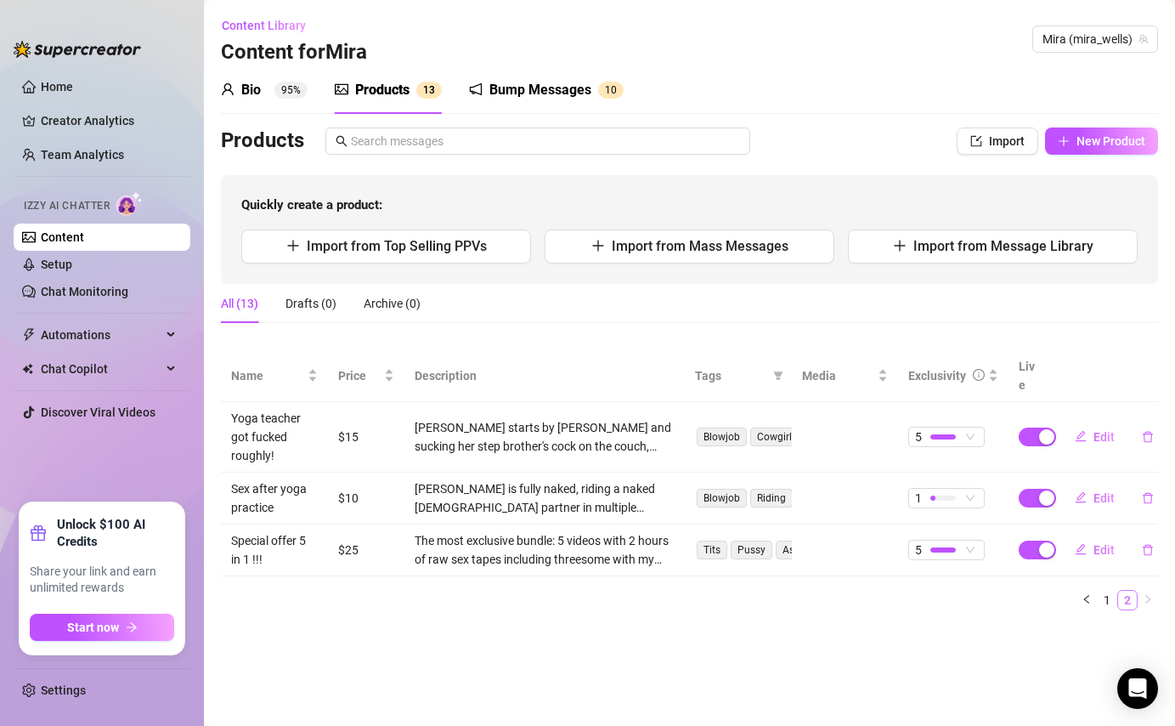
scroll to position [0, 0]
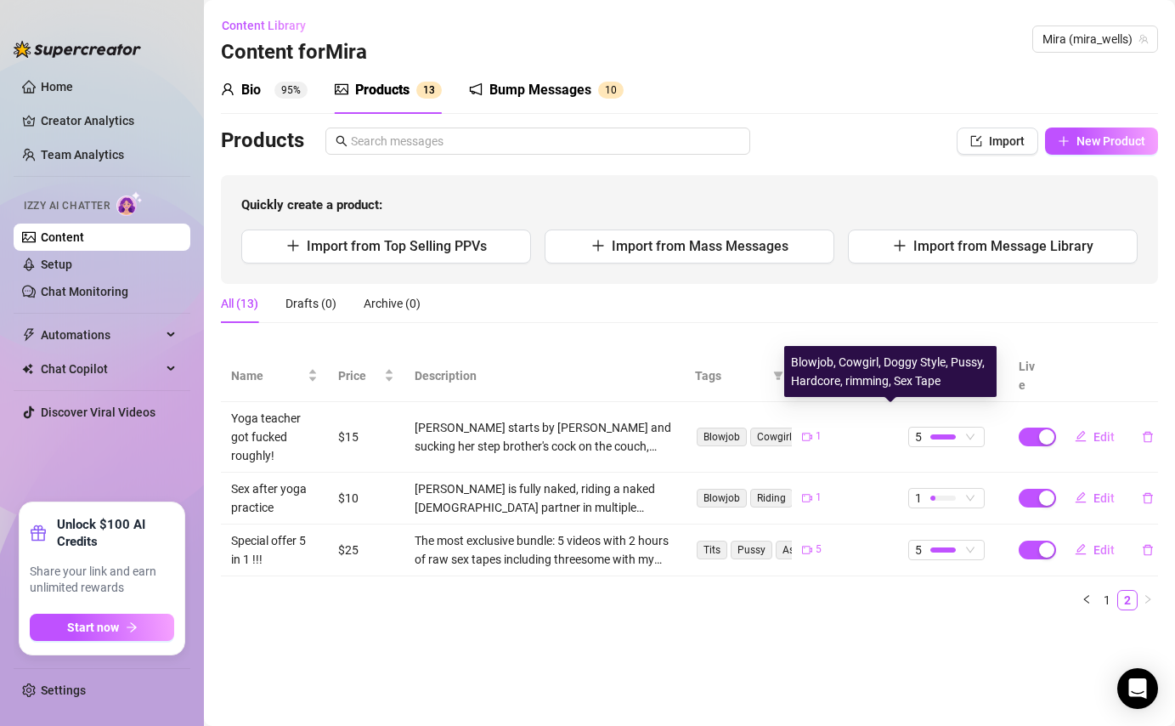
click at [741, 427] on span "Blowjob" at bounding box center [722, 436] width 50 height 19
click at [730, 427] on span "Blowjob" at bounding box center [722, 436] width 50 height 19
click at [775, 427] on span "Cowgirl" at bounding box center [774, 436] width 48 height 19
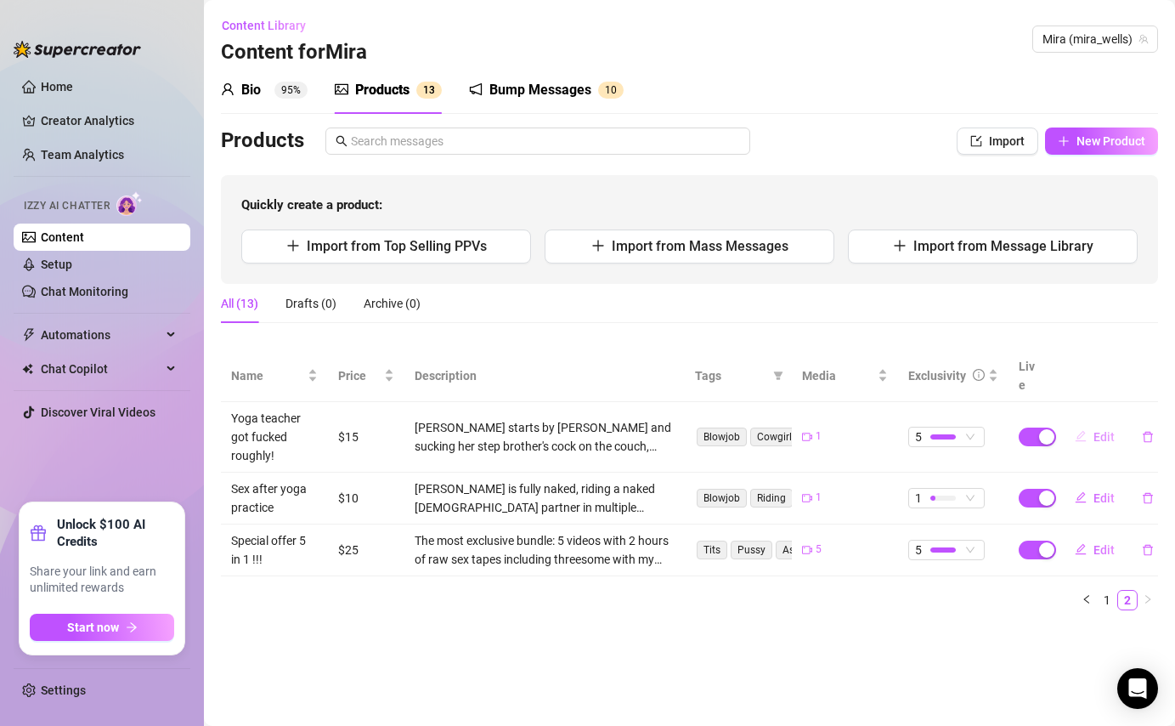
click at [931, 430] on span "Edit" at bounding box center [1104, 437] width 21 height 14
type textarea "Type your message here..."
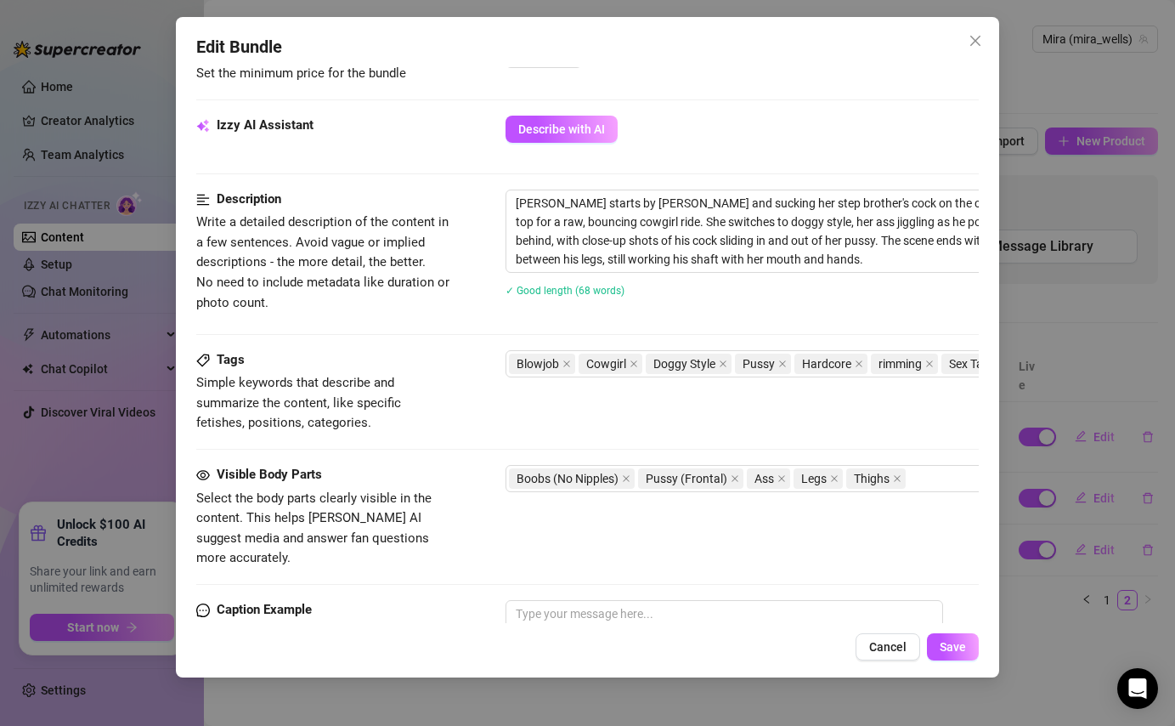
scroll to position [578, 0]
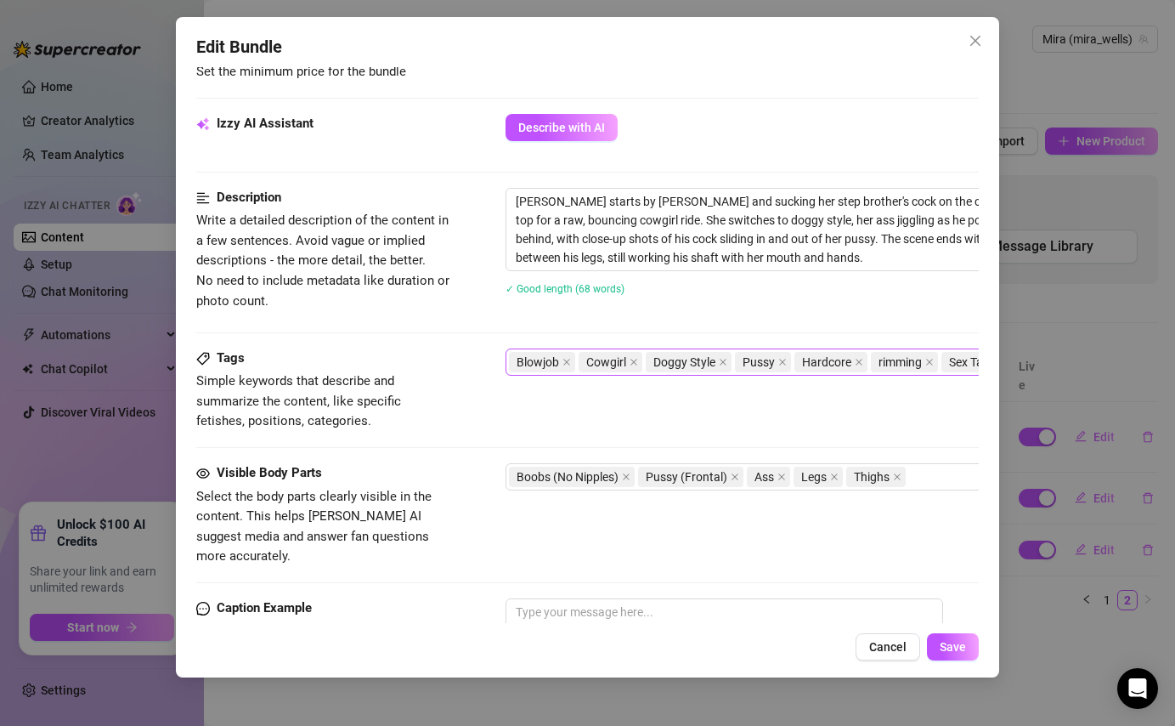
click at [931, 361] on span "Sex Tape" at bounding box center [977, 362] width 71 height 20
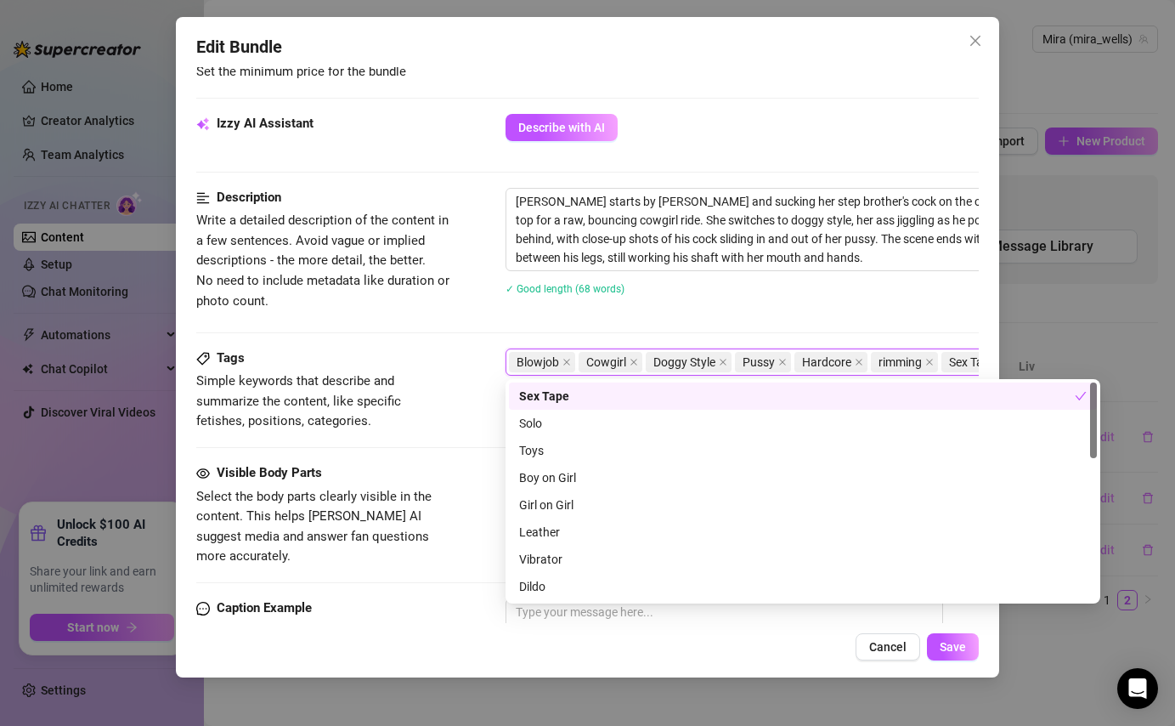
scroll to position [578, 122]
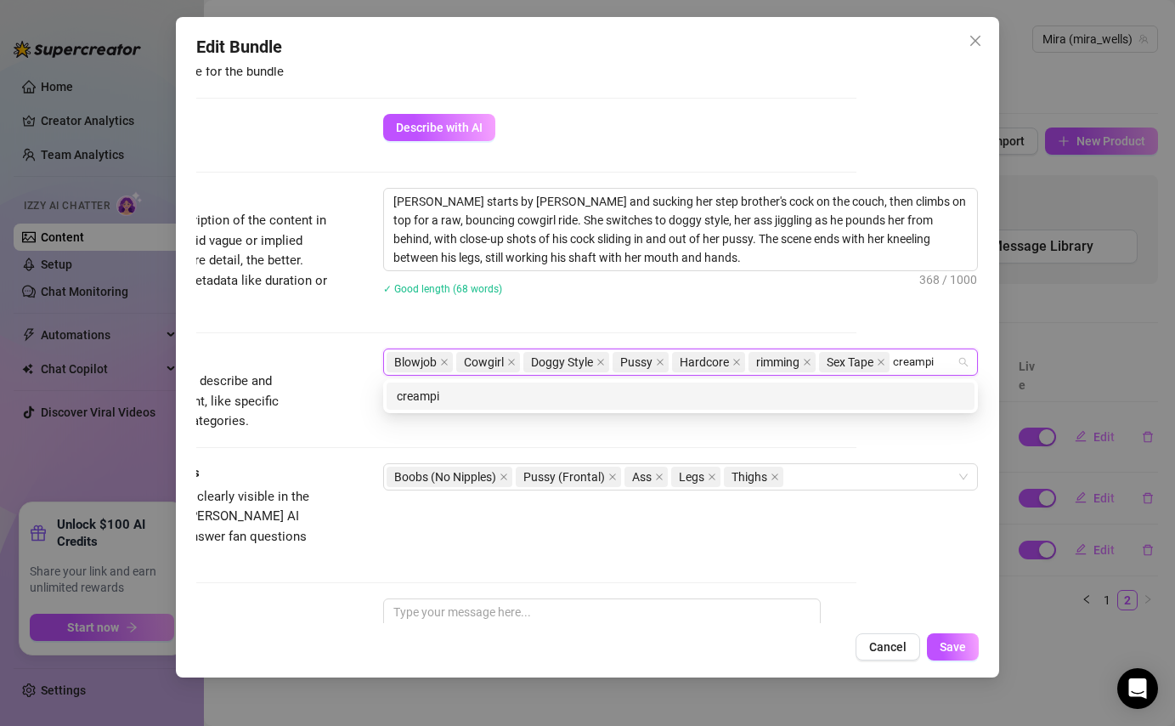
type input "creampie"
click at [931, 396] on div "creampie" at bounding box center [681, 396] width 568 height 19
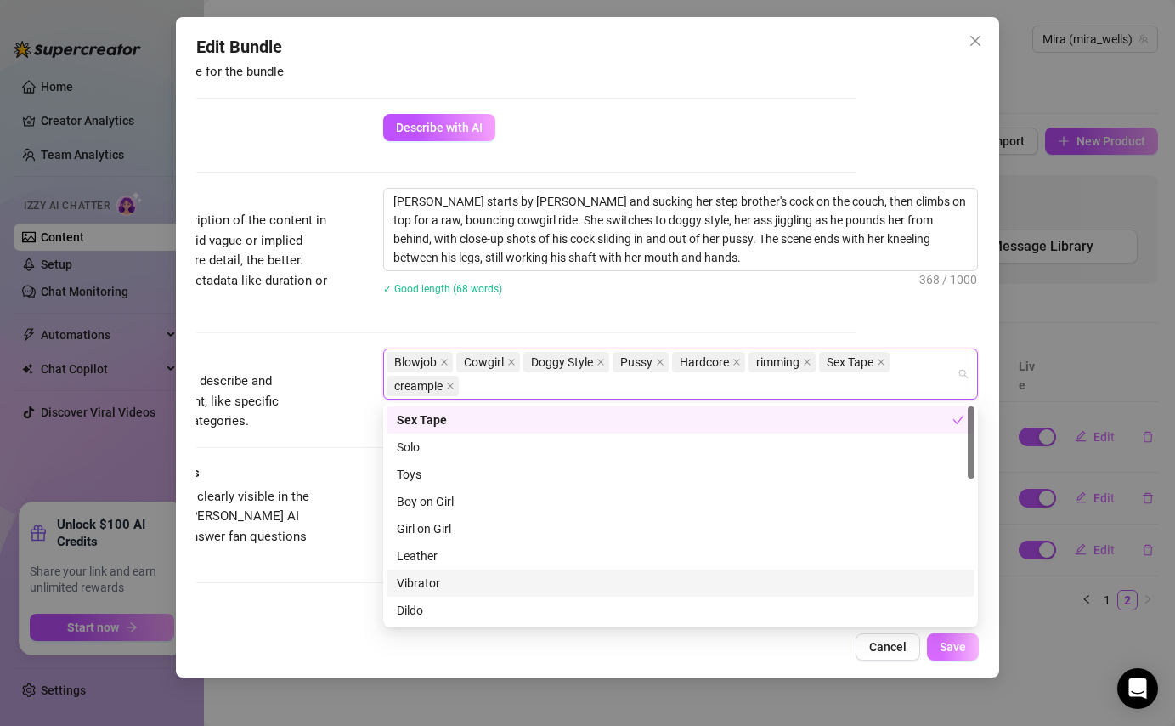
click at [931, 453] on span "Save" at bounding box center [953, 647] width 26 height 14
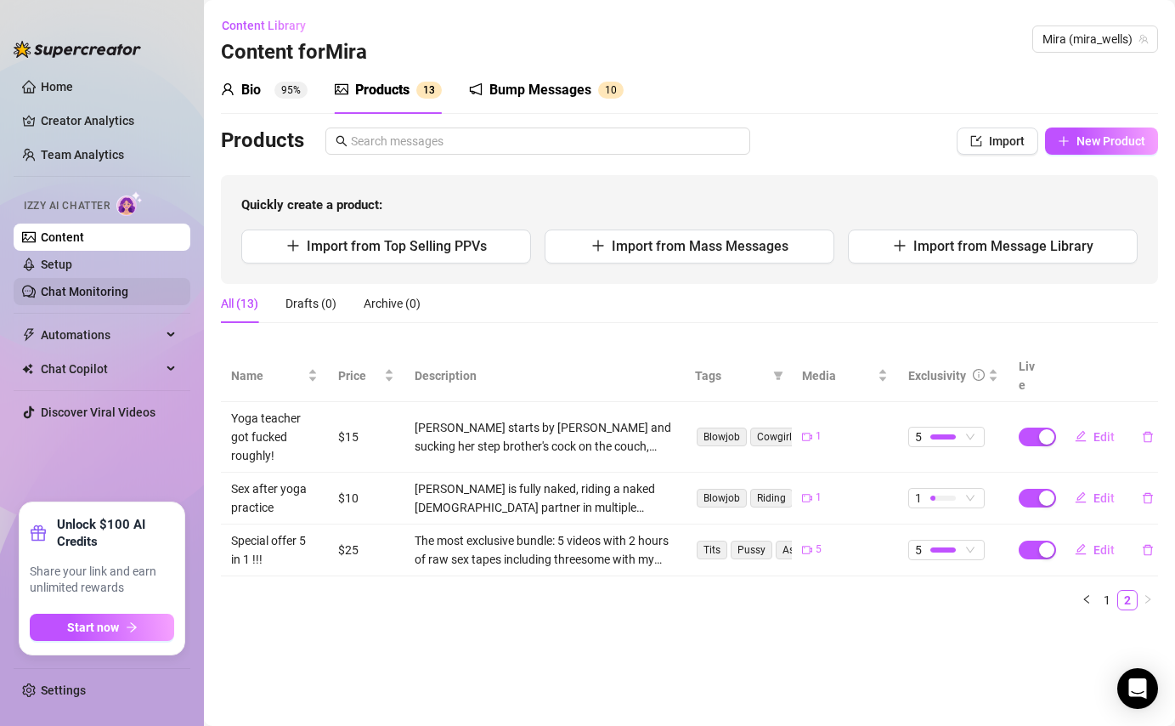
click at [100, 292] on link "Chat Monitoring" at bounding box center [85, 292] width 88 height 14
